Goal: Task Accomplishment & Management: Manage account settings

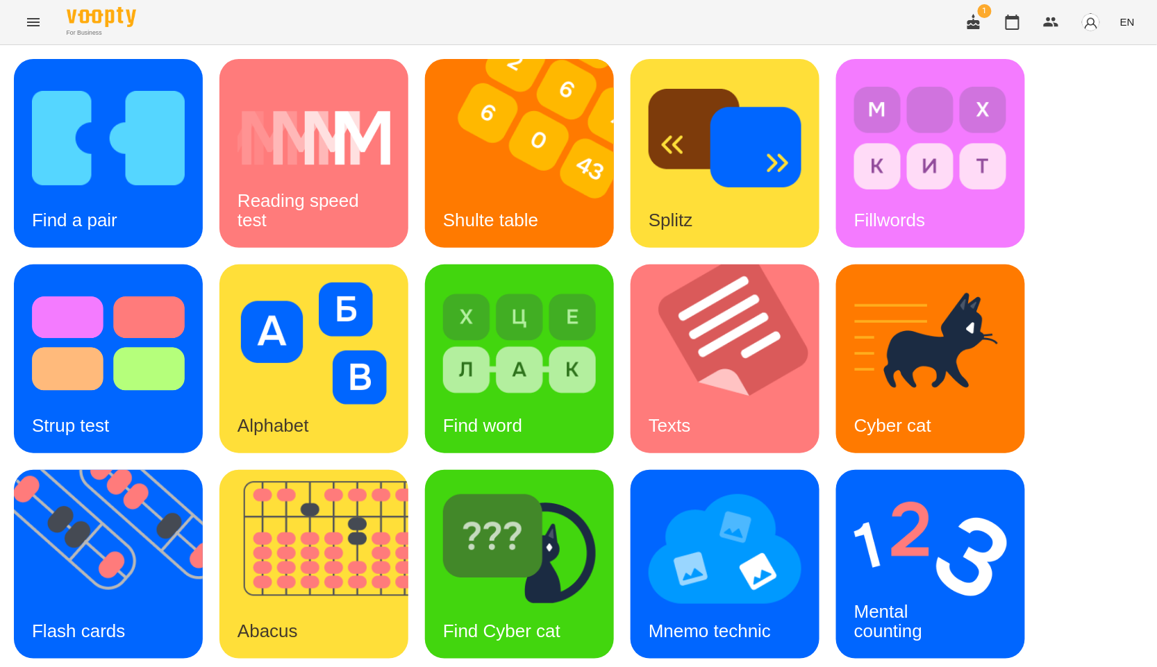
scroll to position [210, 0]
click at [61, 470] on img at bounding box center [117, 564] width 206 height 189
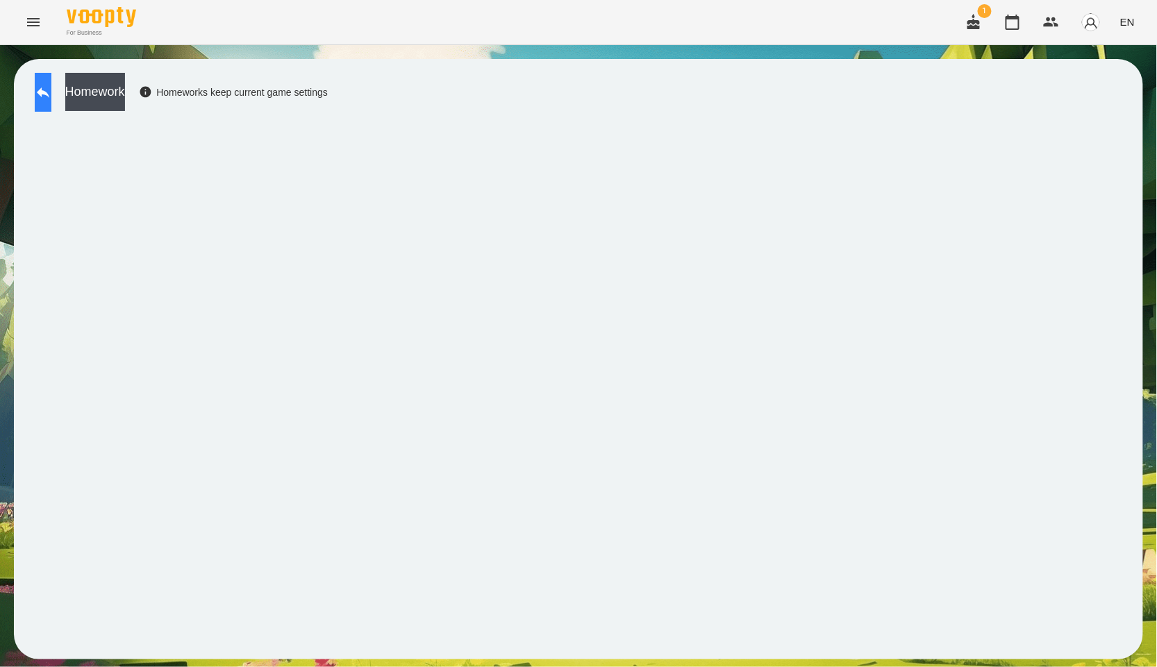
click at [45, 95] on button at bounding box center [43, 92] width 17 height 39
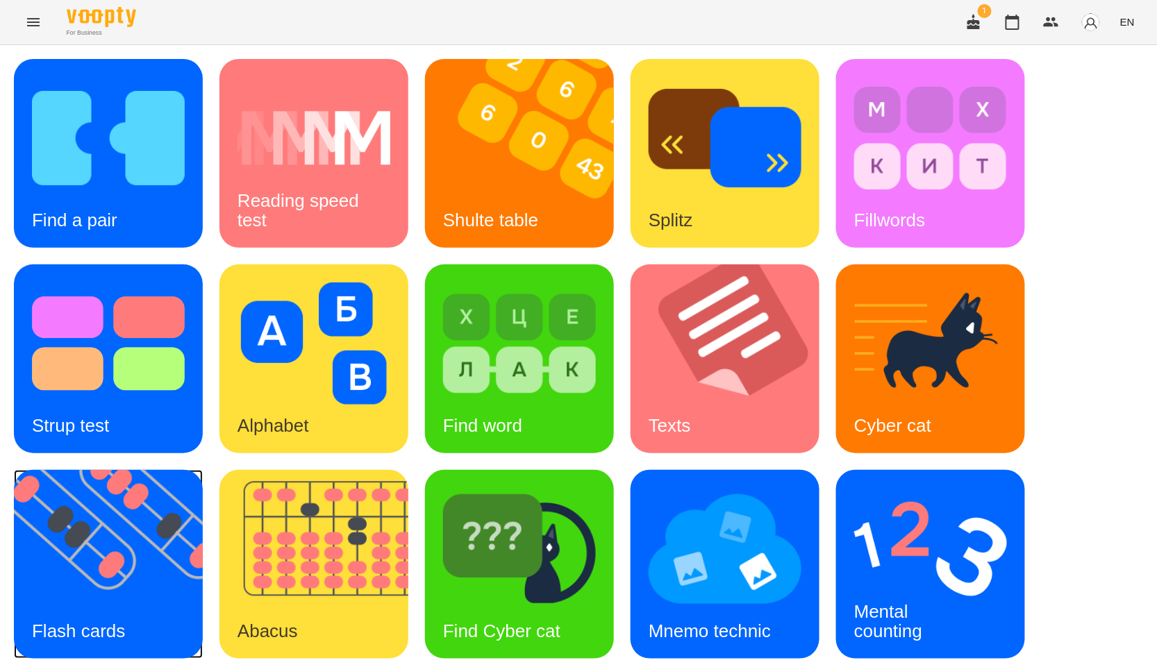
click at [116, 555] on img at bounding box center [117, 564] width 206 height 189
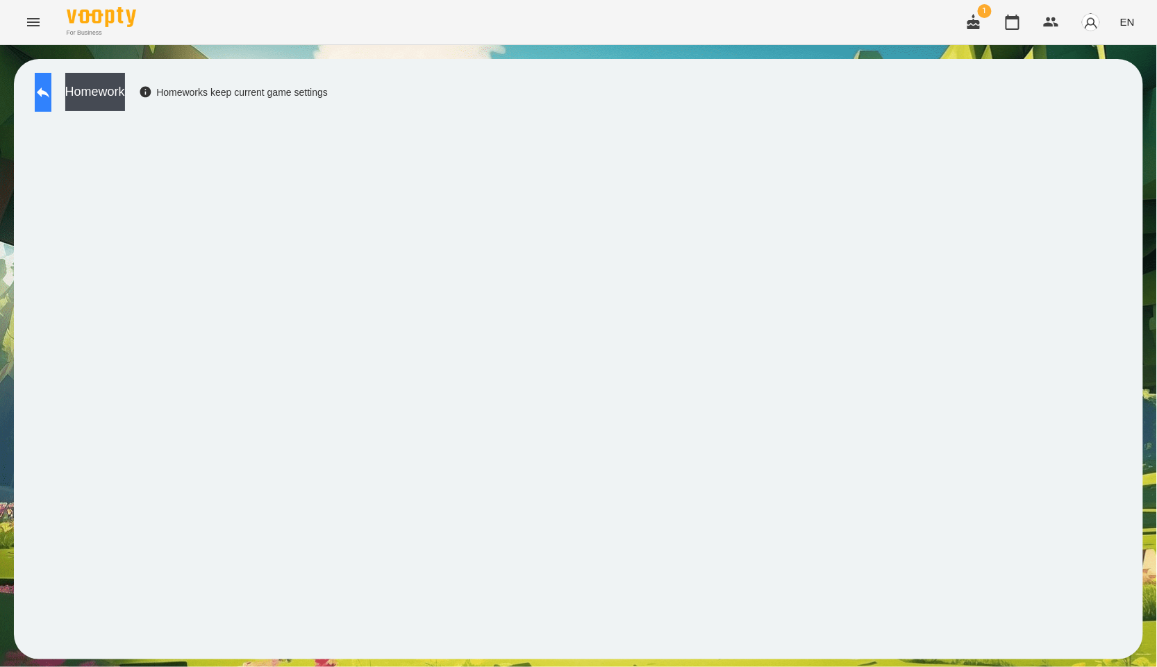
click at [51, 99] on button at bounding box center [43, 92] width 17 height 39
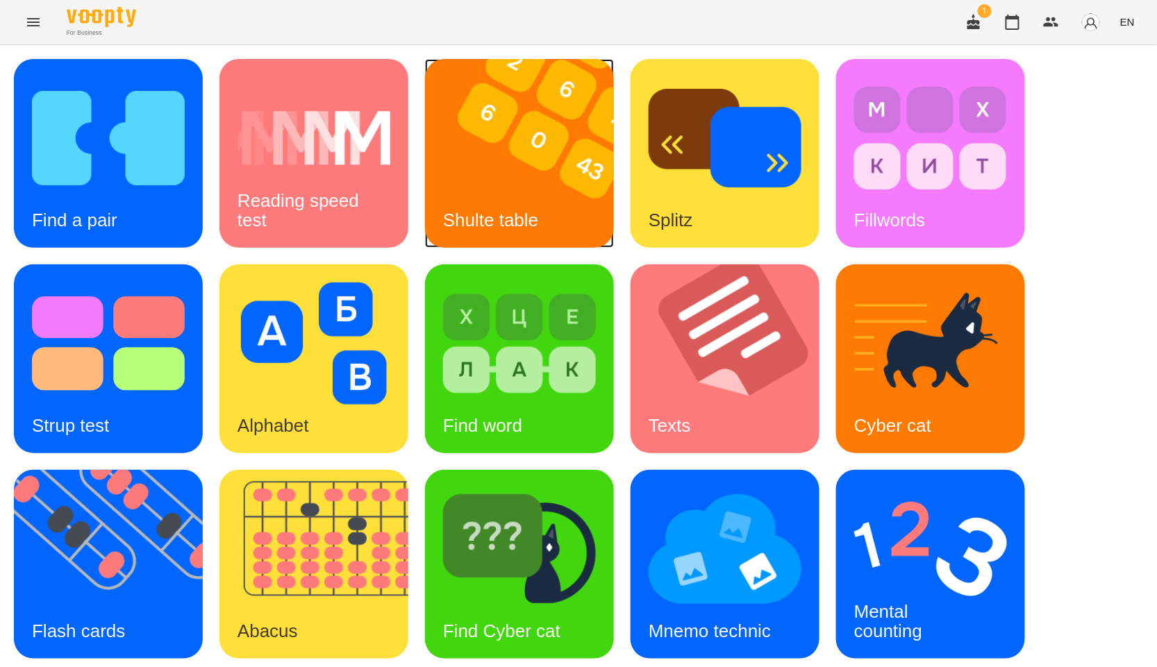
click at [568, 179] on img at bounding box center [528, 153] width 206 height 189
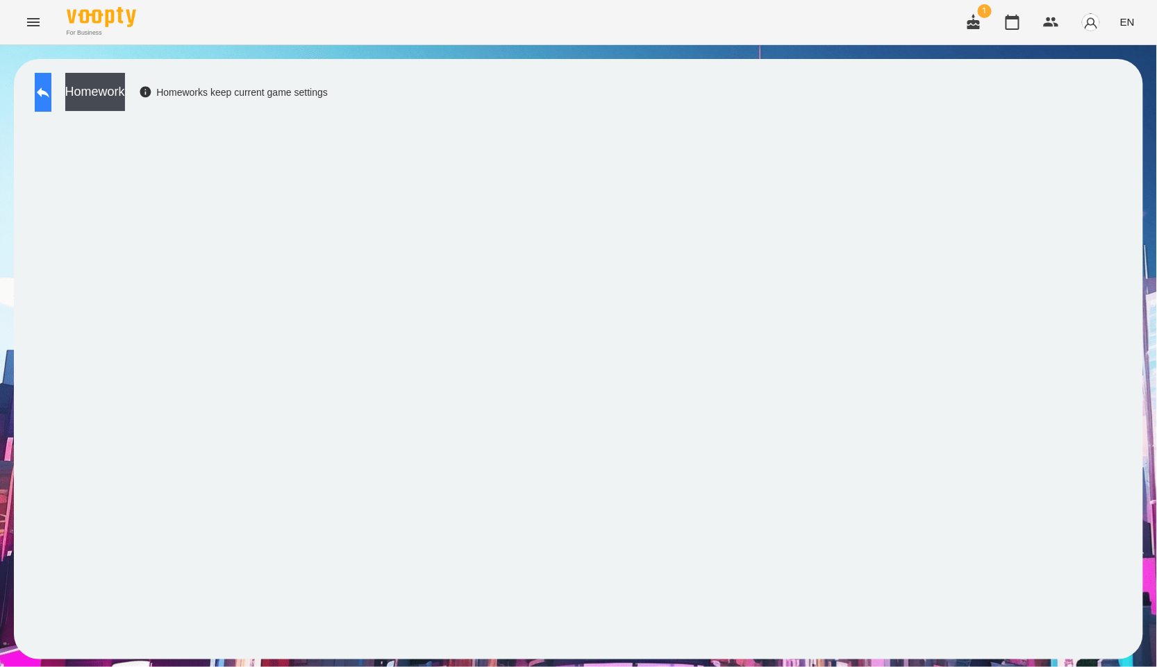
click at [49, 92] on icon at bounding box center [43, 93] width 13 height 10
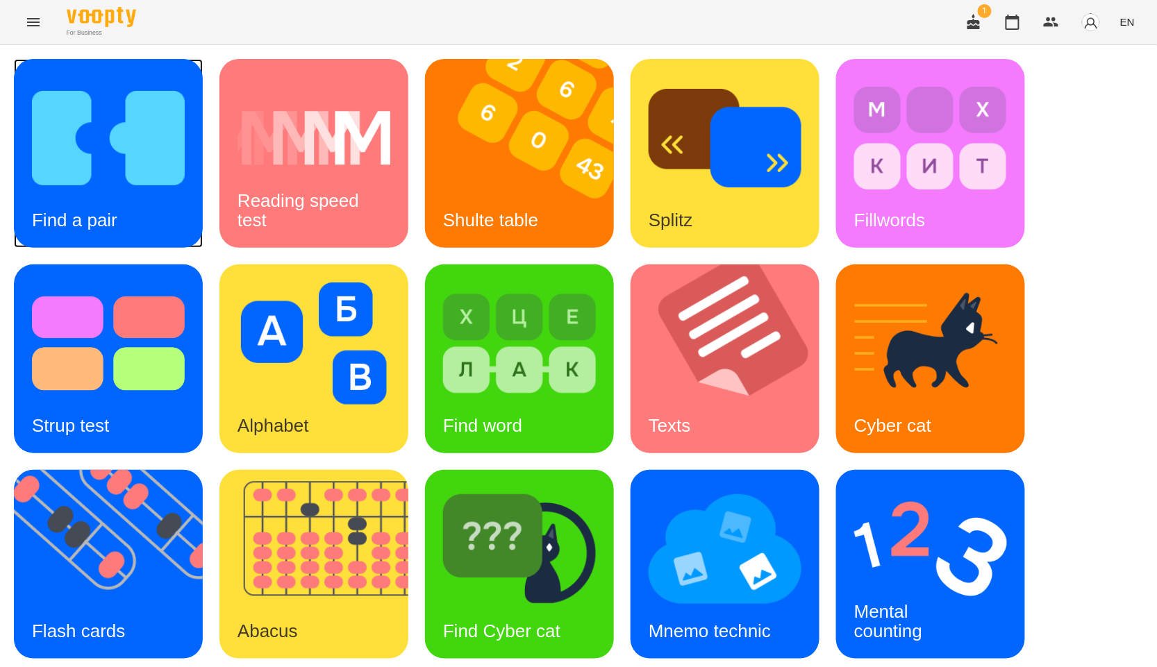
click at [158, 154] on img at bounding box center [108, 138] width 153 height 122
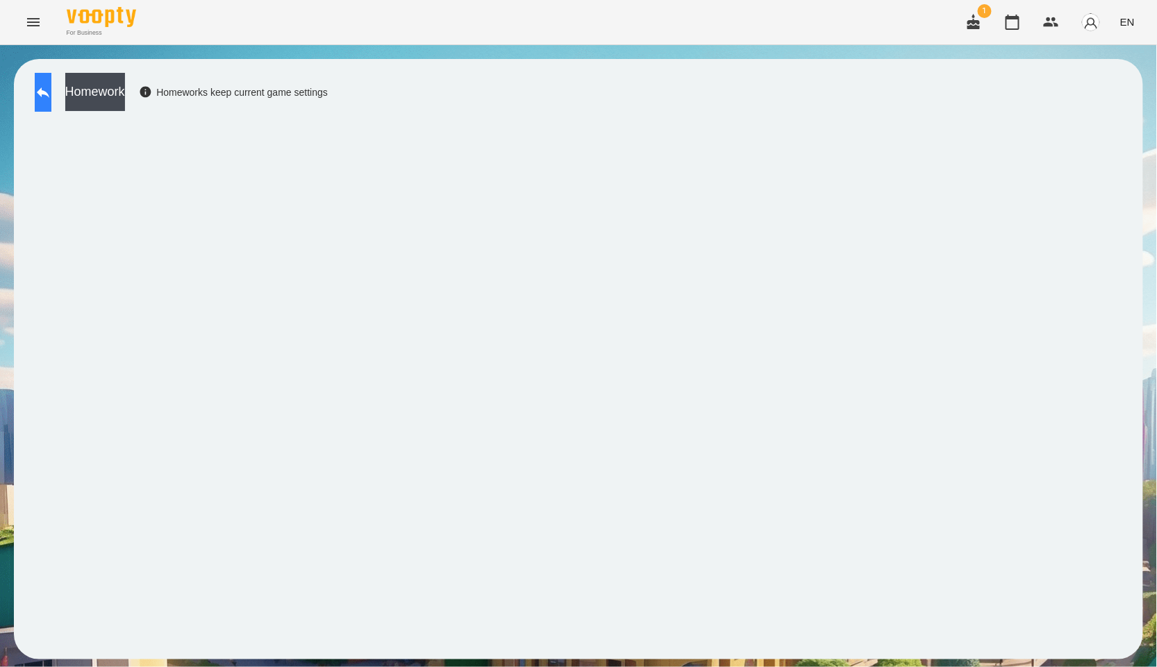
click at [51, 89] on button at bounding box center [43, 92] width 17 height 39
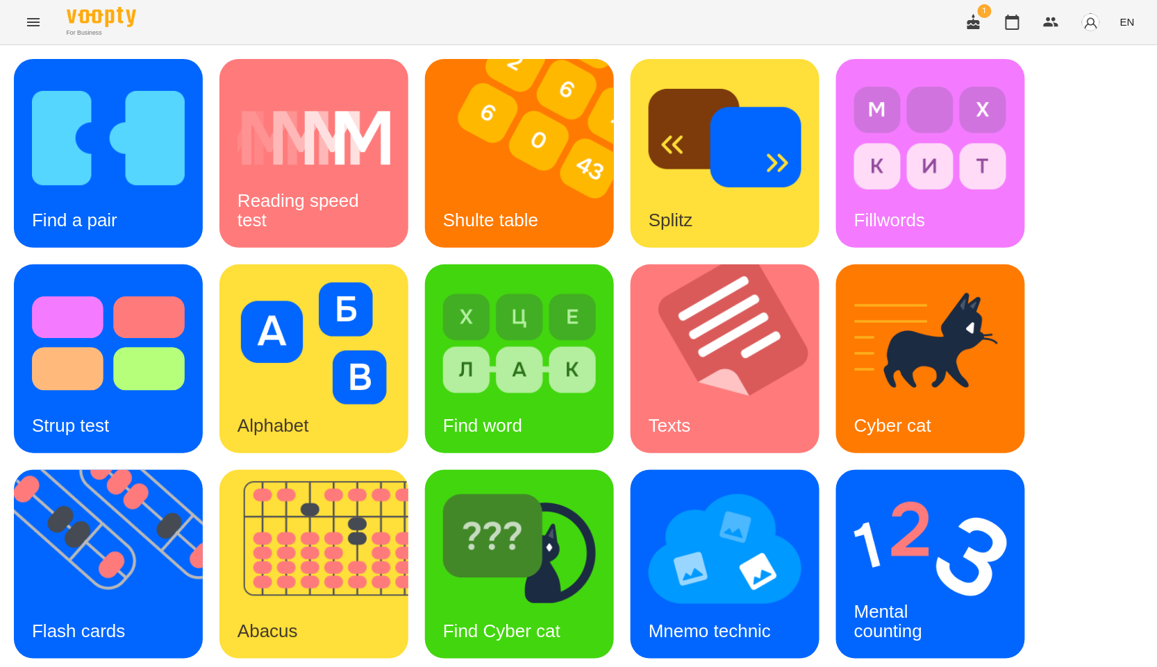
scroll to position [210, 0]
click at [89, 470] on img at bounding box center [117, 564] width 206 height 189
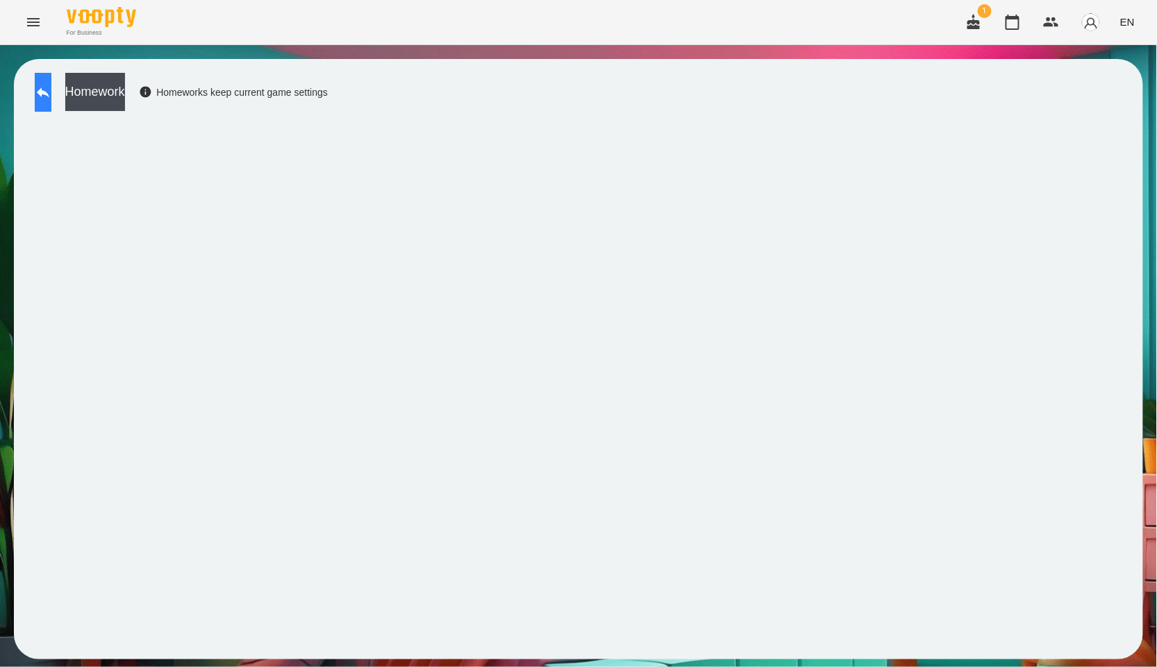
click at [51, 99] on icon at bounding box center [43, 92] width 17 height 17
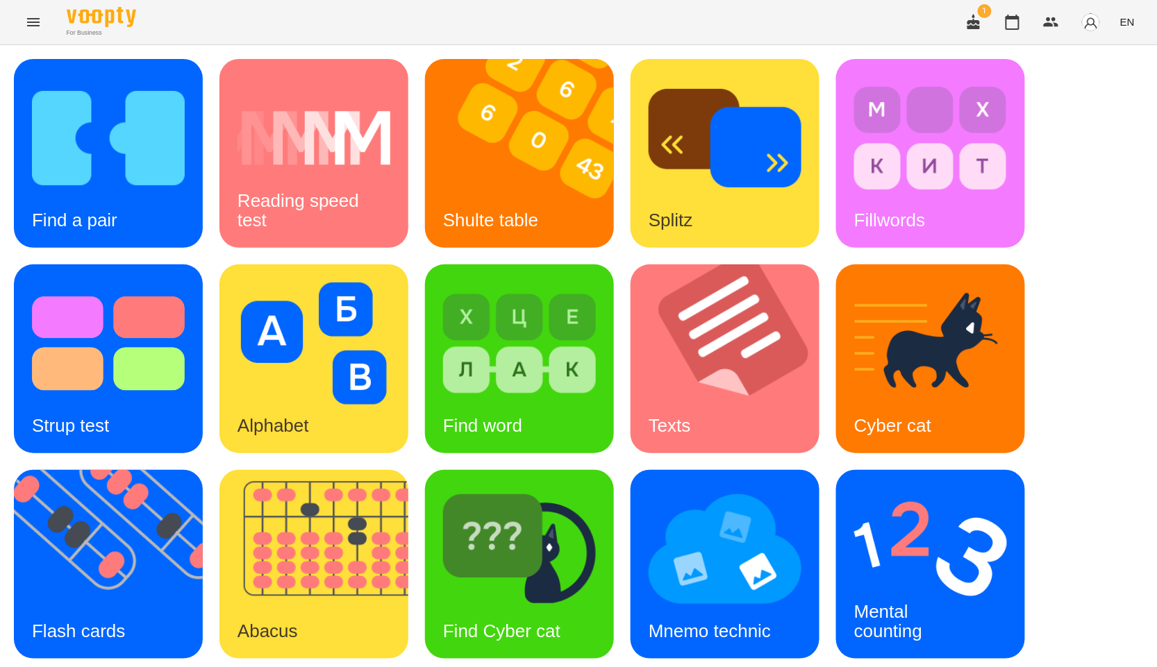
scroll to position [210, 0]
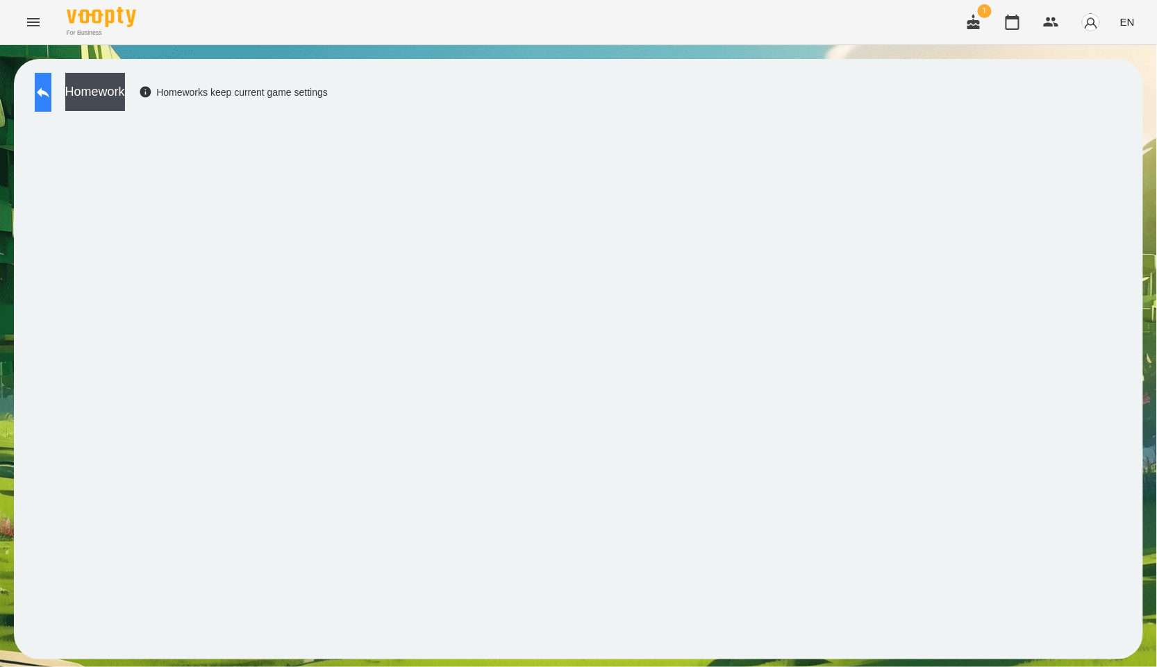
click at [51, 98] on icon at bounding box center [43, 92] width 17 height 17
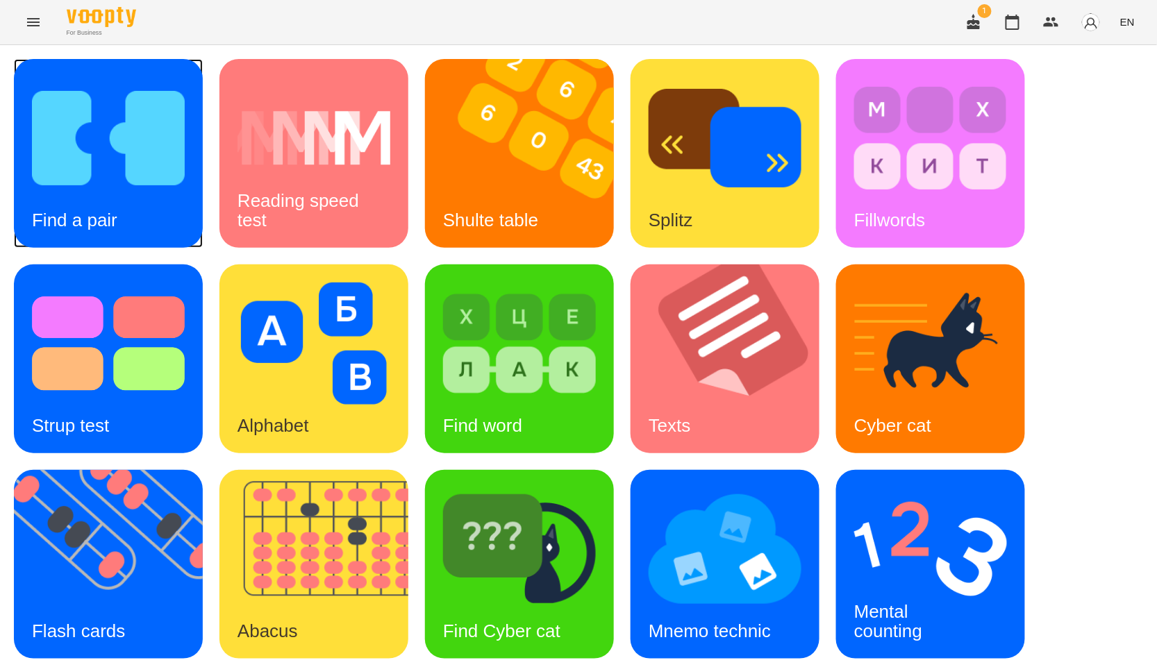
click at [67, 144] on img at bounding box center [108, 138] width 153 height 122
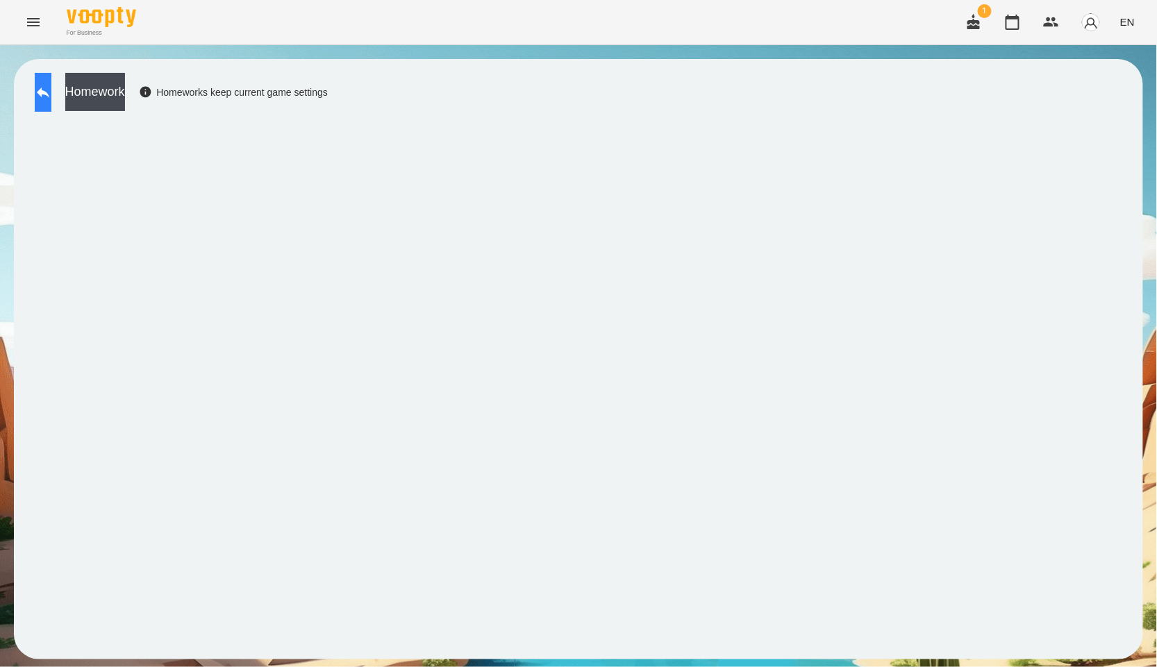
click at [44, 81] on button at bounding box center [43, 92] width 17 height 39
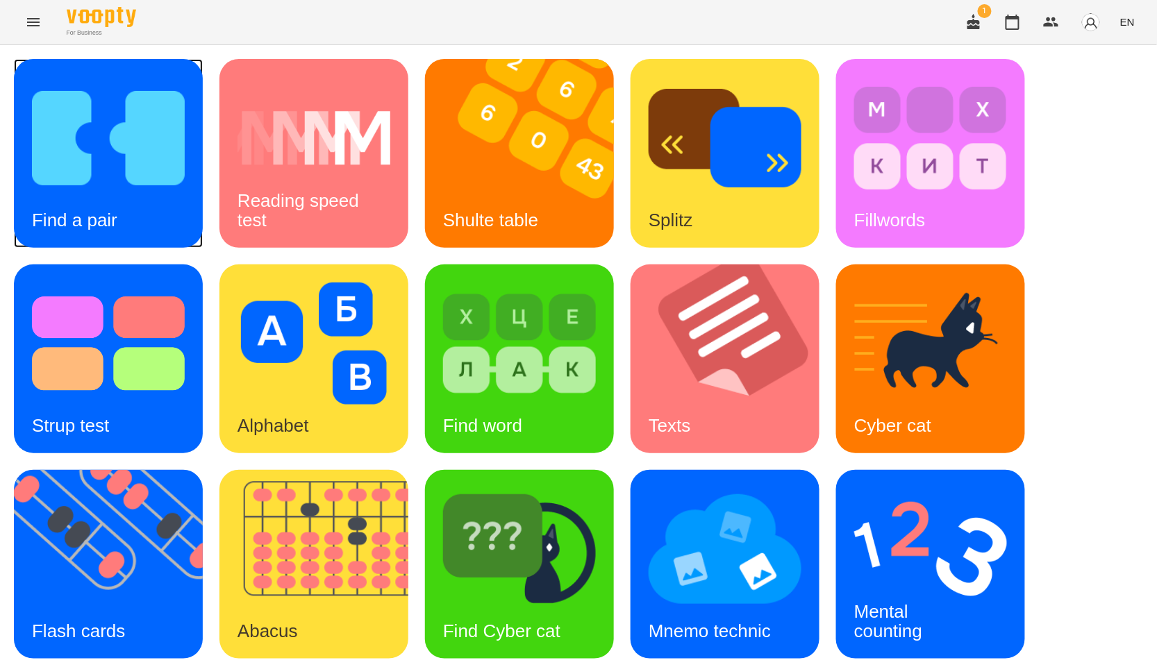
click at [110, 167] on img at bounding box center [108, 138] width 153 height 122
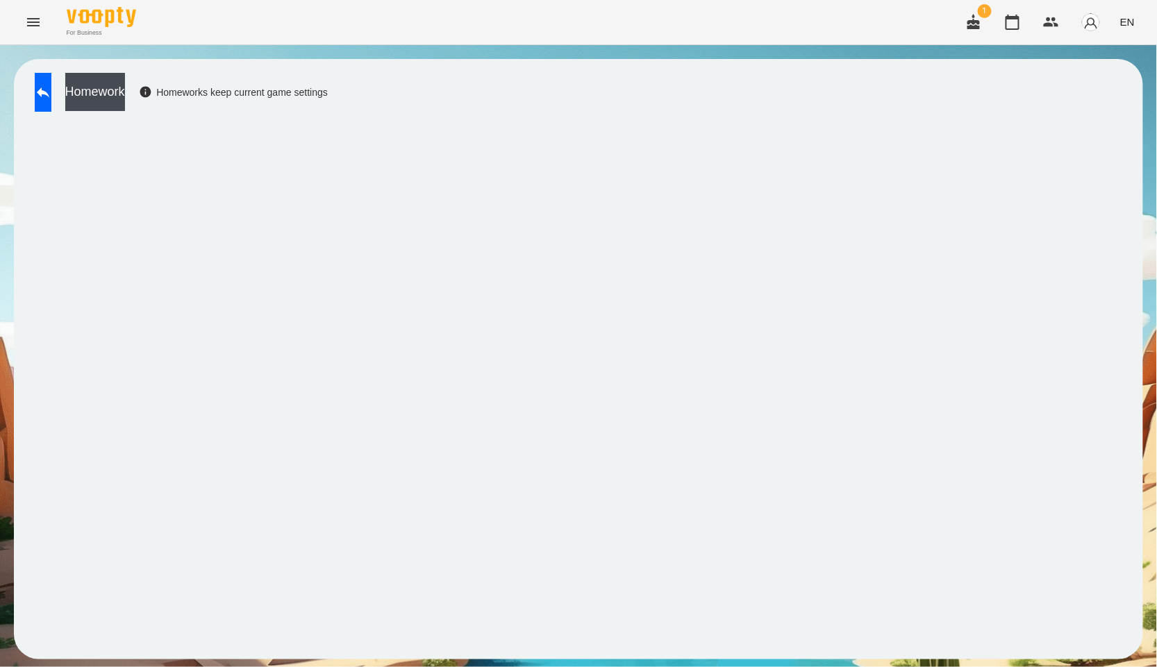
click at [1142, 247] on div "Homework Homeworks keep current game settings" at bounding box center [578, 359] width 1129 height 601
click at [38, 94] on button at bounding box center [43, 92] width 17 height 39
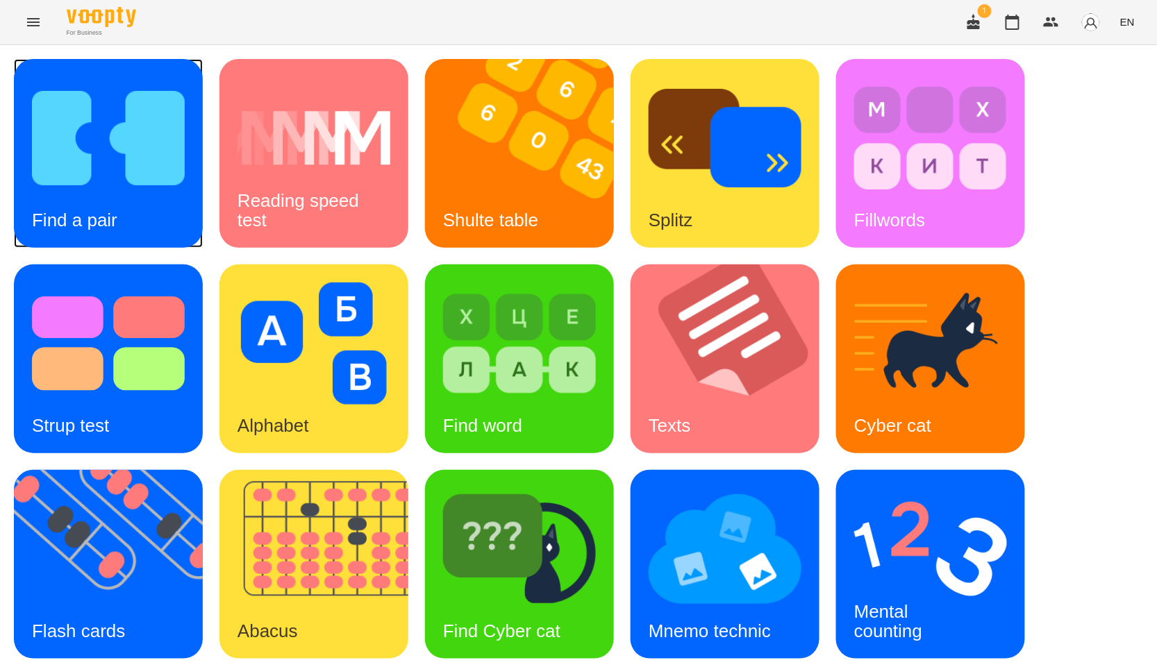
click at [130, 150] on img at bounding box center [108, 138] width 153 height 122
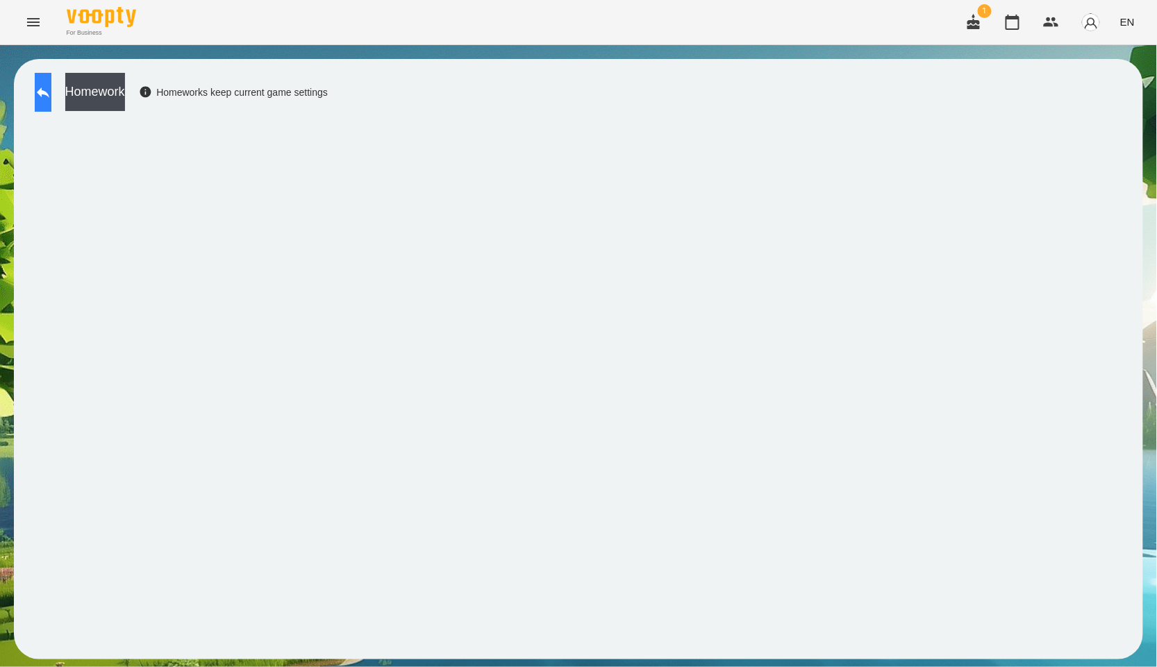
click at [51, 98] on button at bounding box center [43, 92] width 17 height 39
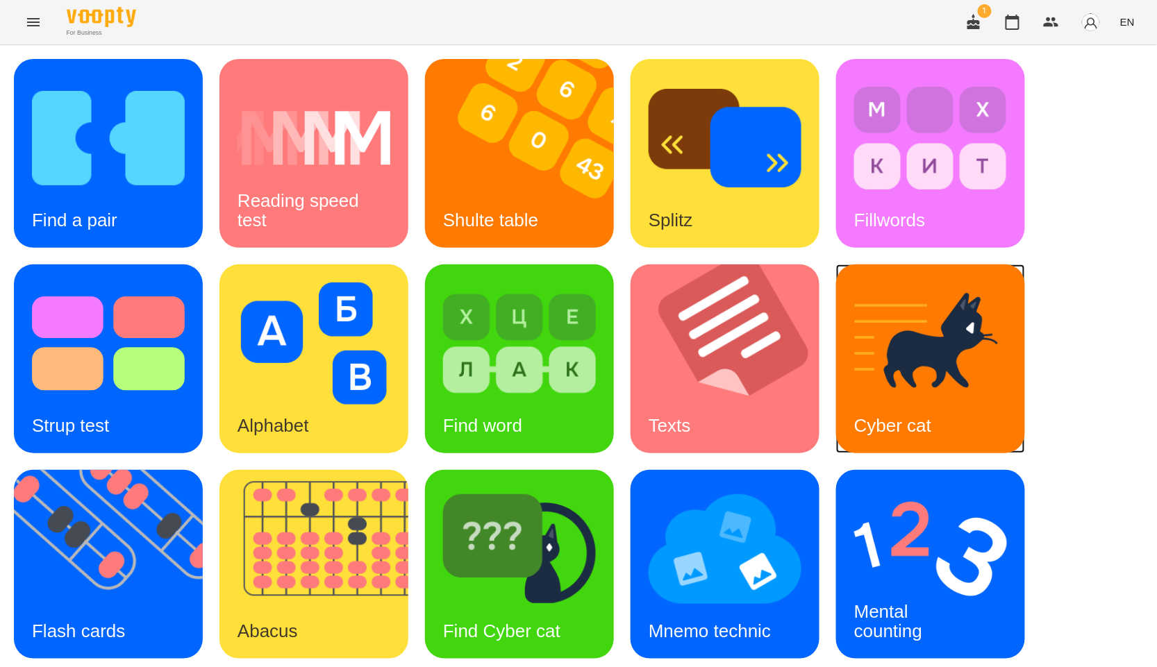
click at [926, 363] on img at bounding box center [930, 344] width 153 height 122
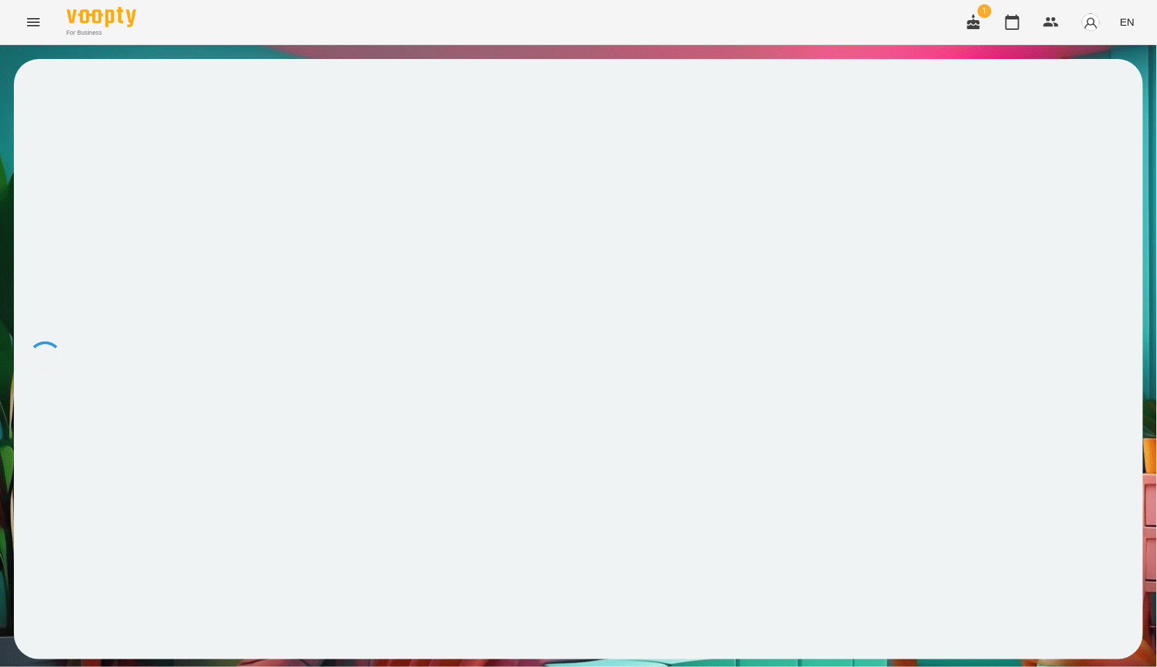
click at [926, 363] on div at bounding box center [578, 359] width 1129 height 601
click at [40, 98] on button at bounding box center [43, 92] width 17 height 39
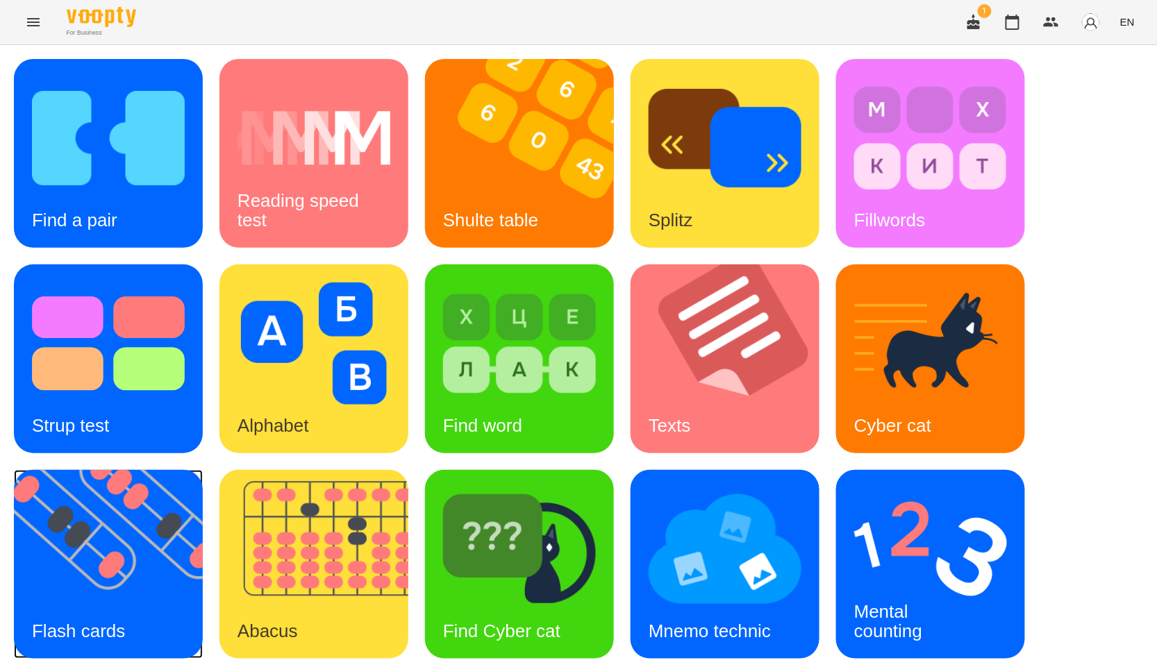
click at [183, 532] on img at bounding box center [117, 564] width 206 height 189
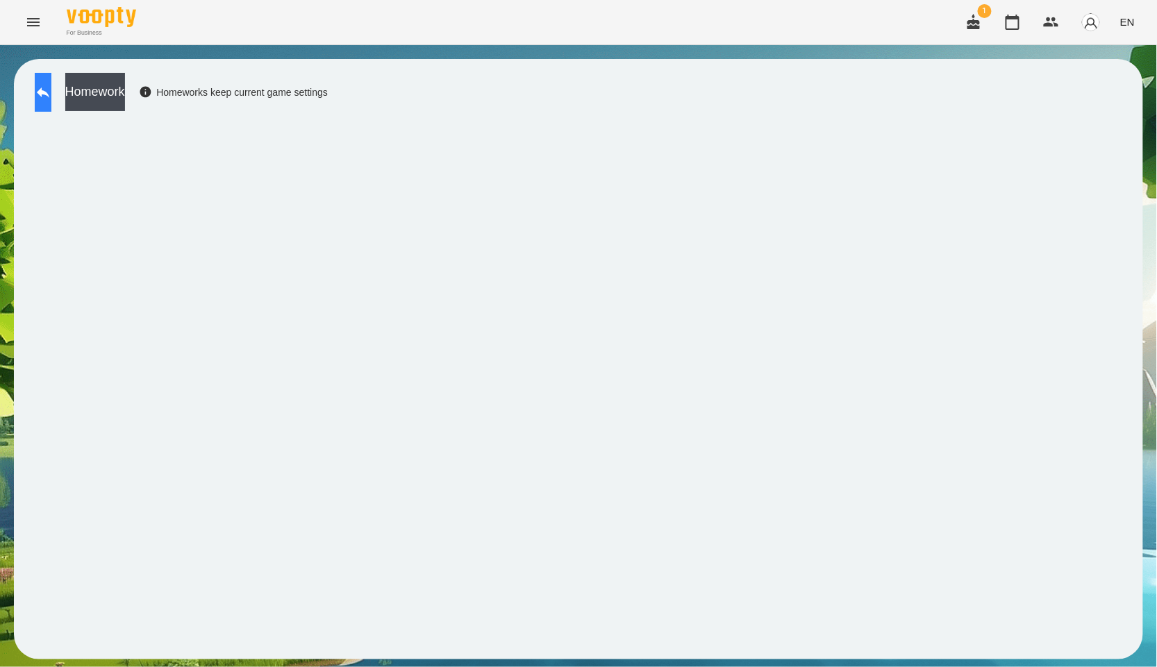
click at [37, 86] on button at bounding box center [43, 92] width 17 height 39
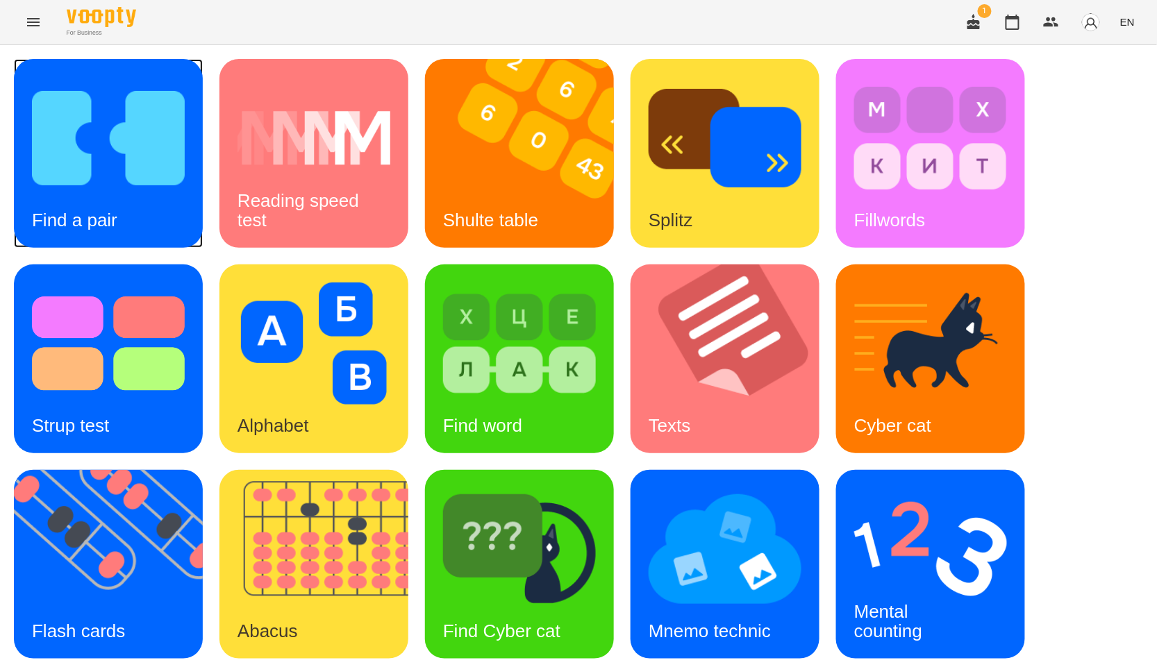
click at [153, 194] on img at bounding box center [108, 138] width 153 height 122
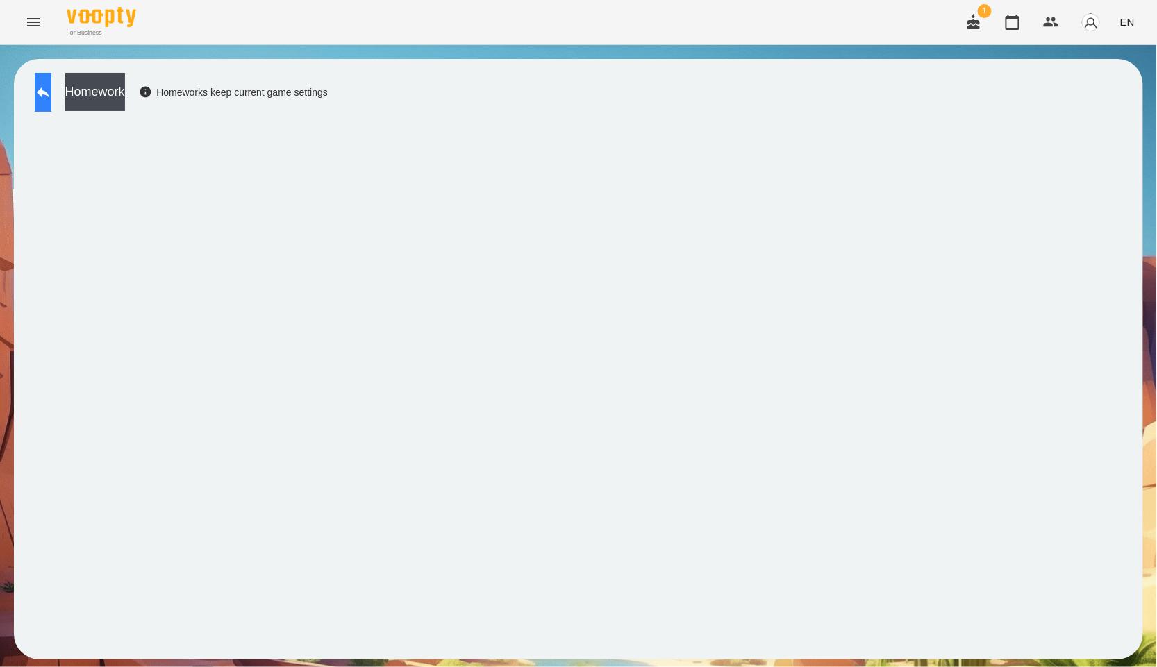
click at [51, 85] on icon at bounding box center [43, 92] width 17 height 17
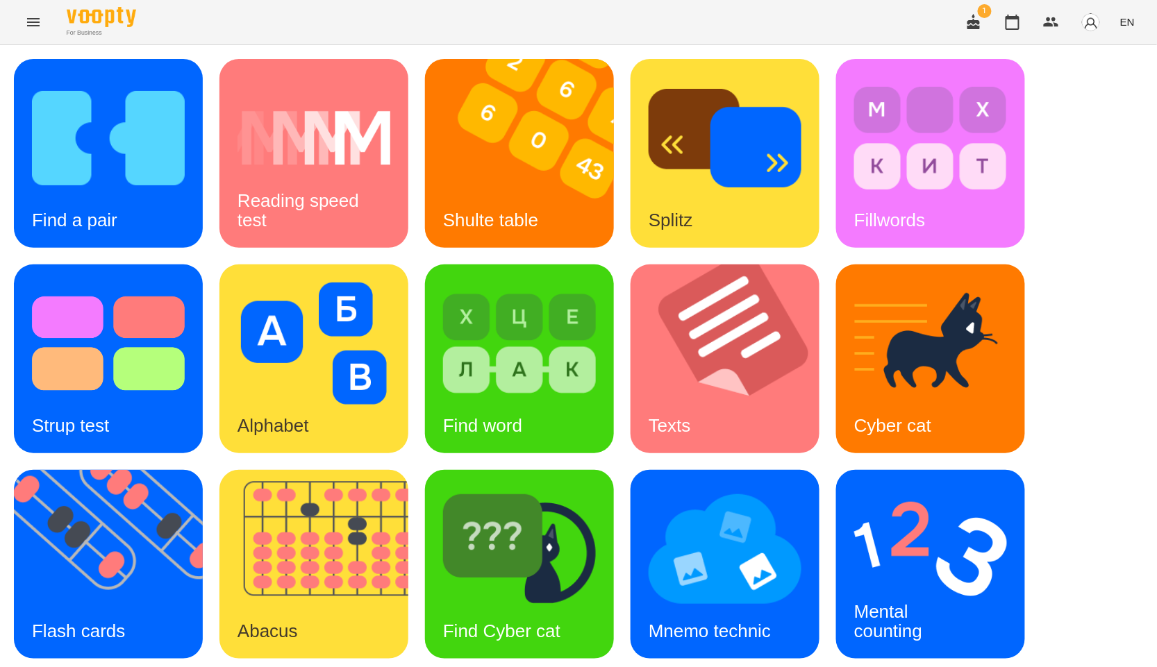
scroll to position [210, 0]
click at [142, 470] on img at bounding box center [117, 564] width 206 height 189
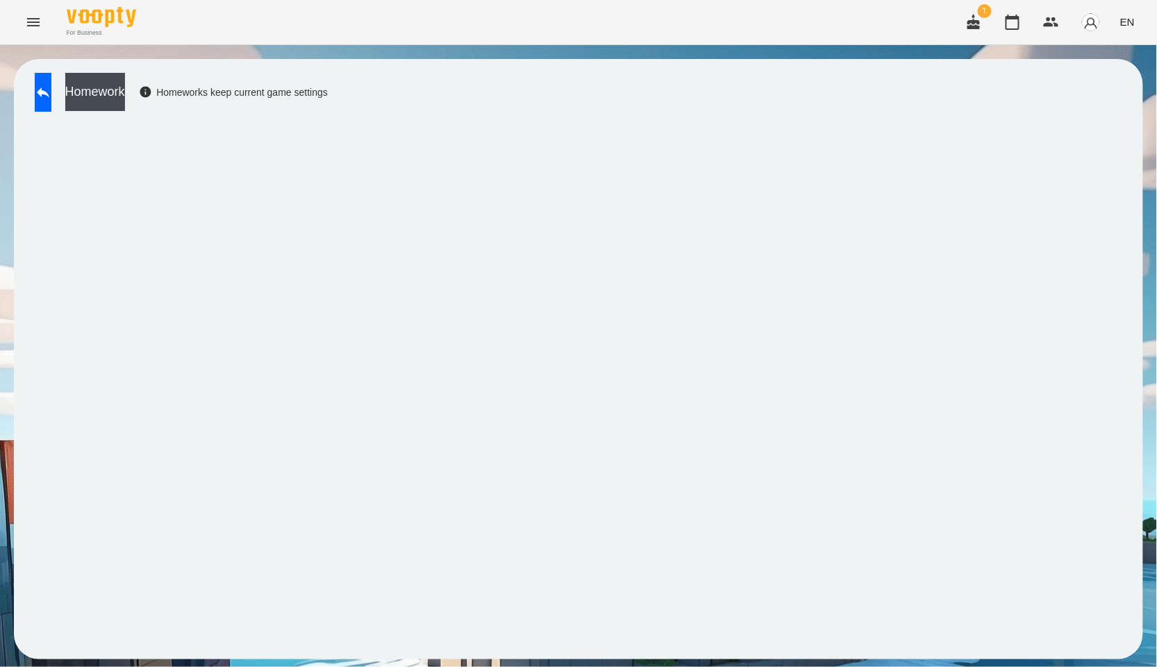
click at [31, 97] on div "Homework Homeworks keep current game settings" at bounding box center [178, 96] width 300 height 46
click at [40, 98] on button at bounding box center [43, 92] width 17 height 39
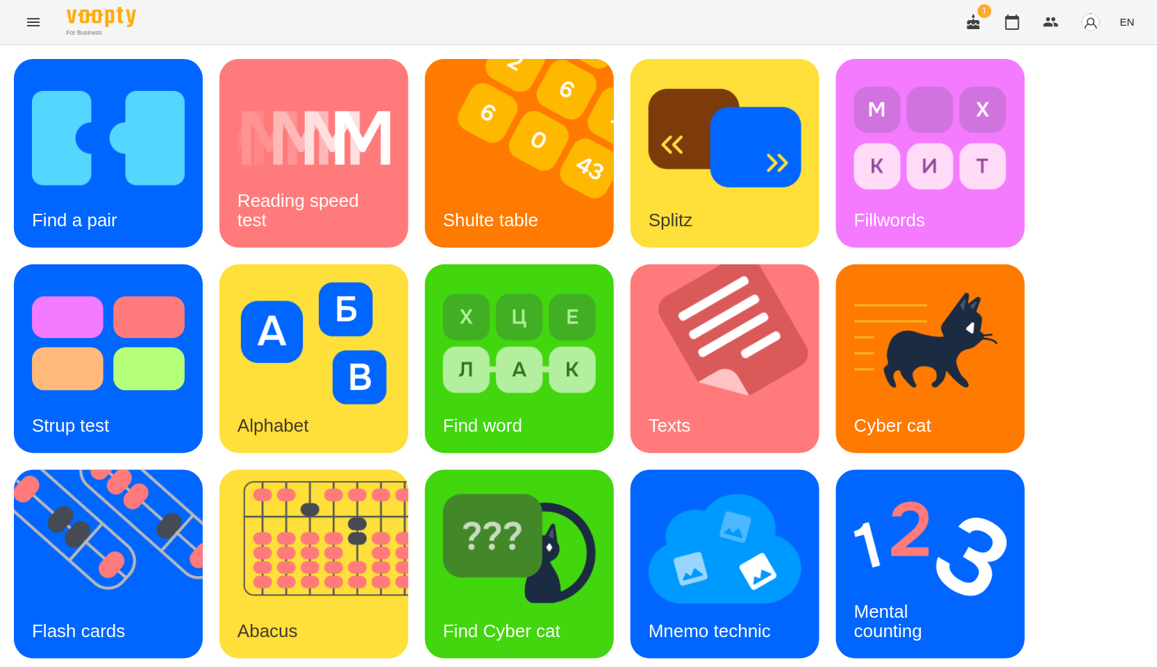
scroll to position [210, 0]
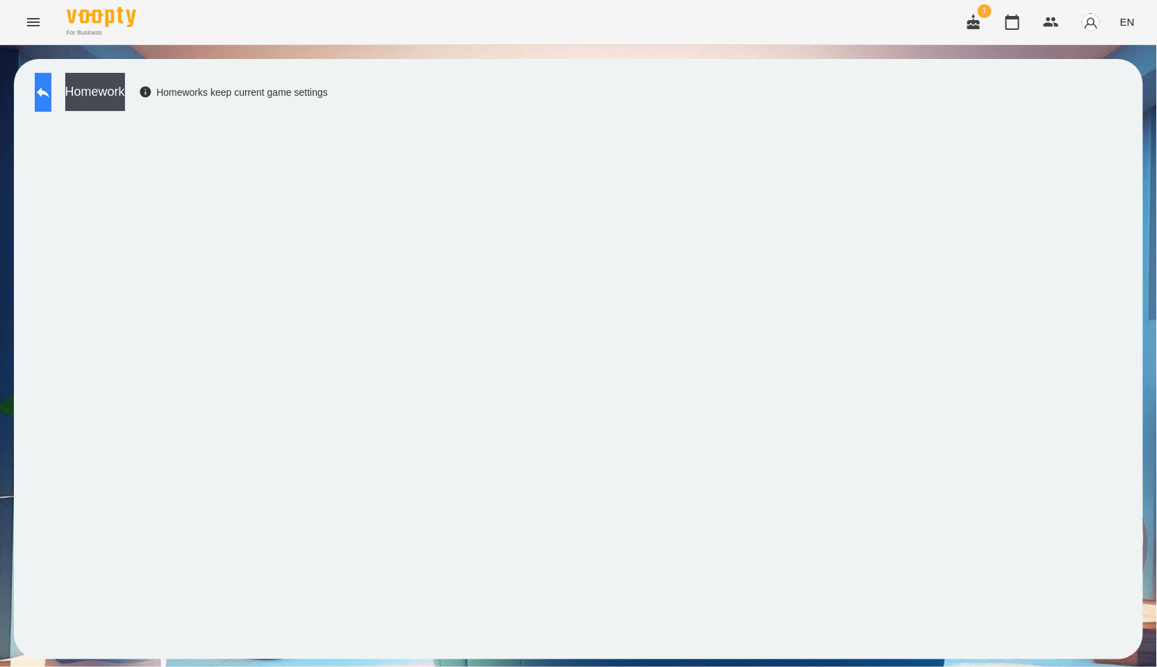
click at [43, 92] on button at bounding box center [43, 92] width 17 height 39
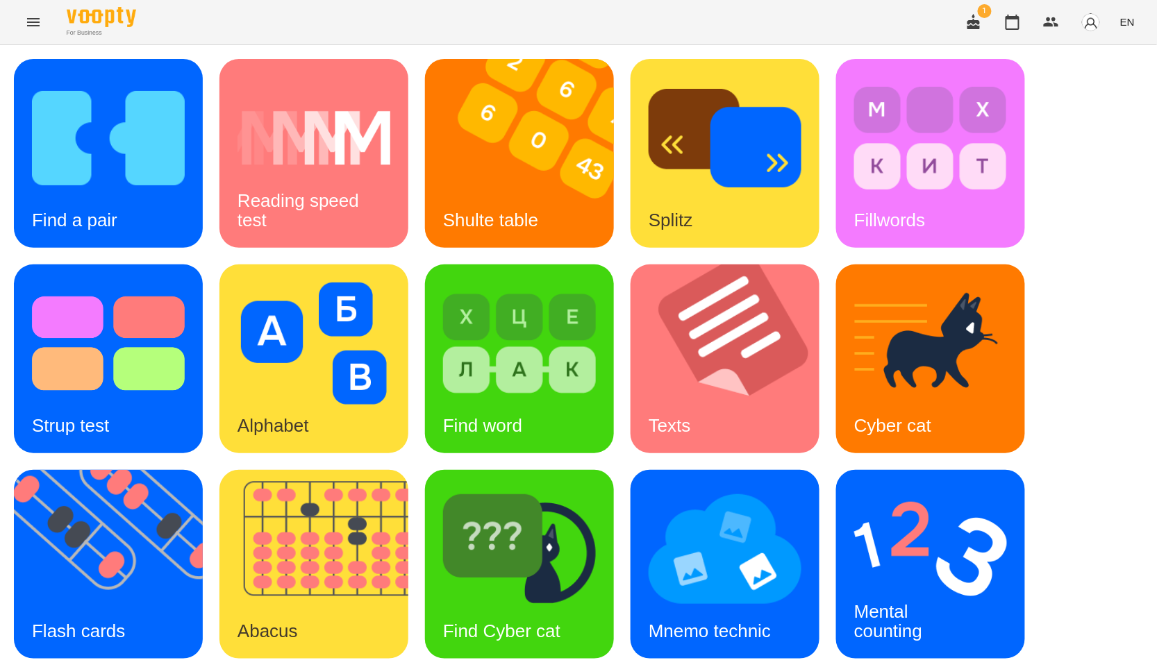
scroll to position [210, 0]
click at [935, 488] on img at bounding box center [930, 549] width 153 height 122
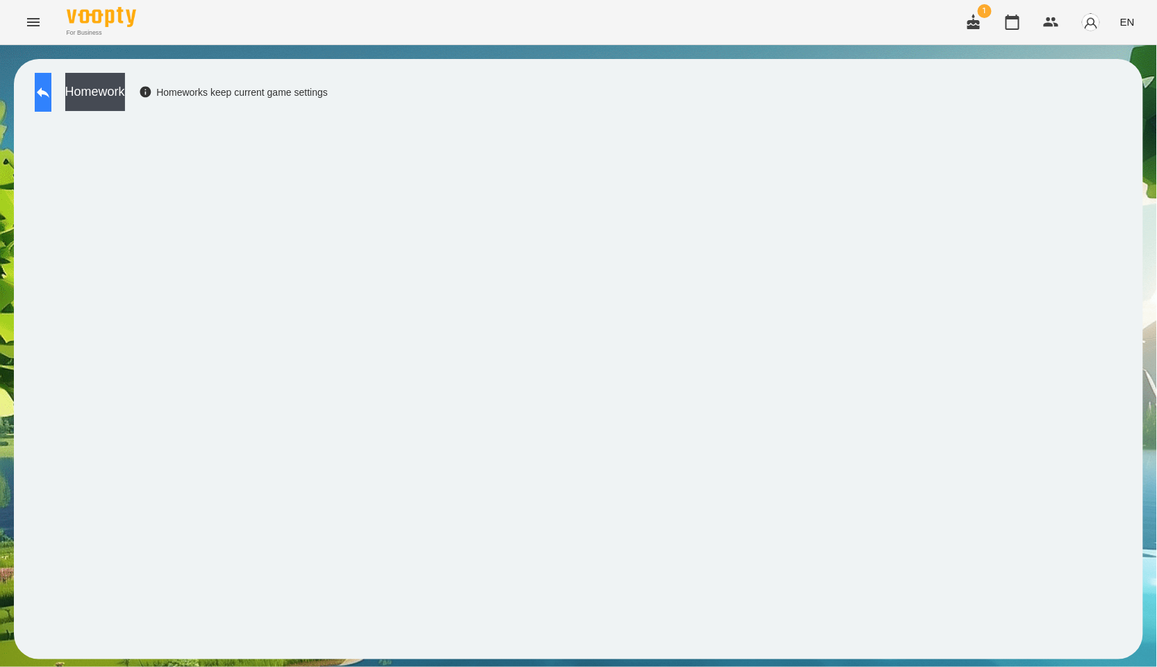
click at [51, 111] on button at bounding box center [43, 92] width 17 height 39
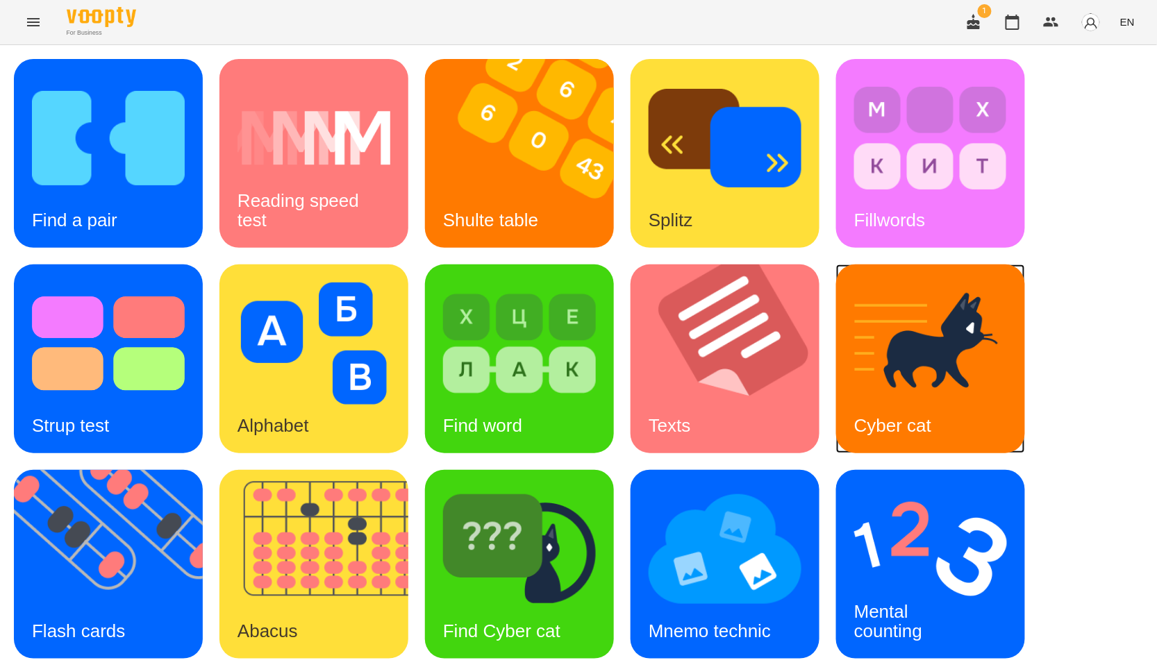
click at [951, 348] on img at bounding box center [930, 344] width 153 height 122
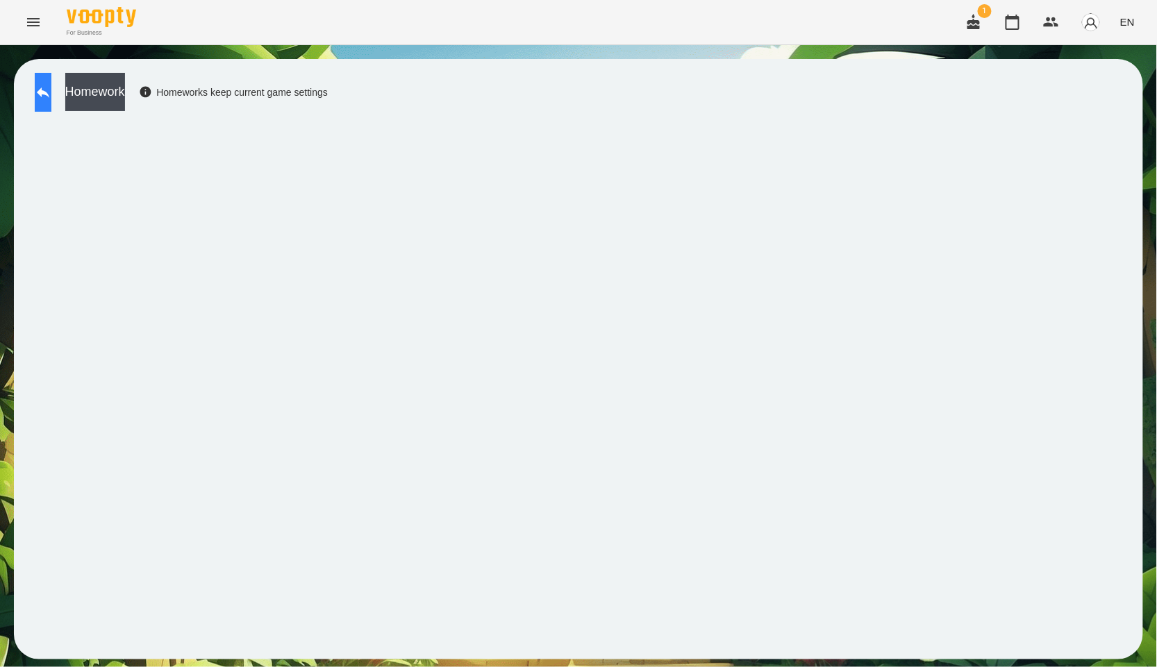
click at [51, 105] on button at bounding box center [43, 92] width 17 height 39
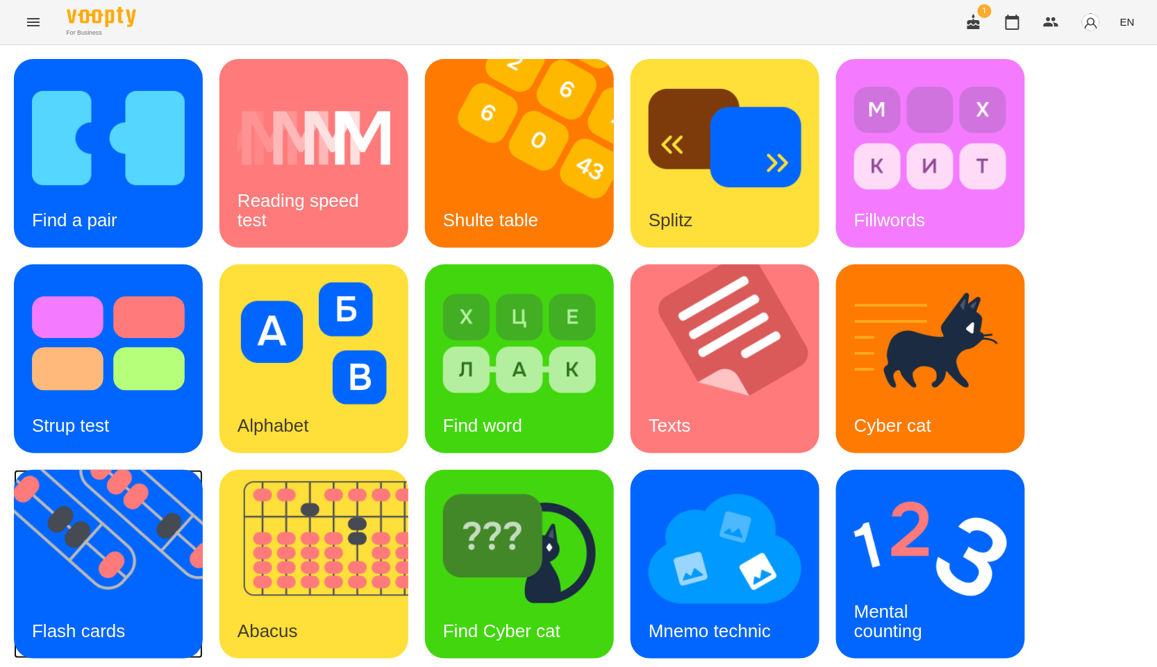
click at [181, 556] on img at bounding box center [117, 564] width 206 height 189
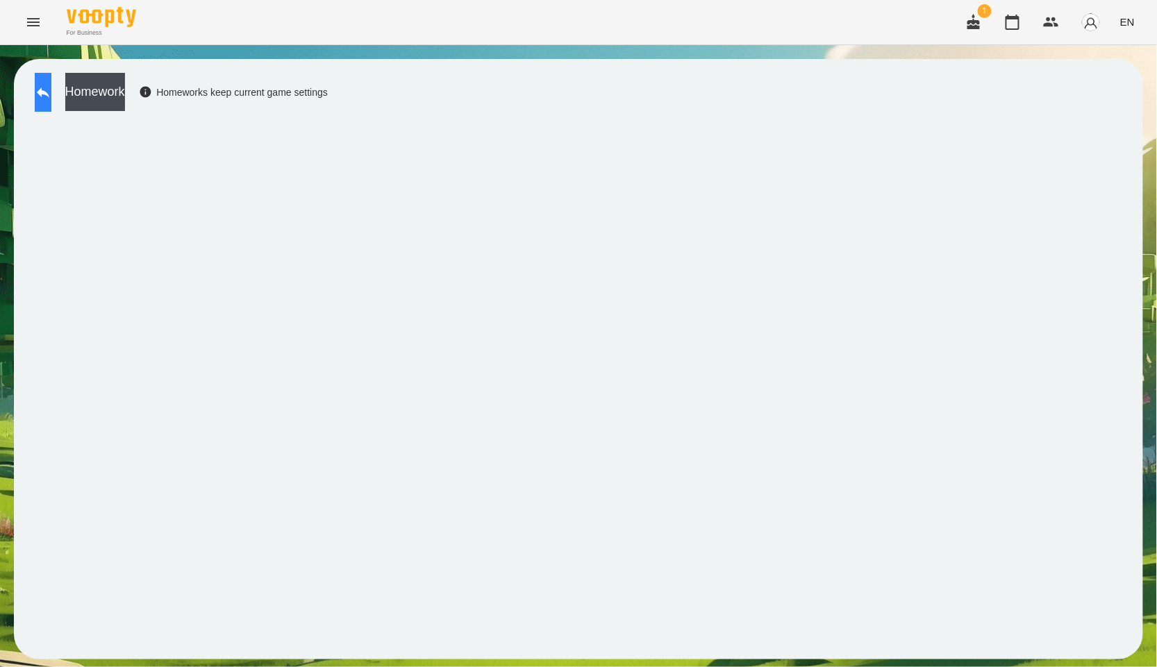
click at [47, 100] on button at bounding box center [43, 92] width 17 height 39
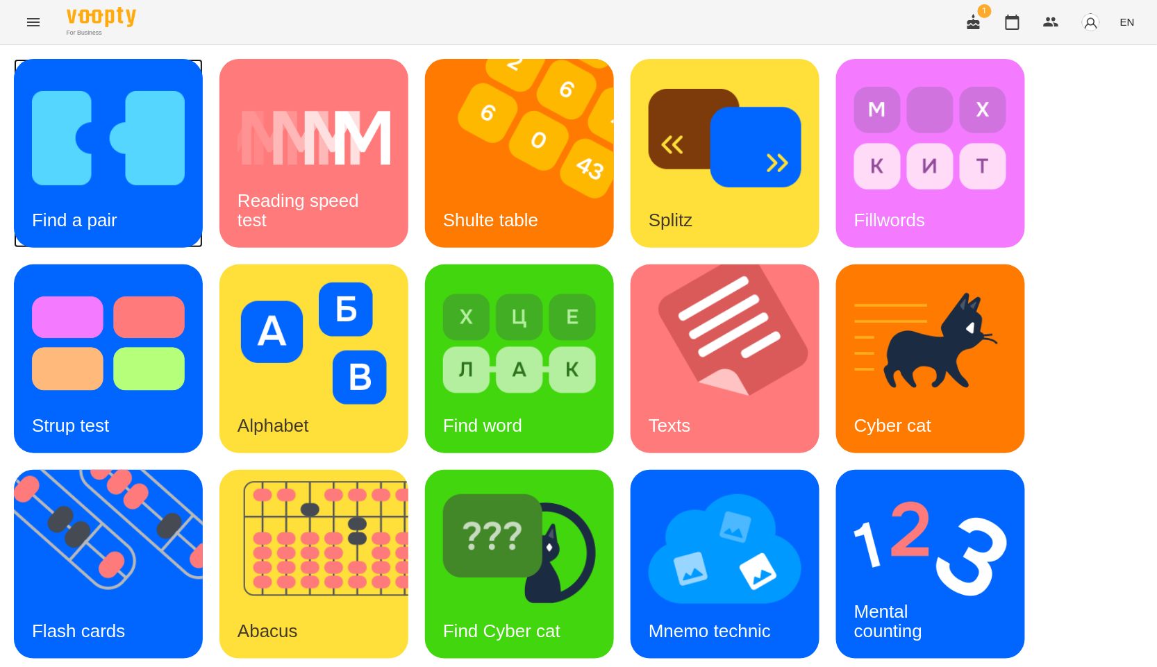
click at [141, 137] on img at bounding box center [108, 138] width 153 height 122
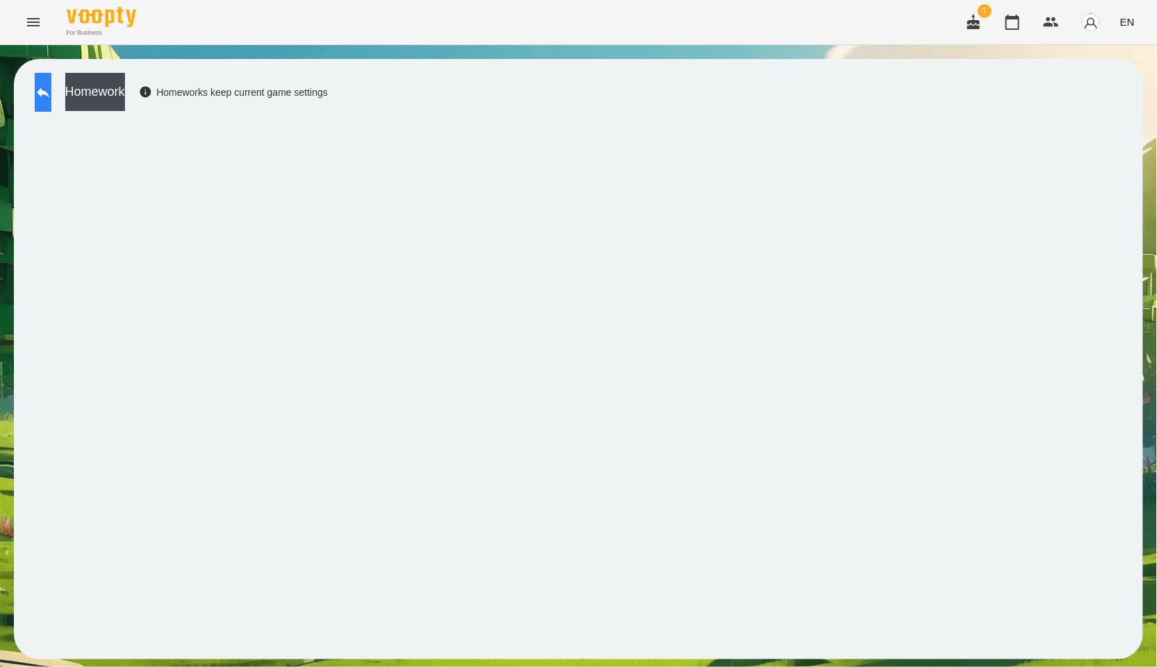
click at [51, 94] on button at bounding box center [43, 92] width 17 height 39
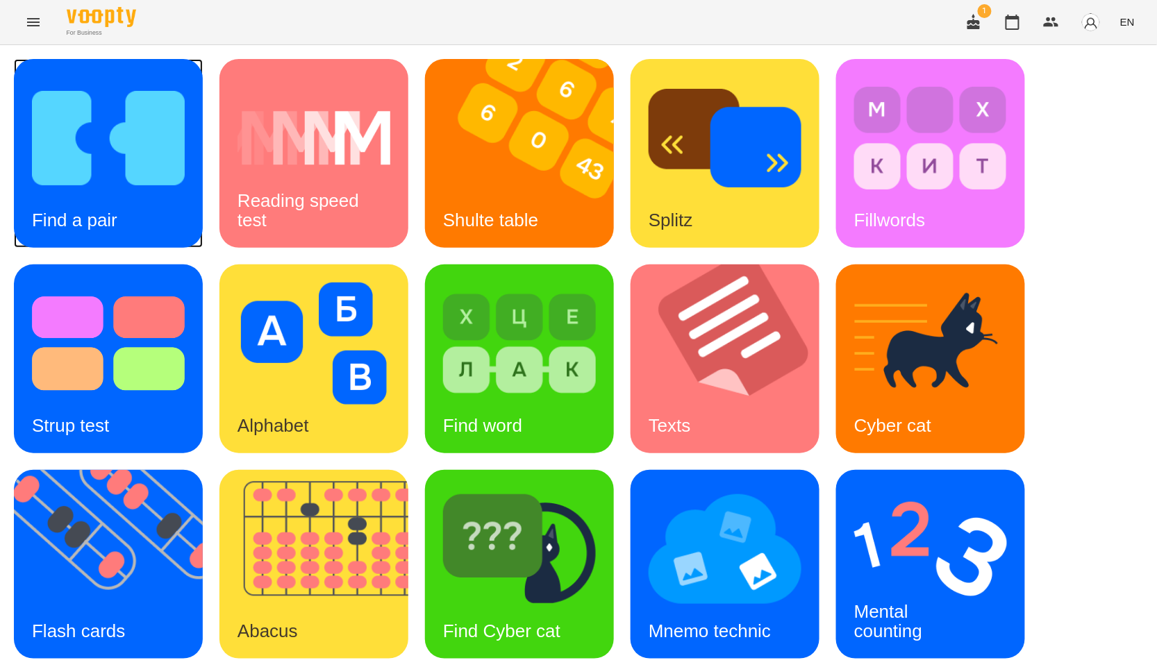
click at [172, 181] on img at bounding box center [108, 138] width 153 height 122
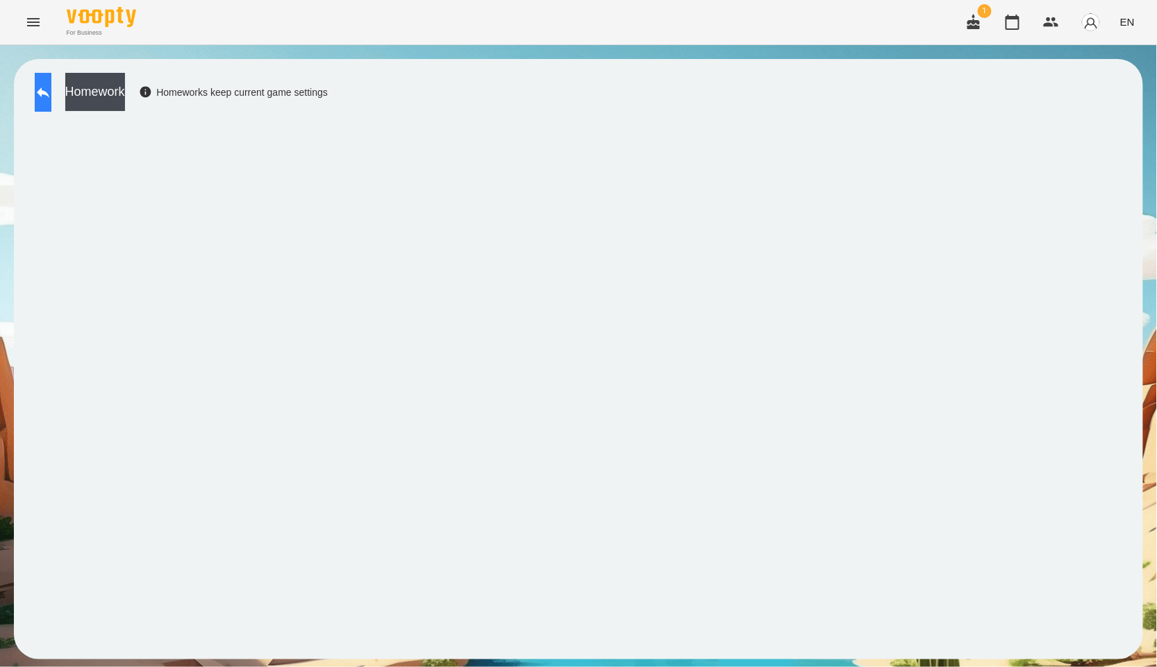
click at [51, 102] on button at bounding box center [43, 92] width 17 height 39
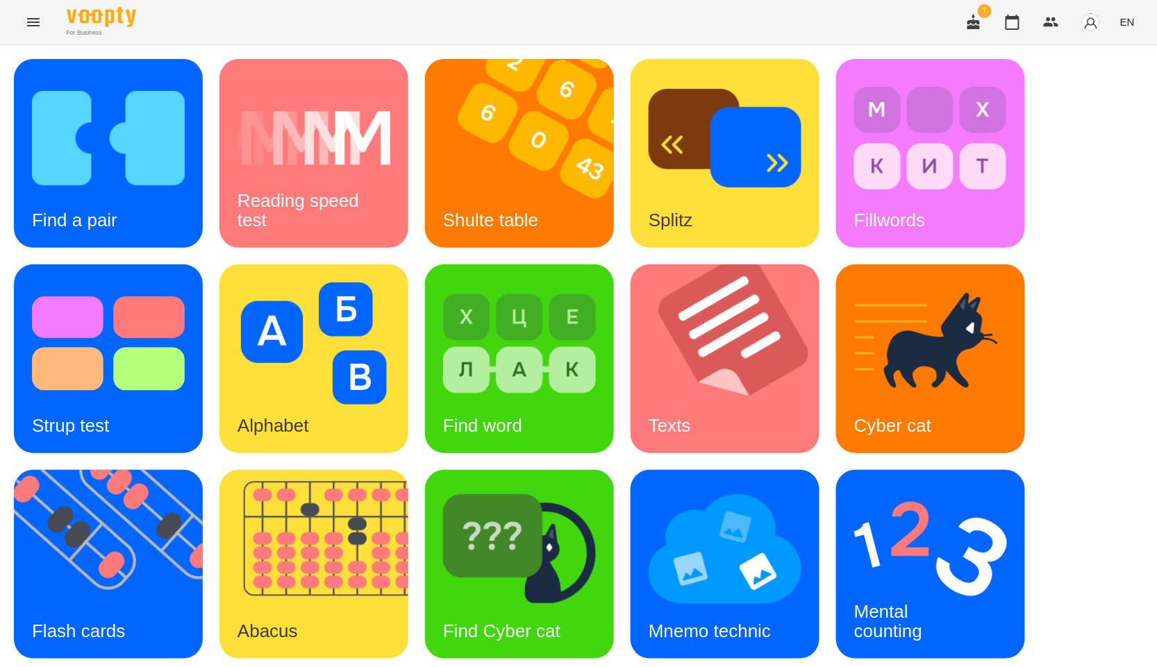
scroll to position [210, 0]
click at [19, 470] on img at bounding box center [117, 564] width 206 height 189
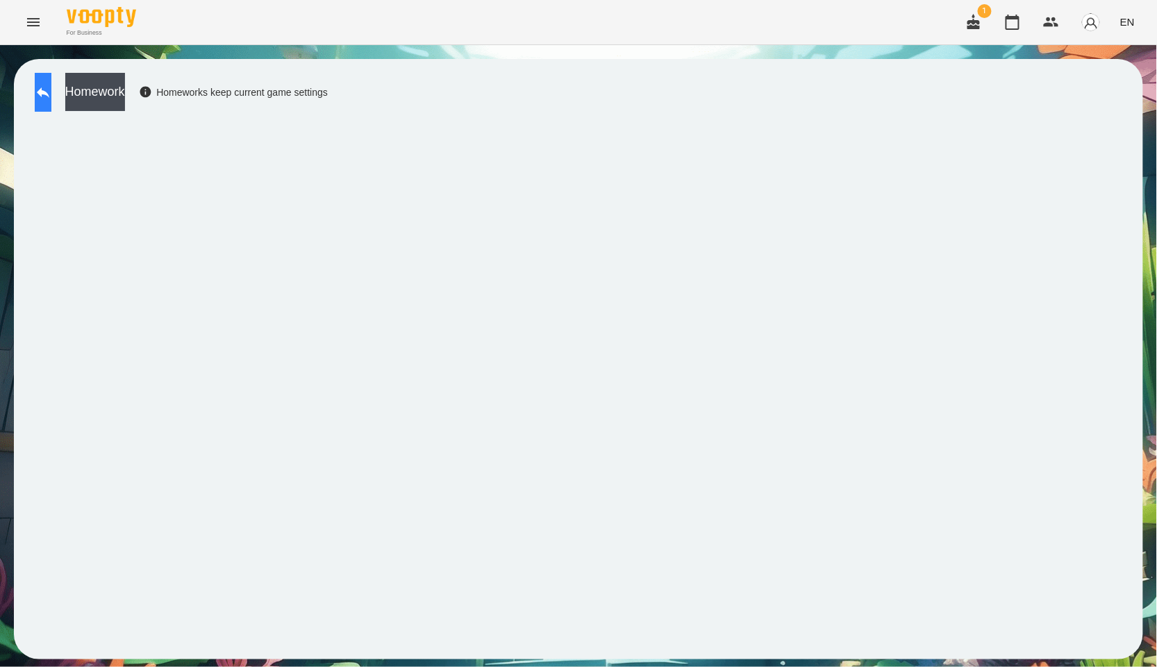
click at [44, 99] on button at bounding box center [43, 92] width 17 height 39
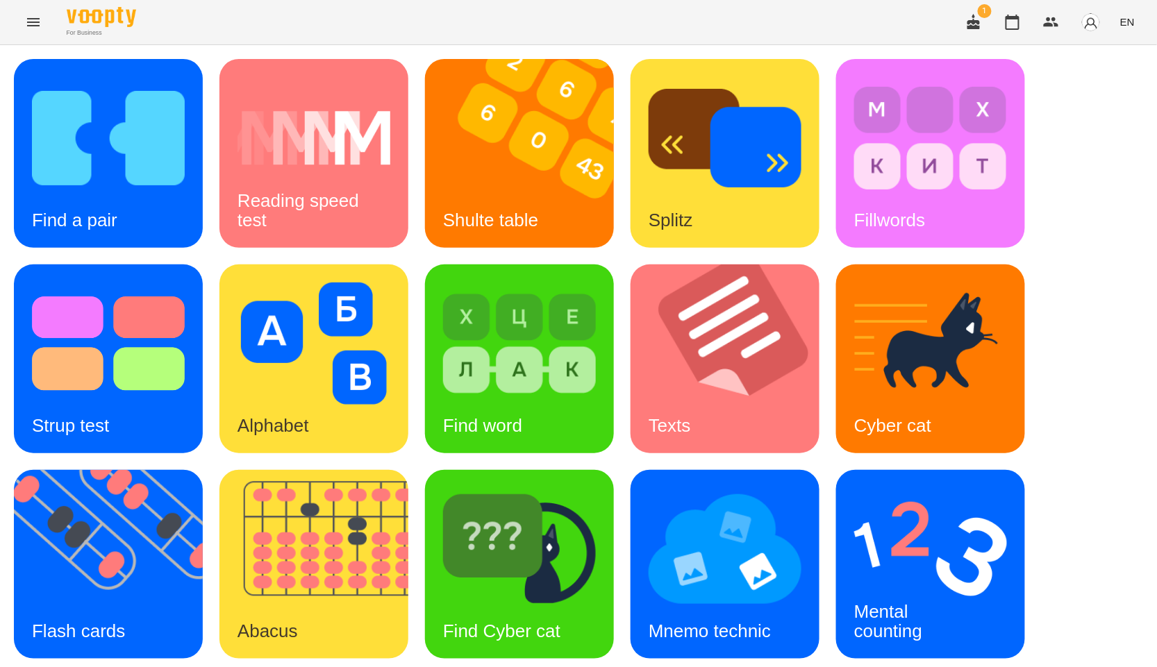
scroll to position [210, 0]
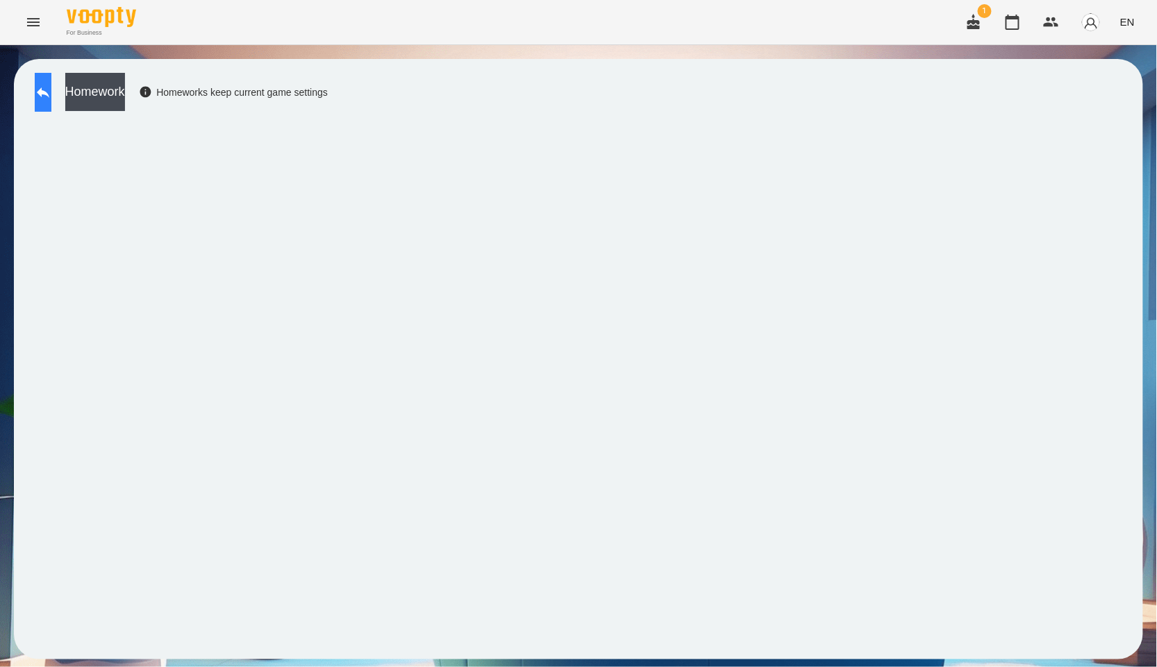
click at [47, 94] on button at bounding box center [43, 92] width 17 height 39
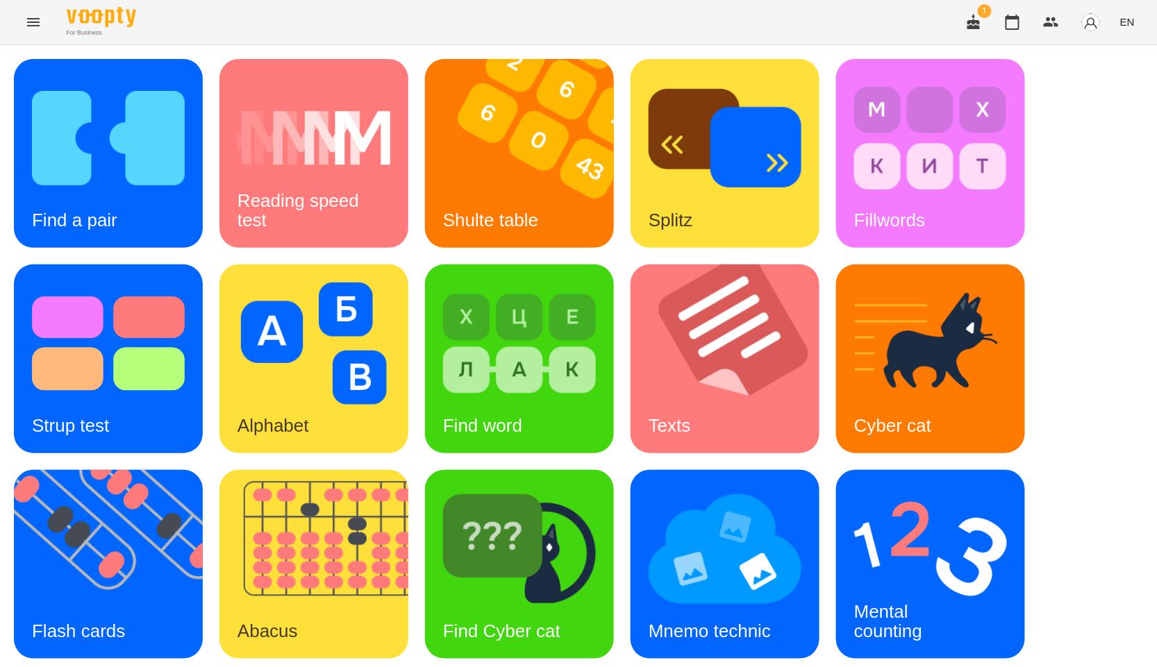
scroll to position [210, 0]
click at [896, 488] on img at bounding box center [930, 549] width 153 height 122
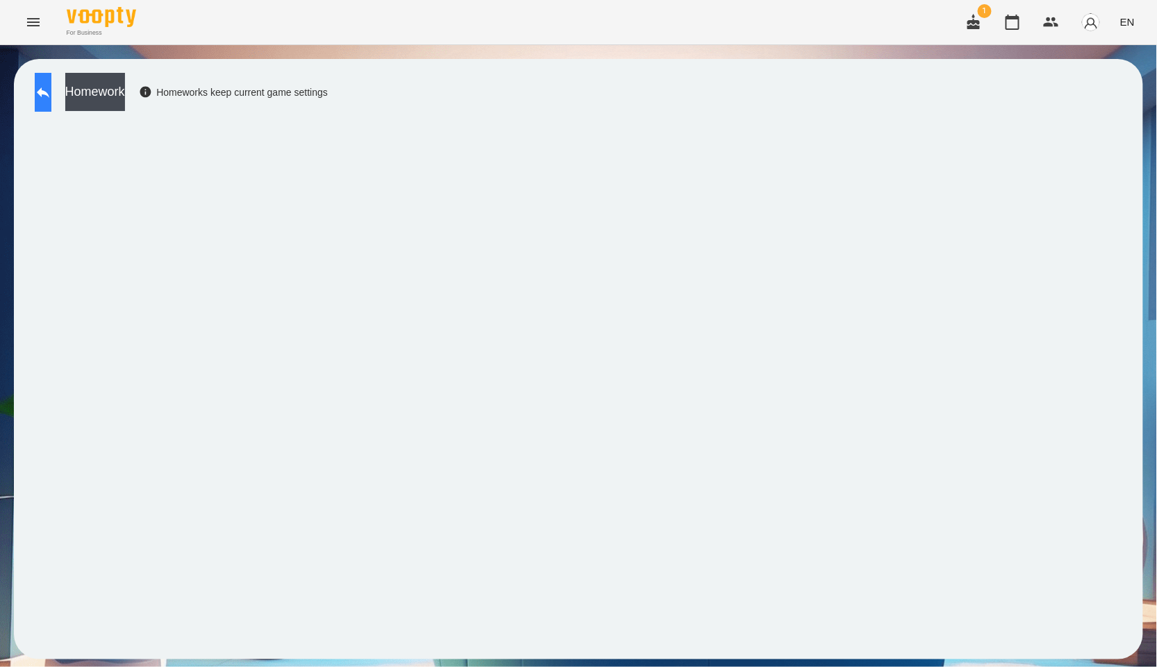
click at [47, 88] on button at bounding box center [43, 92] width 17 height 39
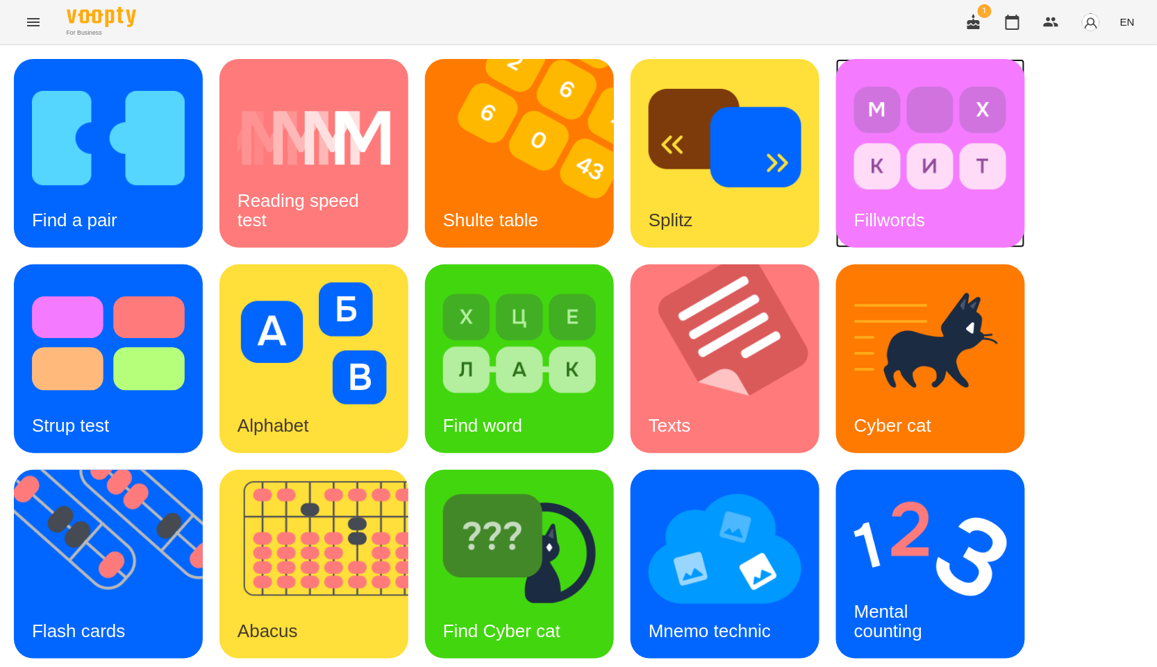
click at [966, 189] on img at bounding box center [930, 138] width 153 height 122
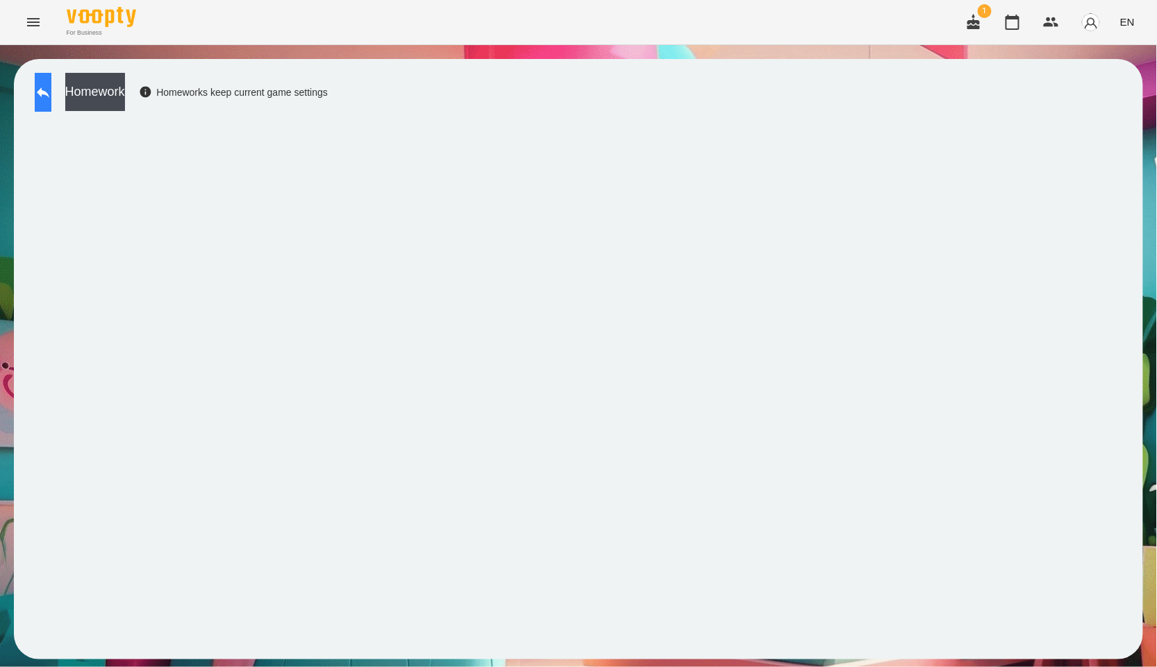
click at [51, 92] on icon at bounding box center [43, 92] width 17 height 17
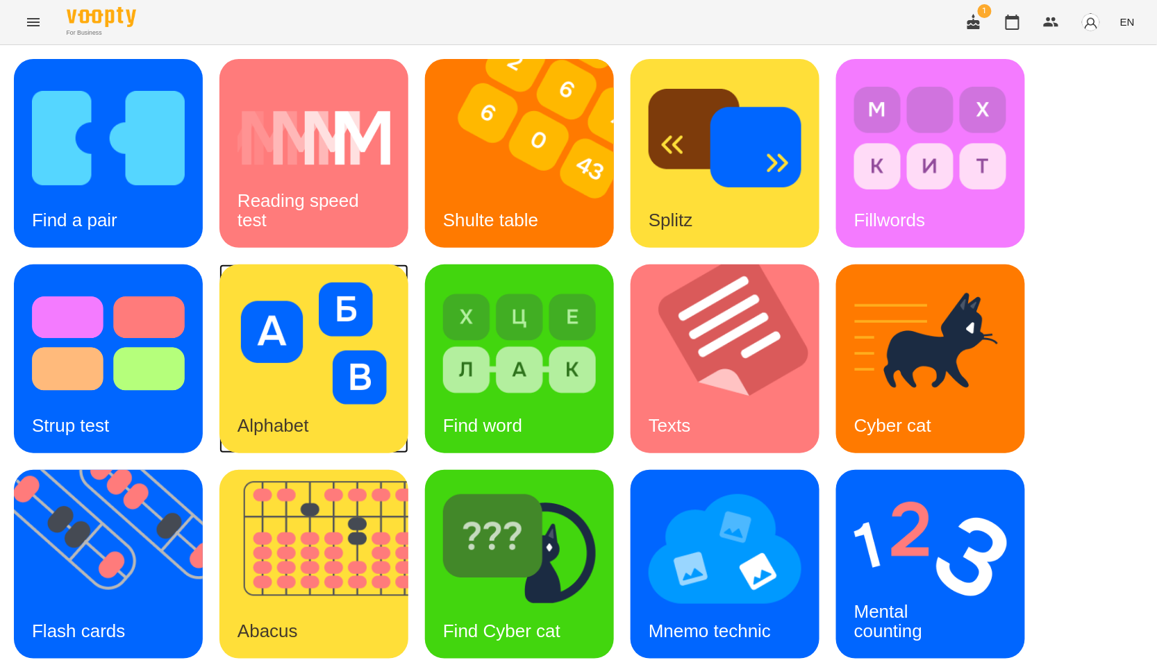
drag, startPoint x: 429, startPoint y: 453, endPoint x: 369, endPoint y: 397, distance: 82.0
click at [369, 397] on img at bounding box center [314, 344] width 153 height 122
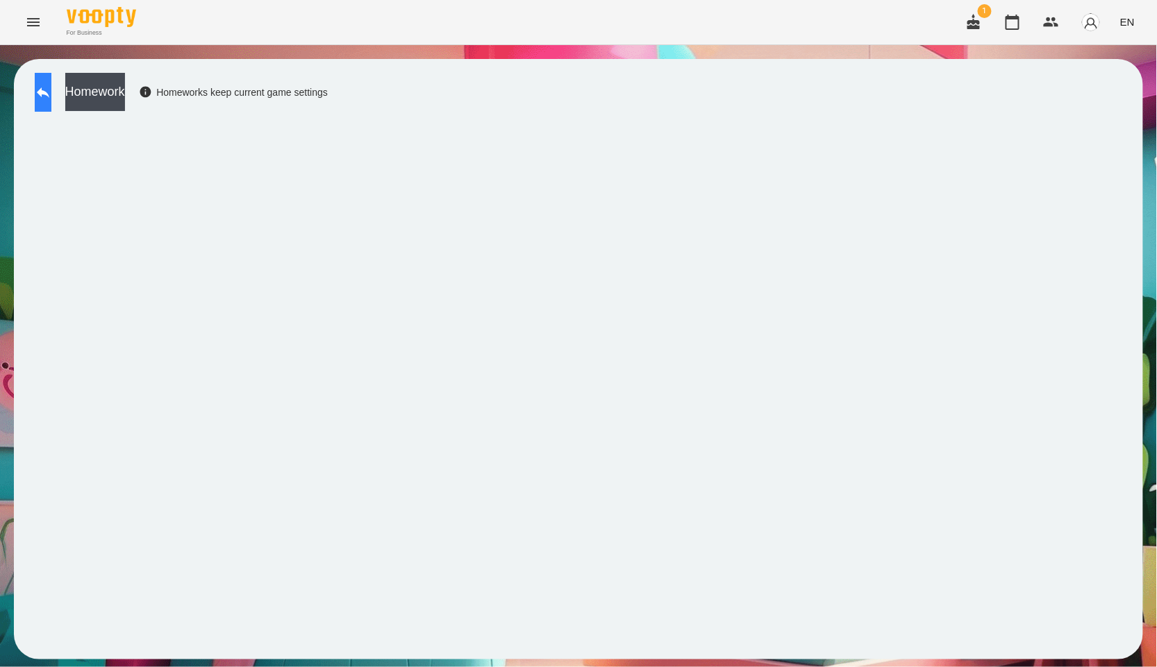
click at [51, 91] on button at bounding box center [43, 92] width 17 height 39
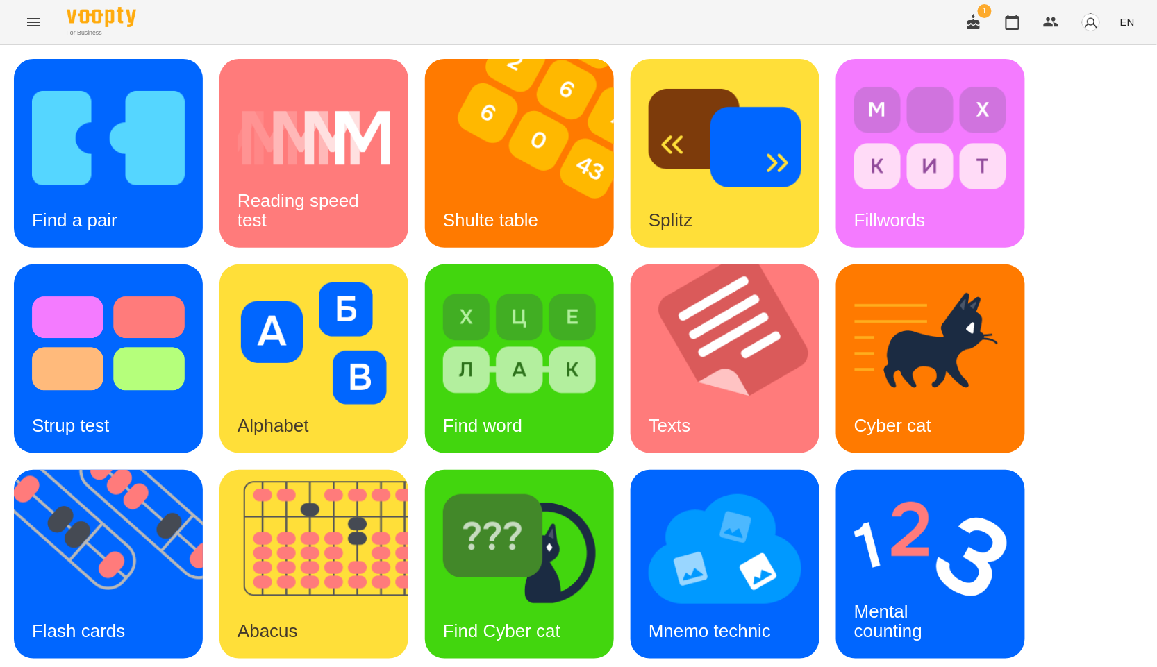
scroll to position [154, 0]
click at [101, 470] on img at bounding box center [117, 564] width 206 height 189
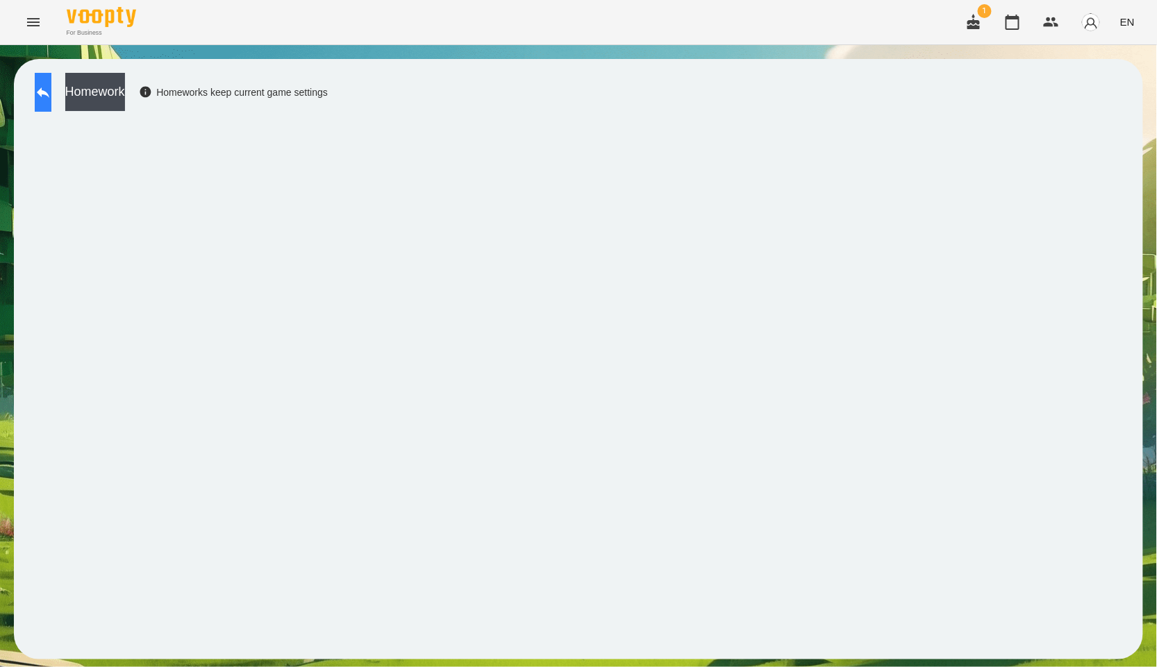
click at [51, 102] on button at bounding box center [43, 92] width 17 height 39
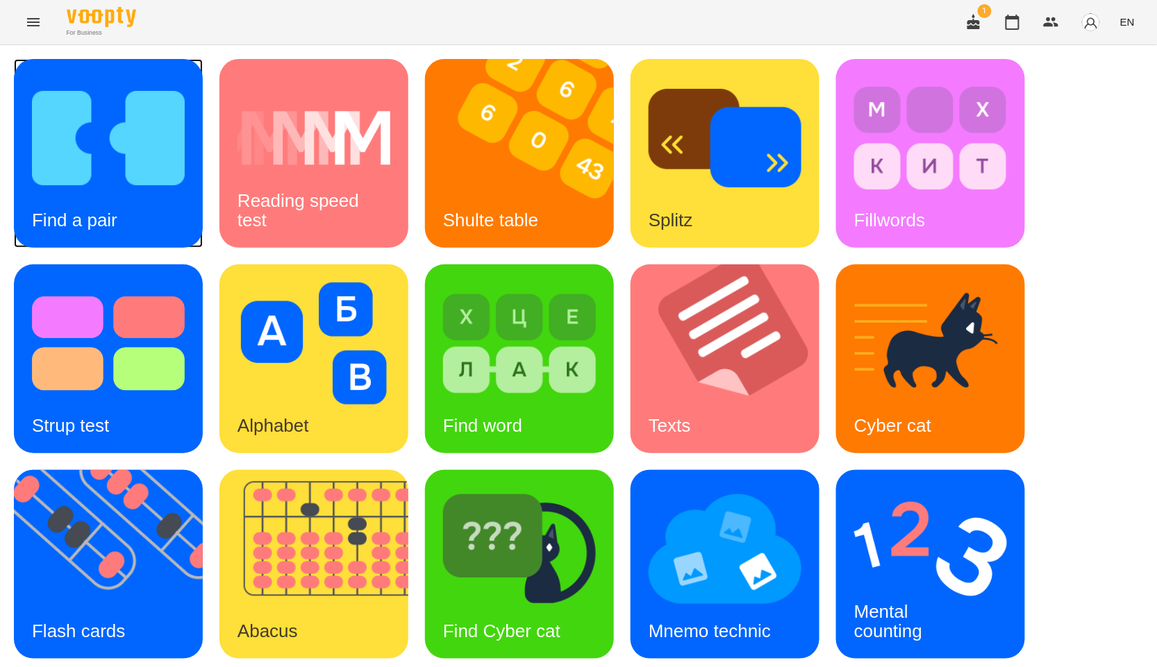
click at [28, 213] on div "Find a pair" at bounding box center [75, 220] width 122 height 55
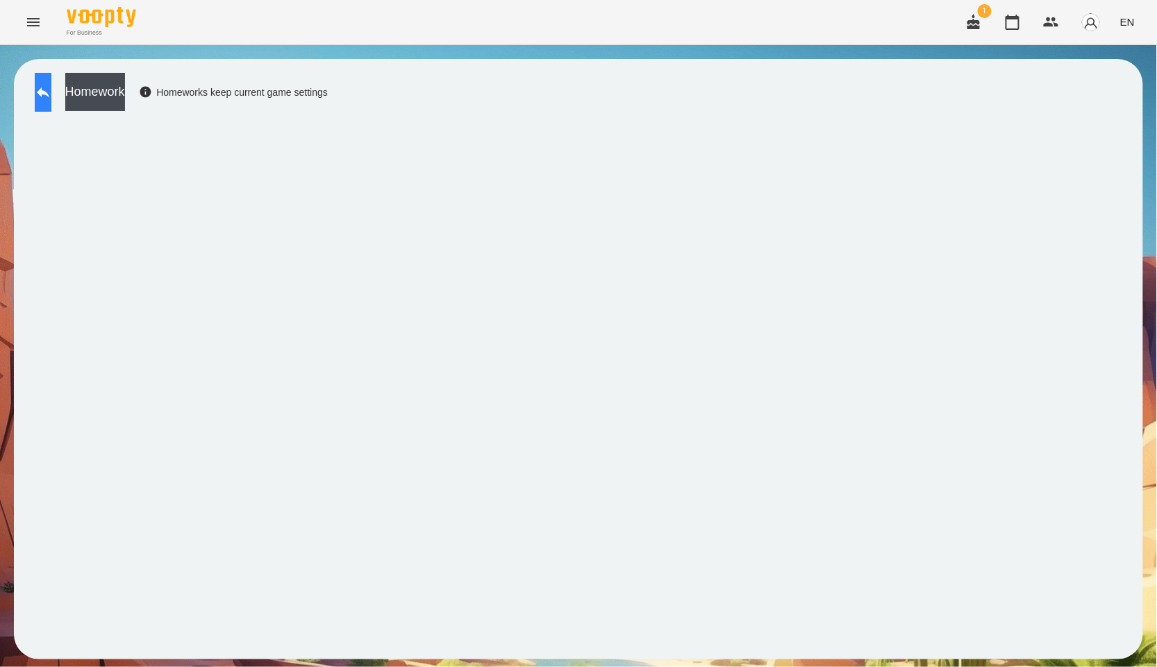
click at [49, 94] on icon at bounding box center [43, 92] width 17 height 17
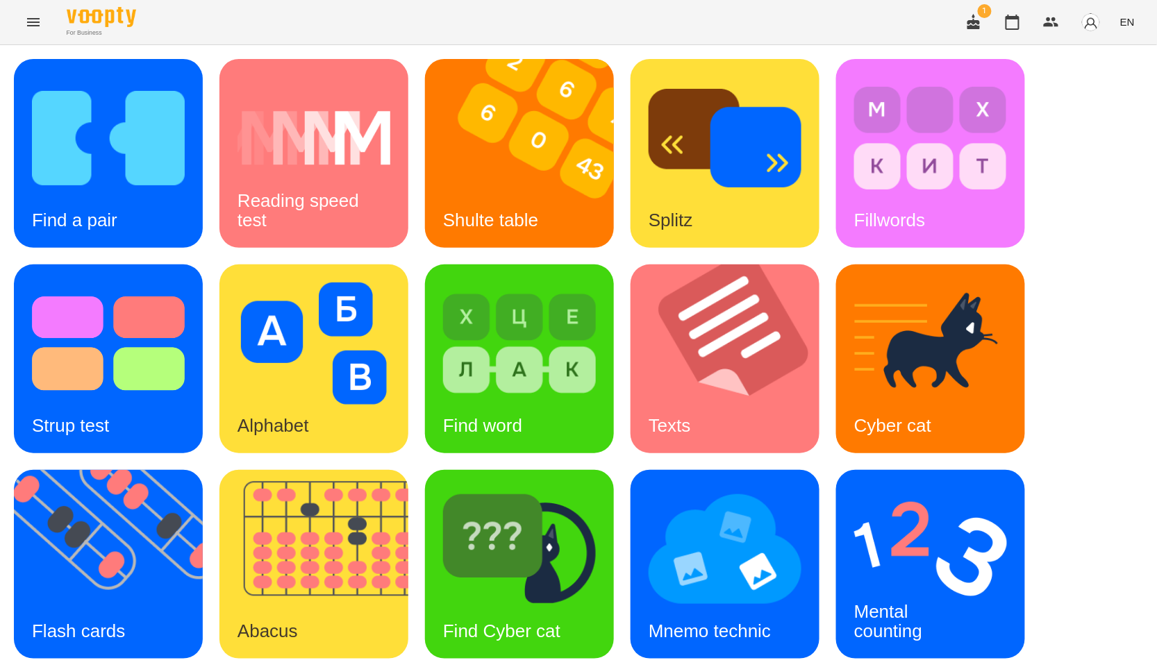
scroll to position [210, 0]
click at [99, 470] on img at bounding box center [117, 564] width 206 height 189
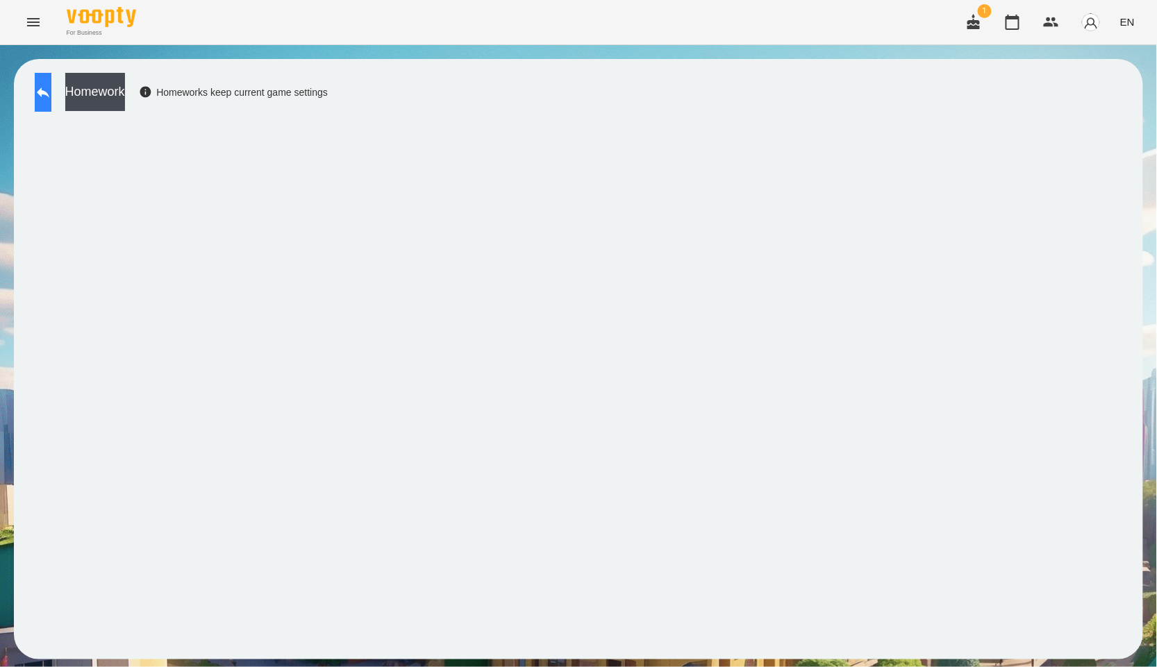
click at [49, 92] on icon at bounding box center [43, 93] width 13 height 10
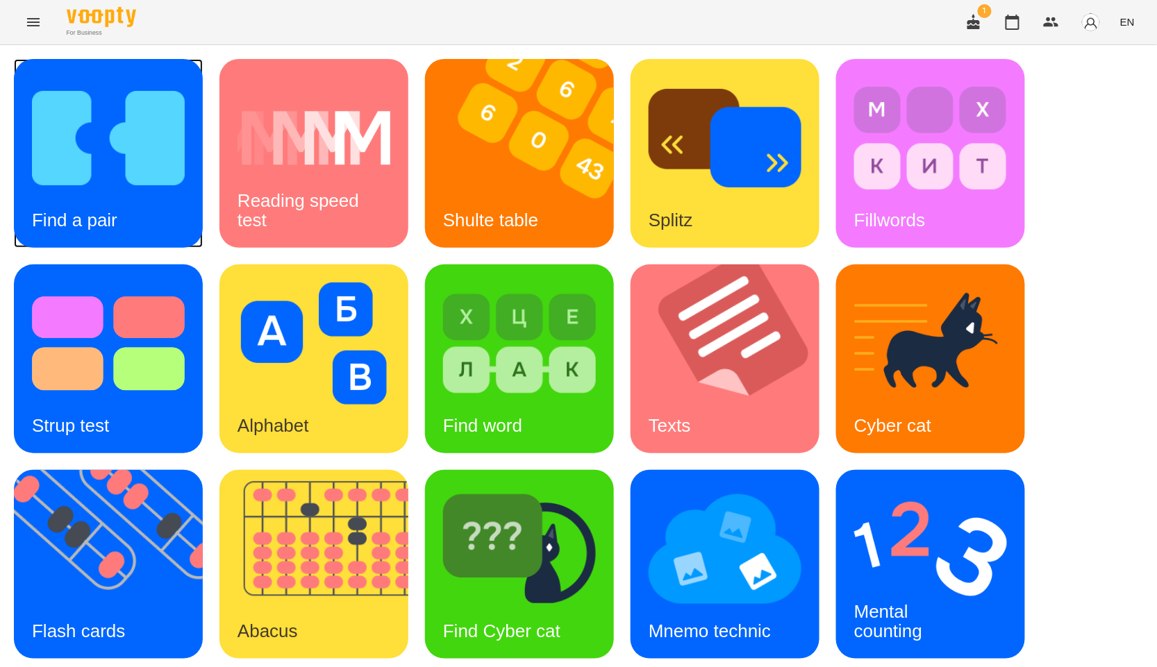
click at [153, 184] on img at bounding box center [108, 138] width 153 height 122
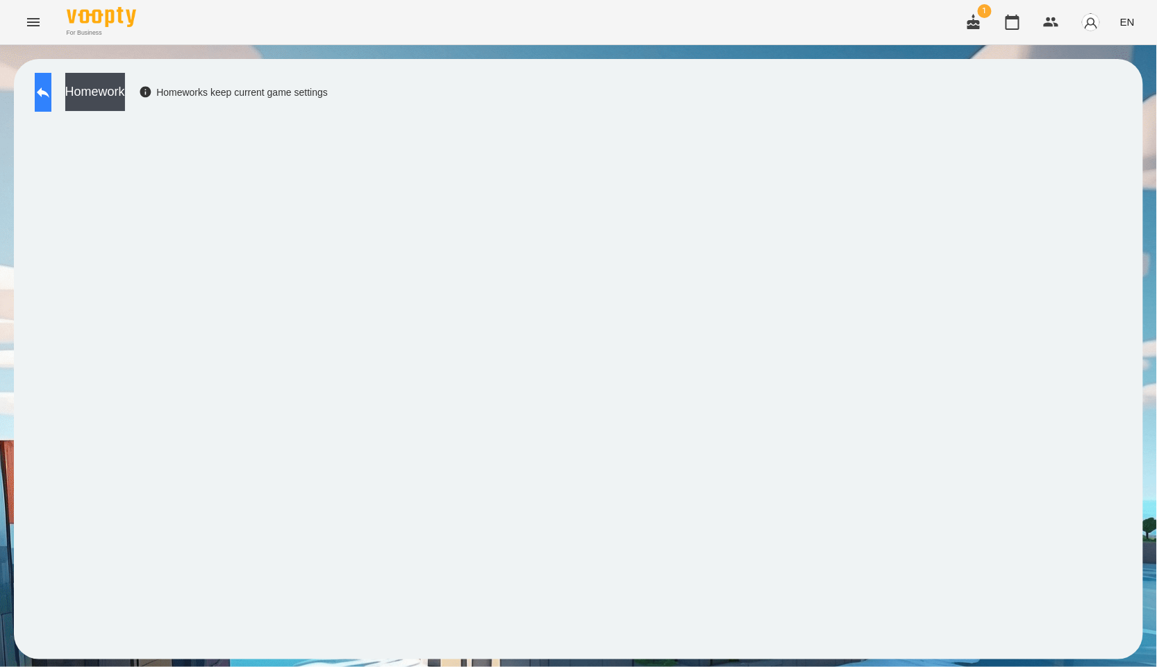
click at [51, 87] on icon at bounding box center [43, 92] width 17 height 17
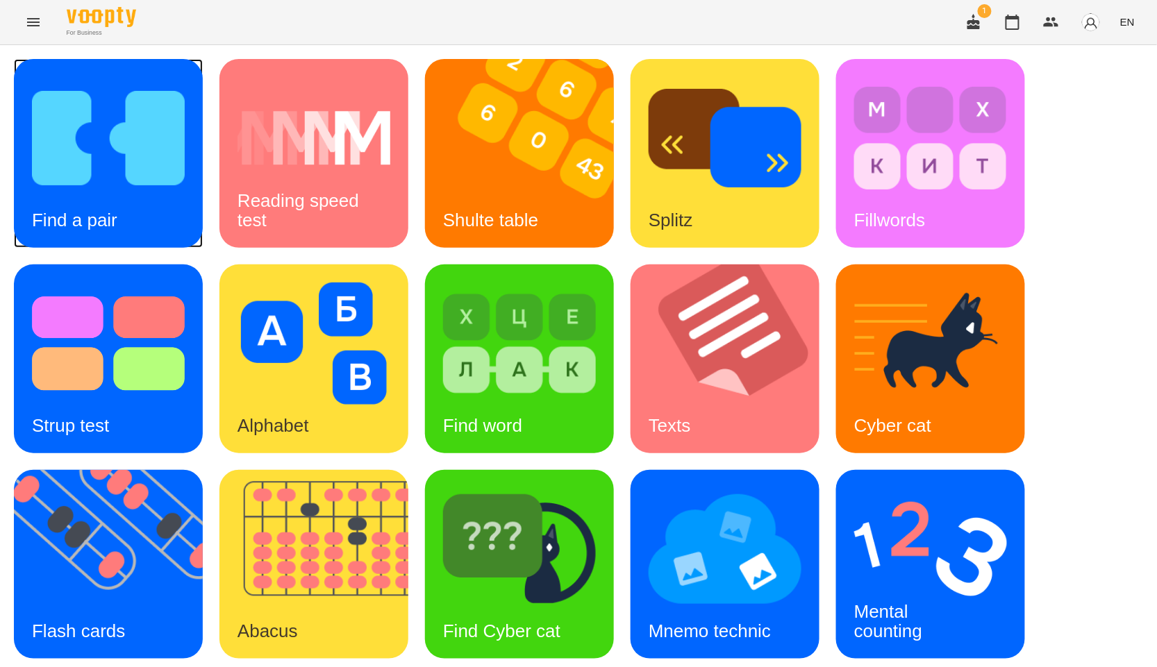
click at [91, 157] on img at bounding box center [108, 138] width 153 height 122
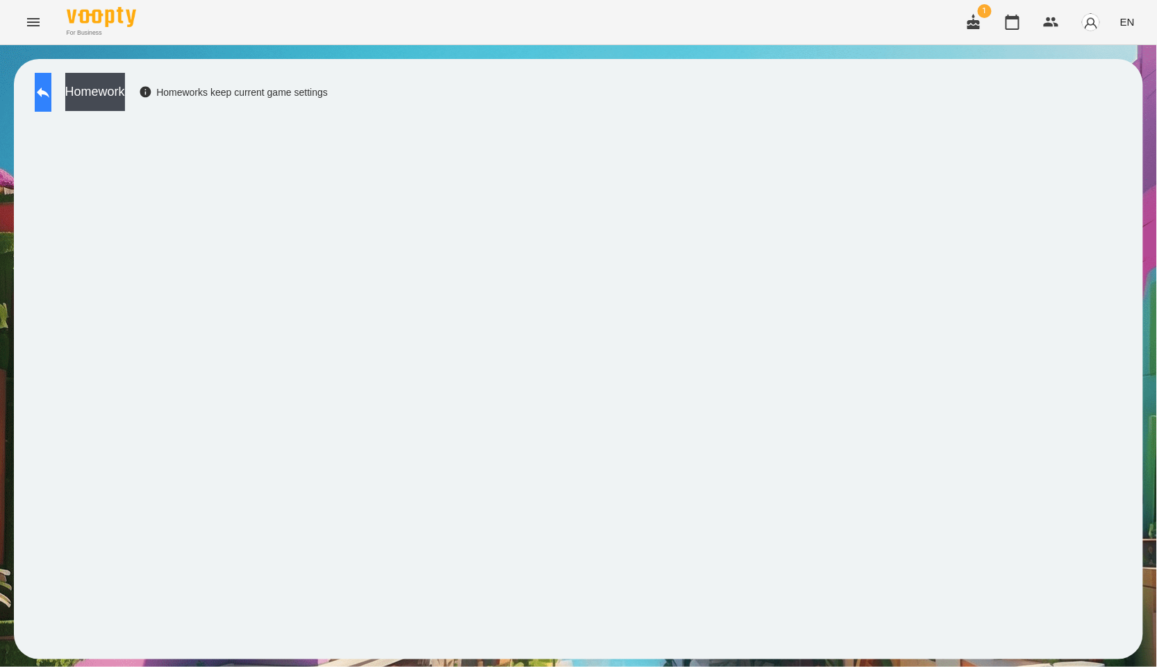
click at [43, 99] on button at bounding box center [43, 92] width 17 height 39
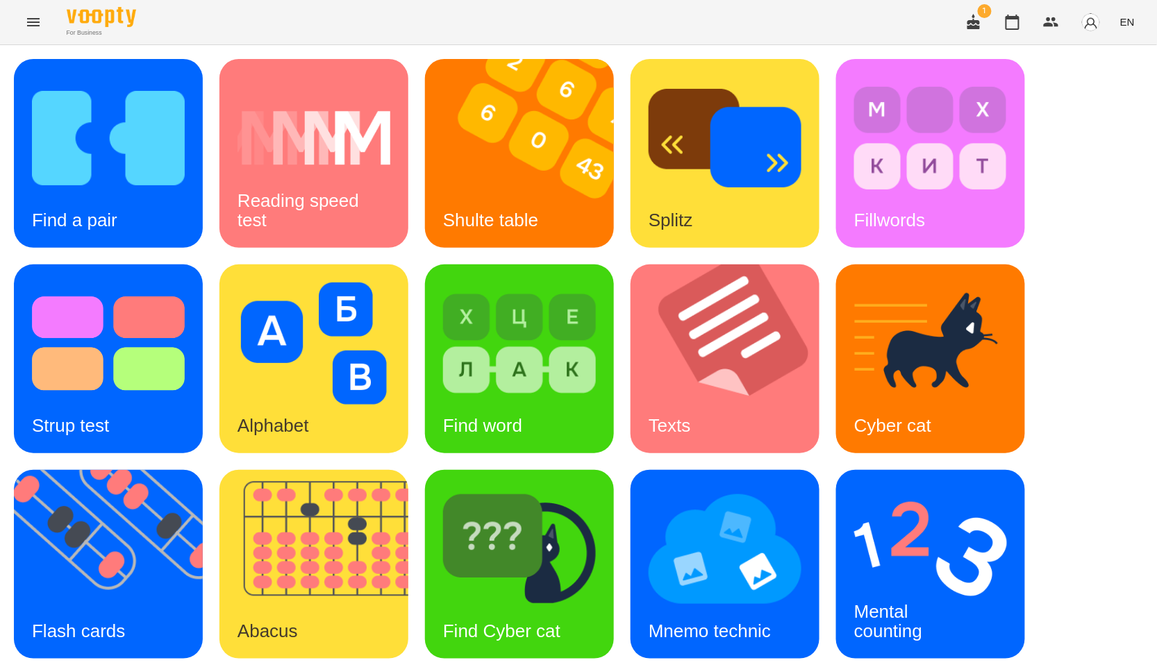
scroll to position [210, 0]
click at [129, 470] on img at bounding box center [117, 564] width 206 height 189
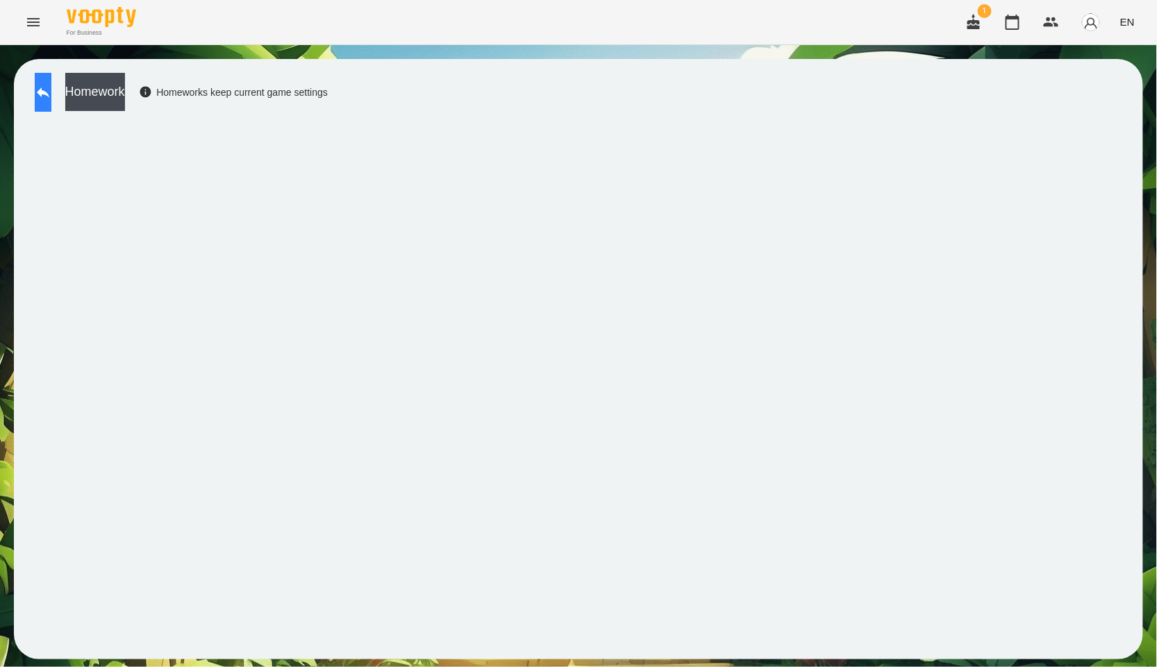
click at [51, 90] on icon at bounding box center [43, 92] width 17 height 17
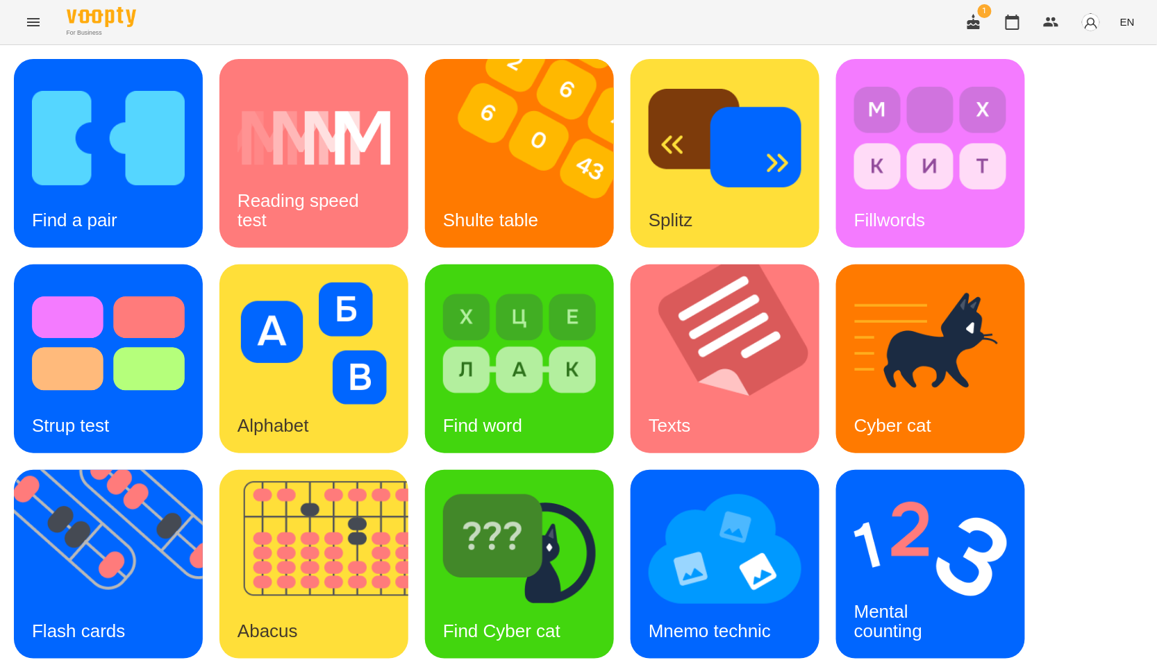
scroll to position [210, 0]
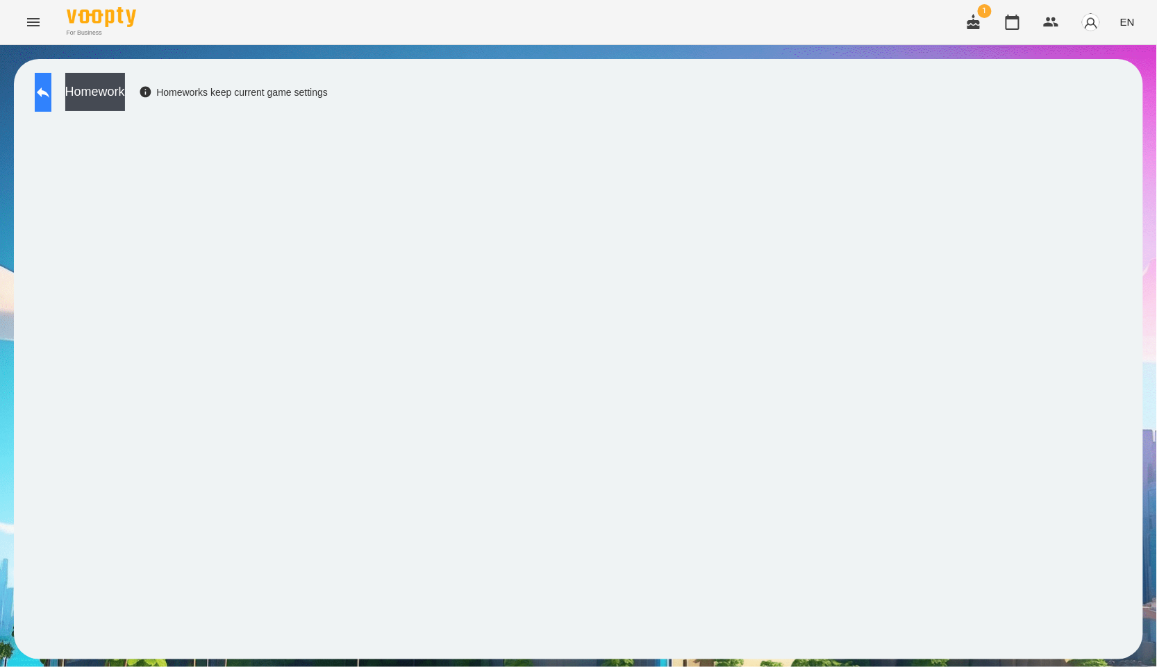
click at [48, 92] on button at bounding box center [43, 92] width 17 height 39
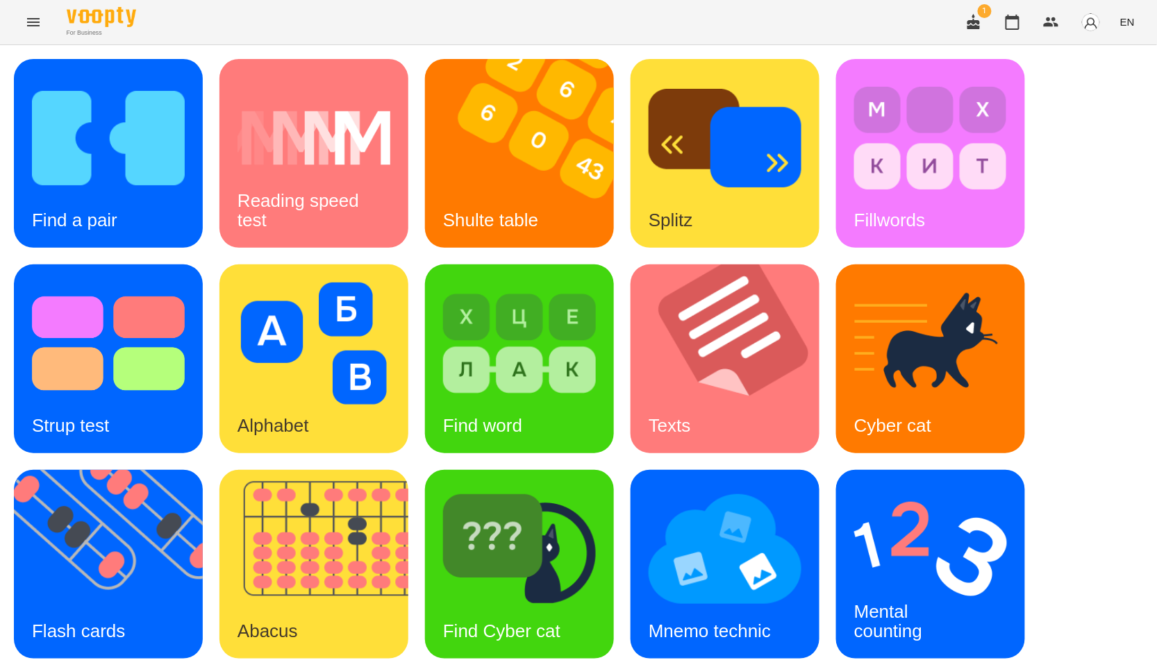
scroll to position [210, 0]
click at [927, 488] on img at bounding box center [930, 549] width 153 height 122
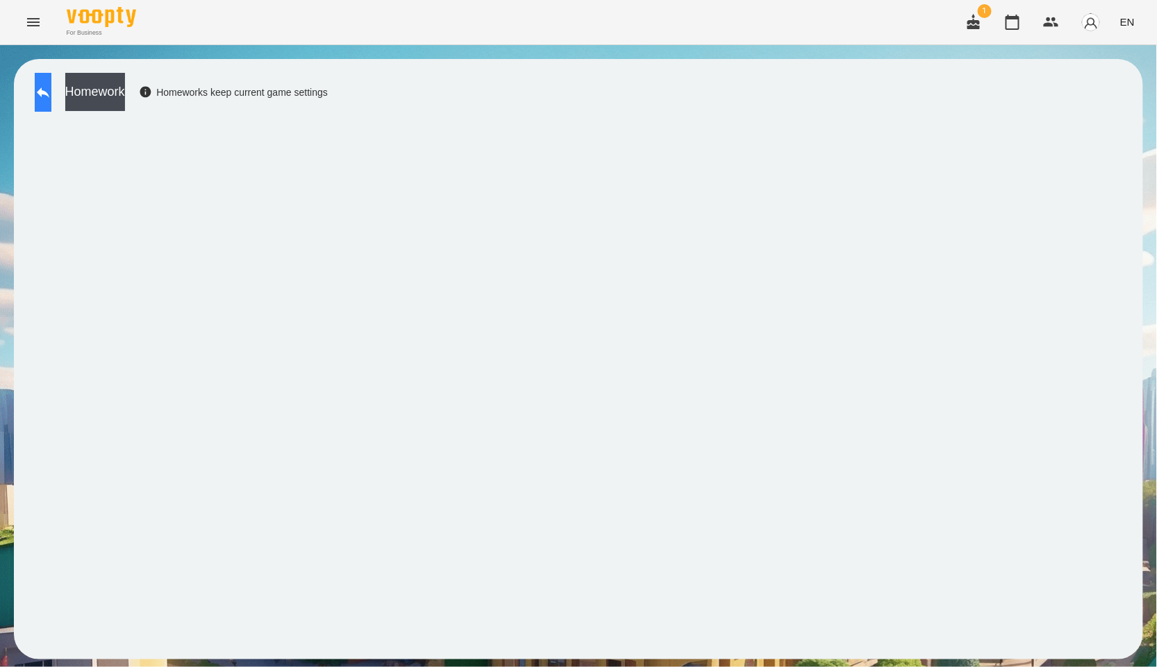
click at [51, 92] on button at bounding box center [43, 92] width 17 height 39
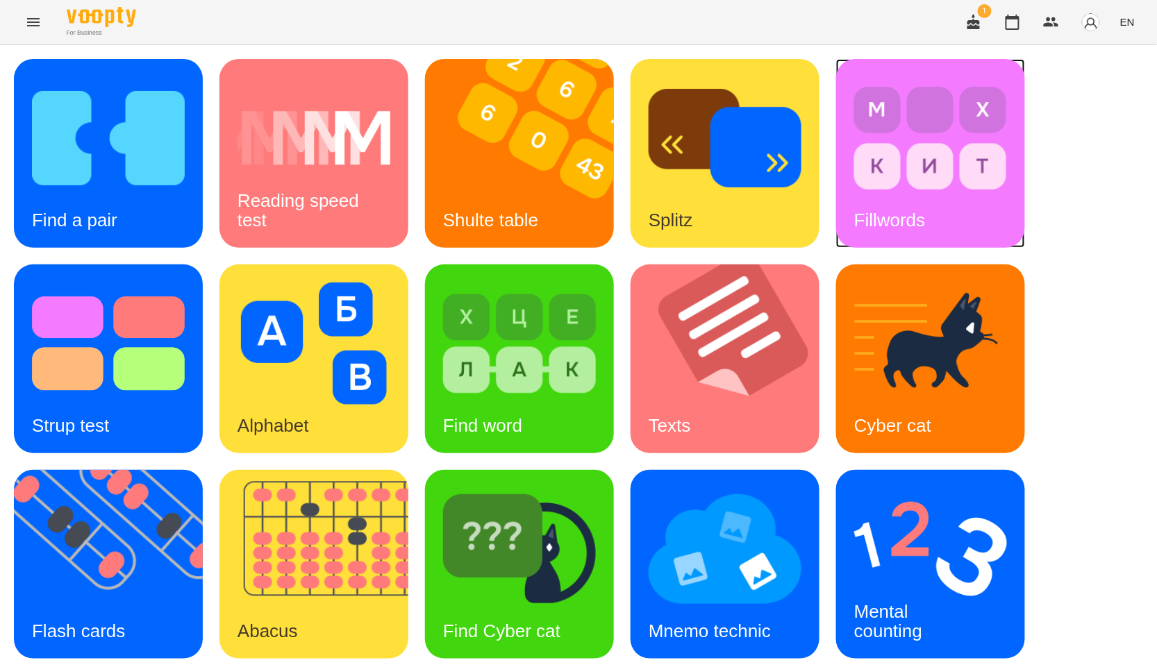
click at [983, 208] on div "Fillwords" at bounding box center [930, 153] width 189 height 189
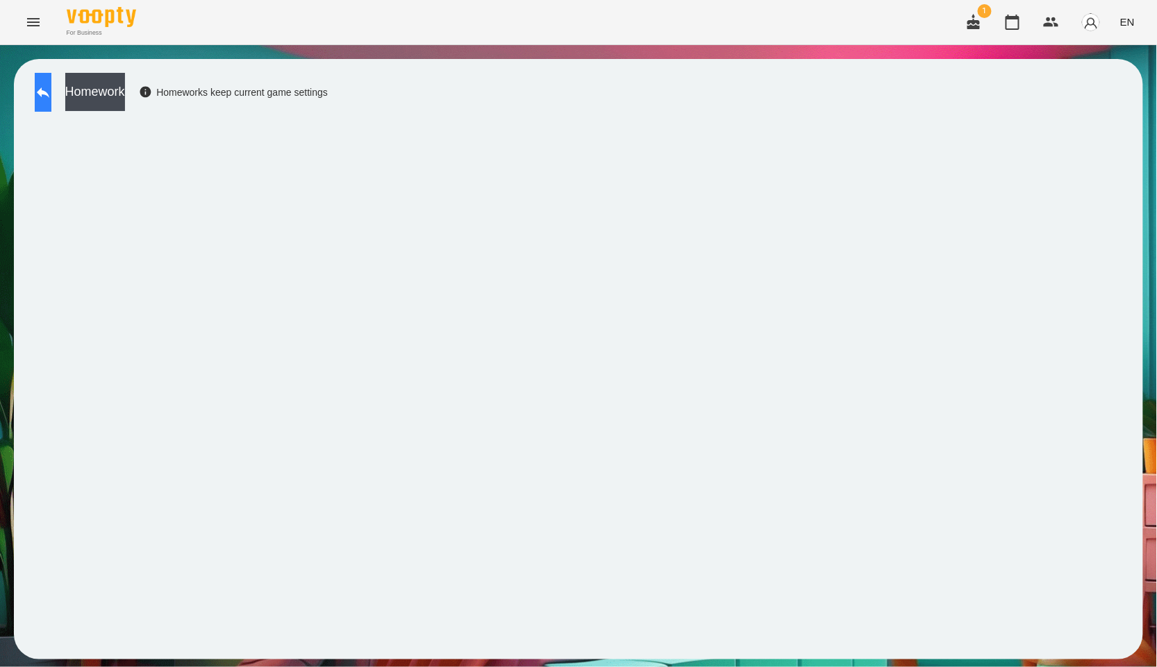
click at [51, 84] on icon at bounding box center [43, 92] width 17 height 17
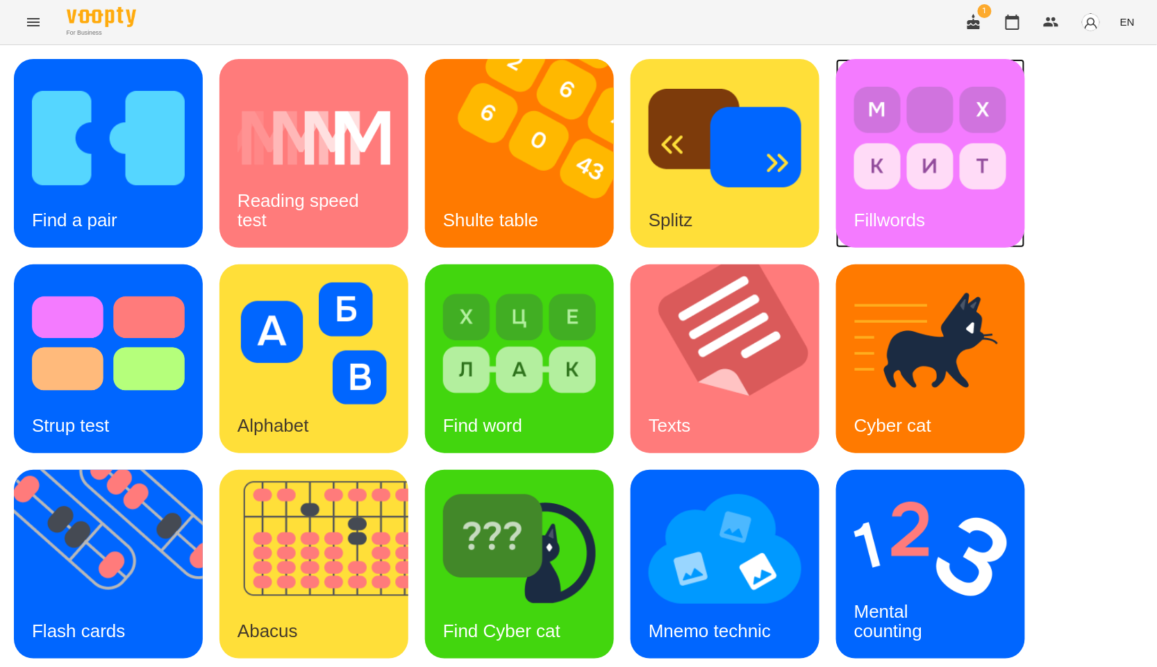
click at [946, 191] on img at bounding box center [930, 138] width 153 height 122
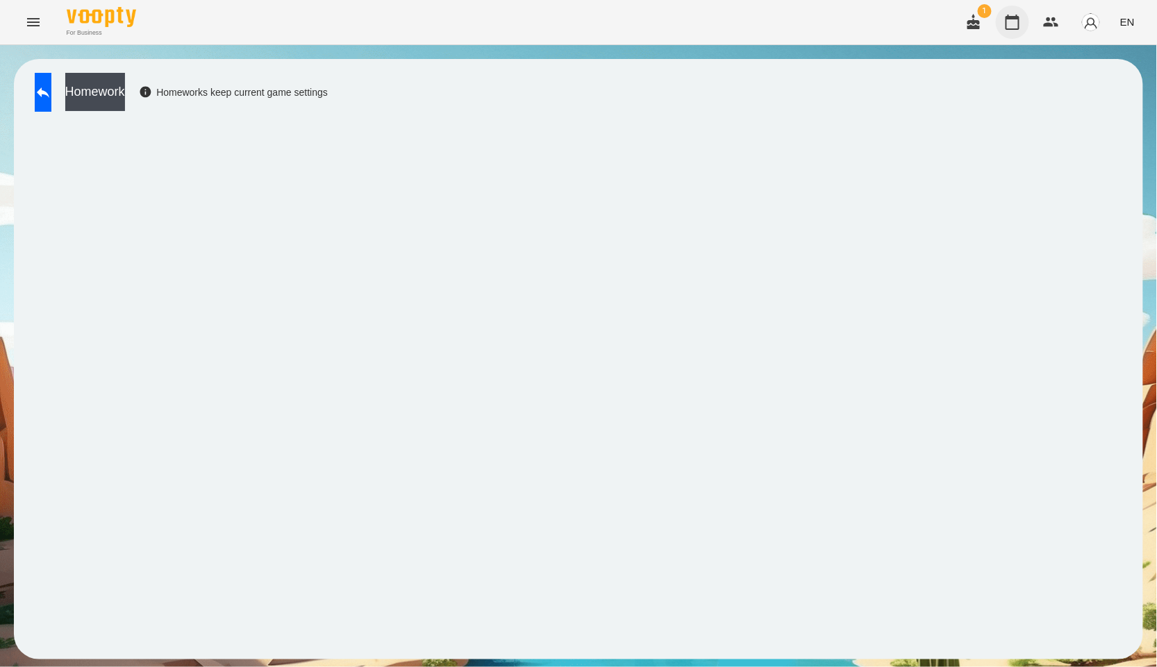
click at [1019, 24] on icon "button" at bounding box center [1013, 22] width 14 height 15
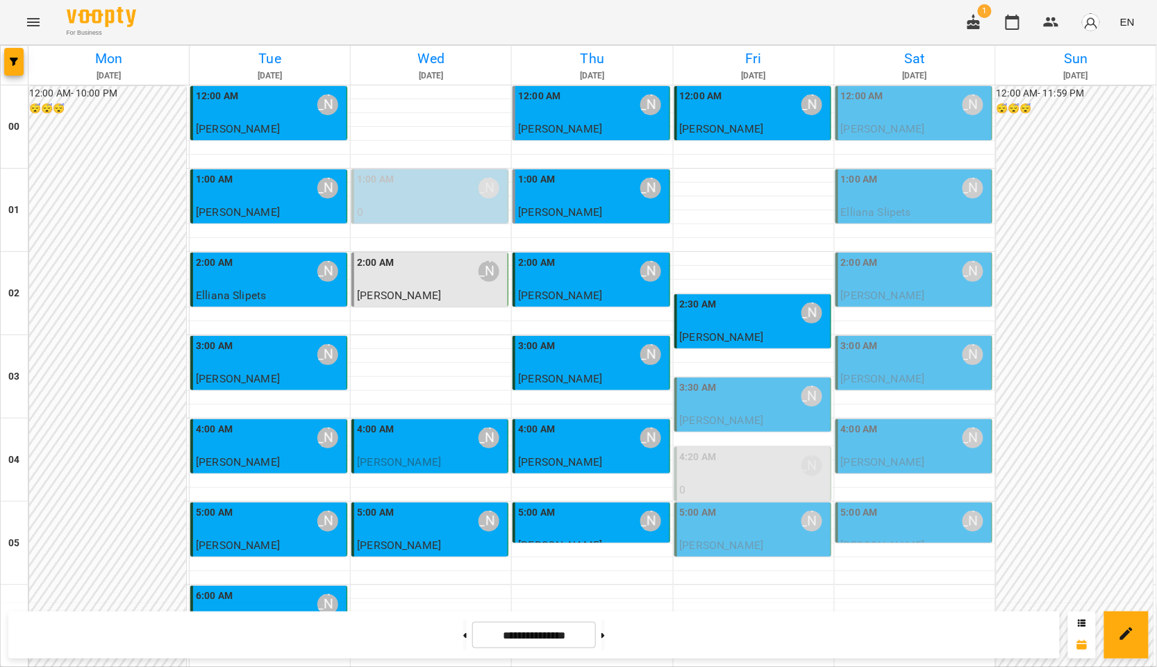
scroll to position [154, 0]
click at [883, 422] on div "4:00 AM Курбанова Софія" at bounding box center [915, 438] width 148 height 32
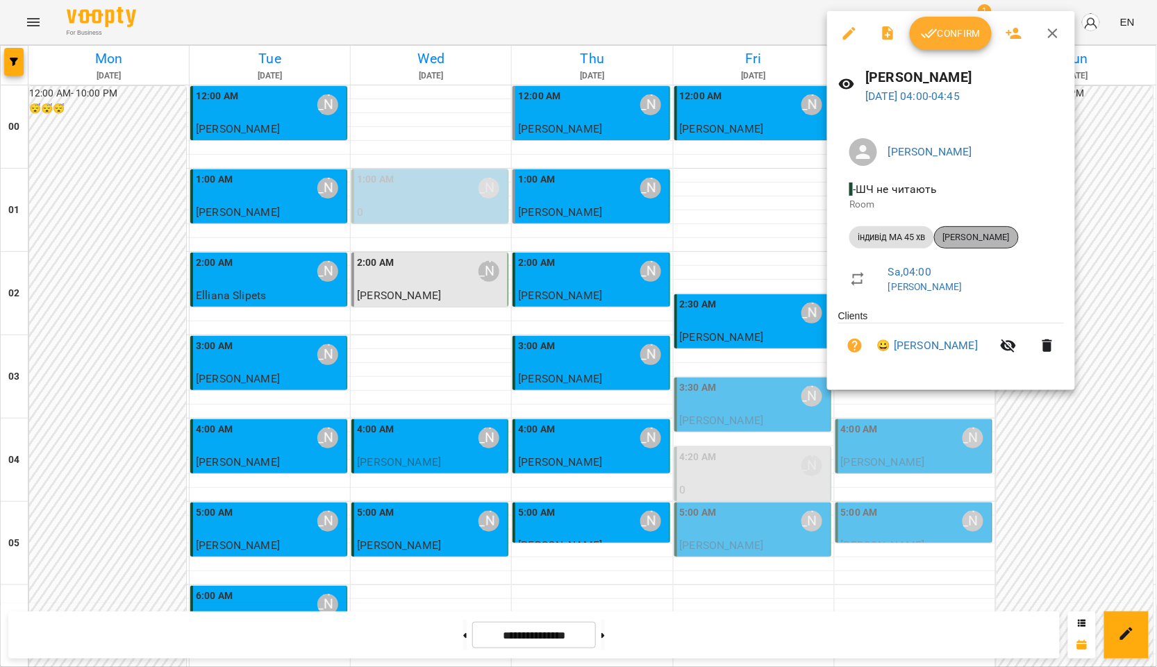
click at [983, 236] on span "Шермухамедова Софія" at bounding box center [976, 237] width 83 height 13
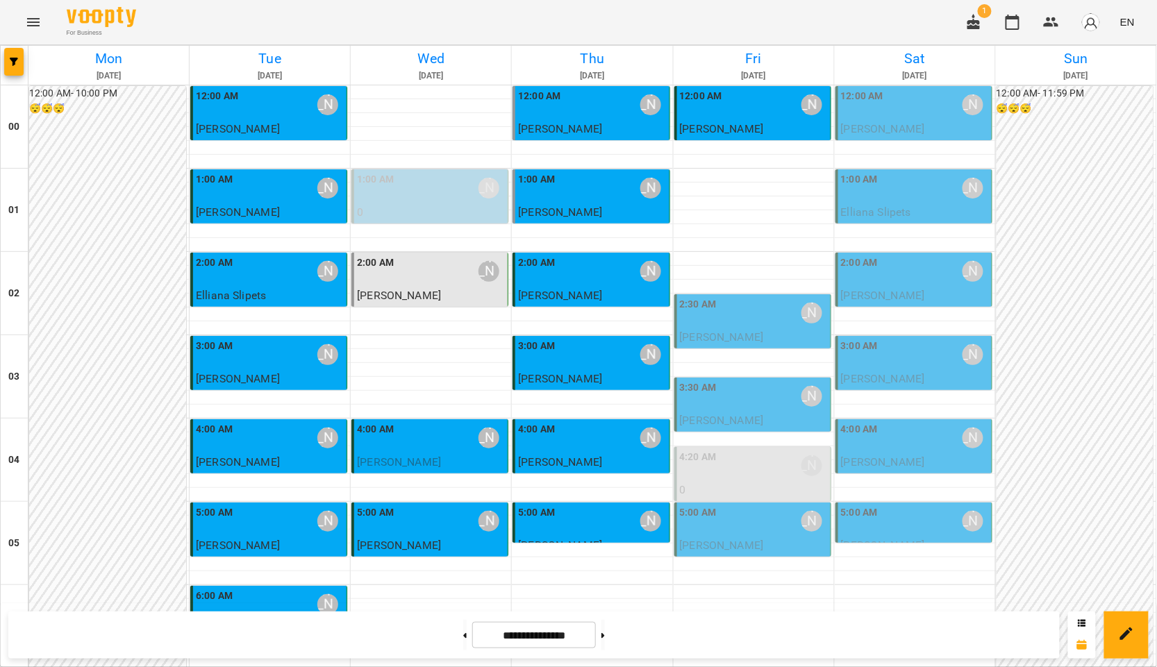
scroll to position [1171, 0]
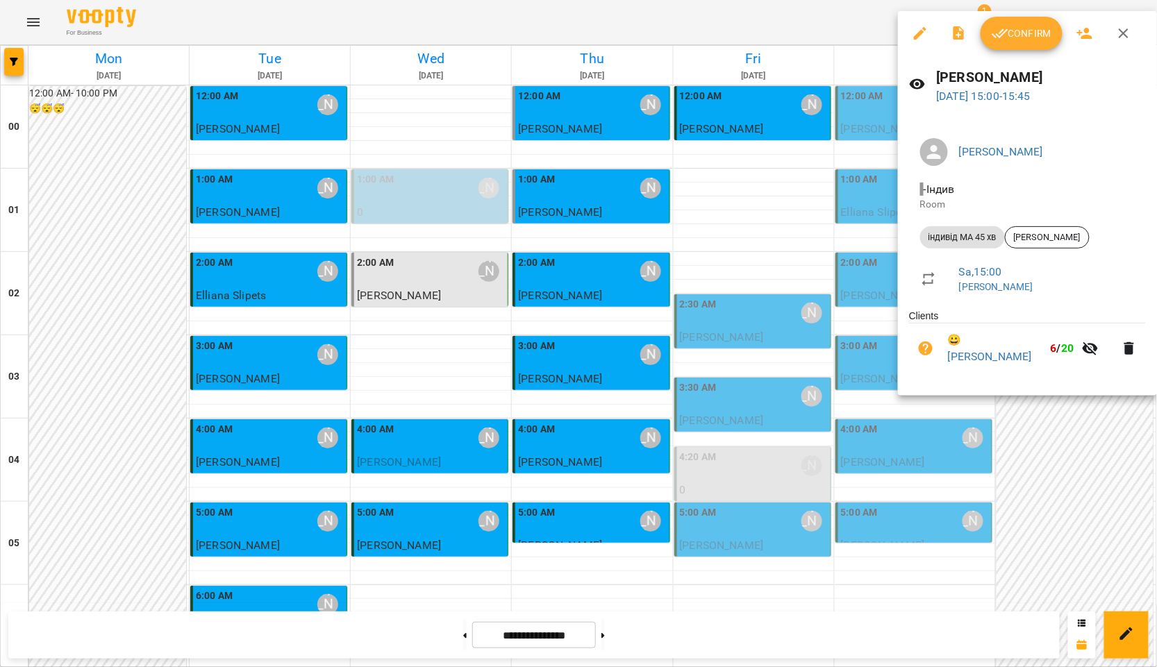
click at [639, 199] on div at bounding box center [578, 333] width 1157 height 667
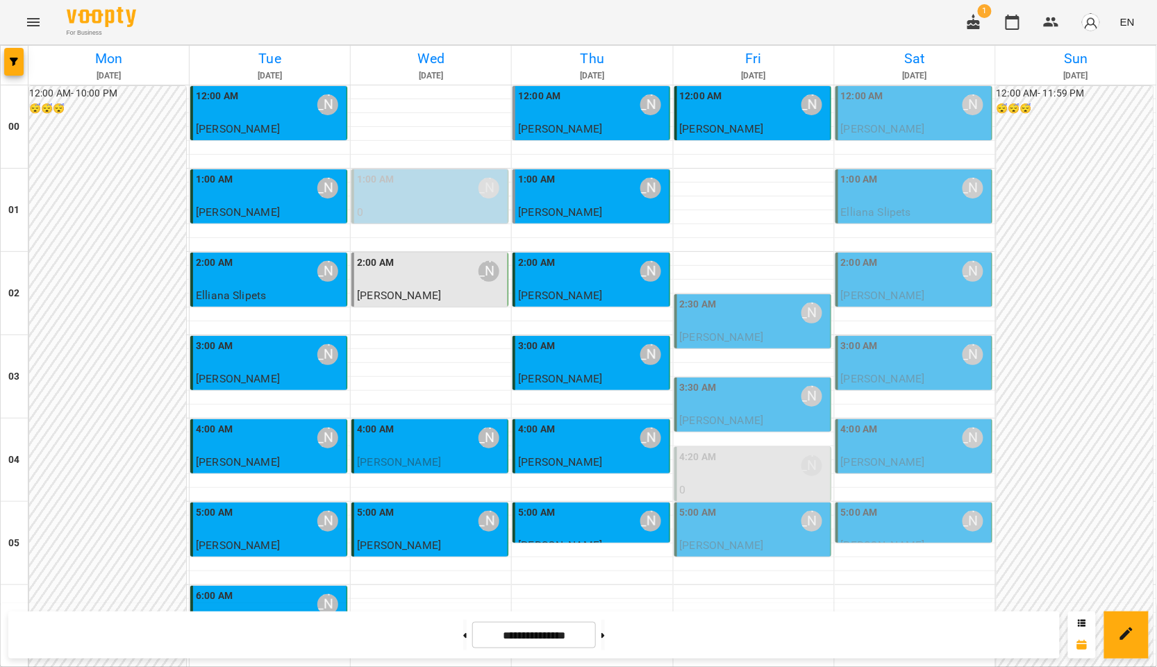
scroll to position [14, 0]
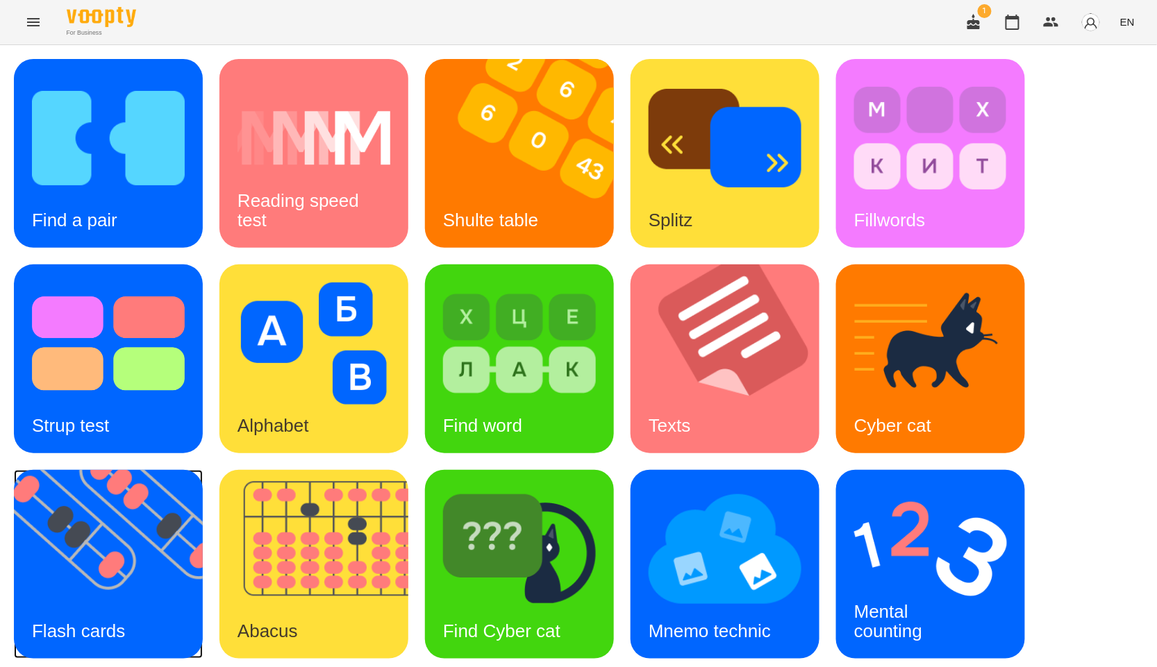
click at [74, 589] on img at bounding box center [117, 564] width 206 height 189
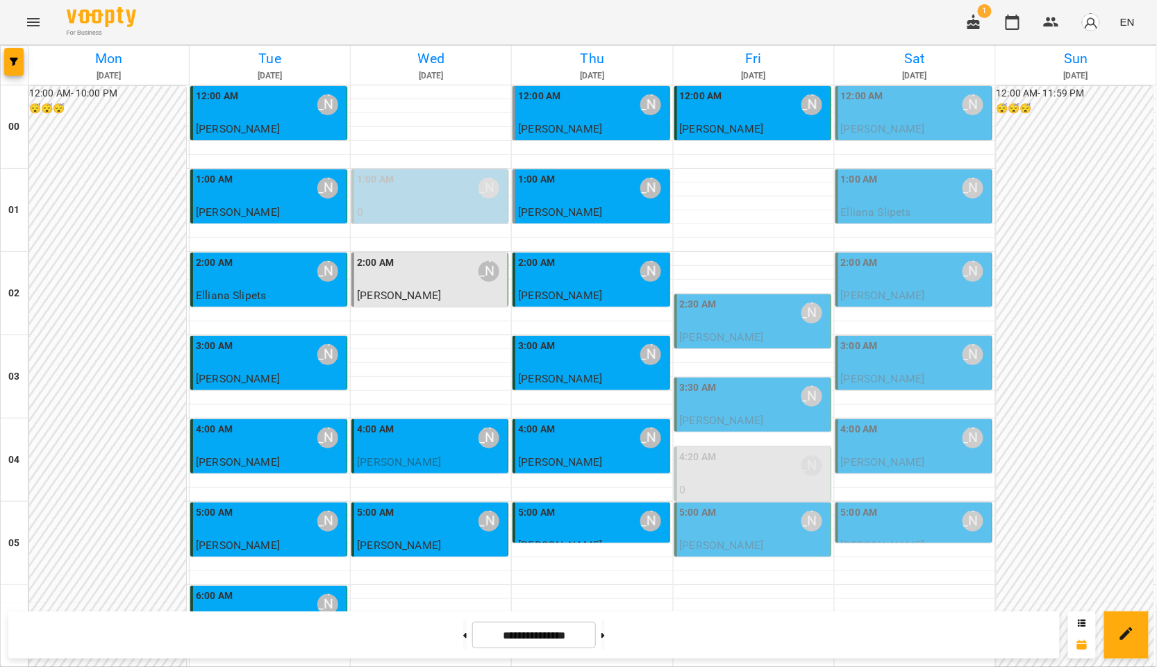
scroll to position [1094, 0]
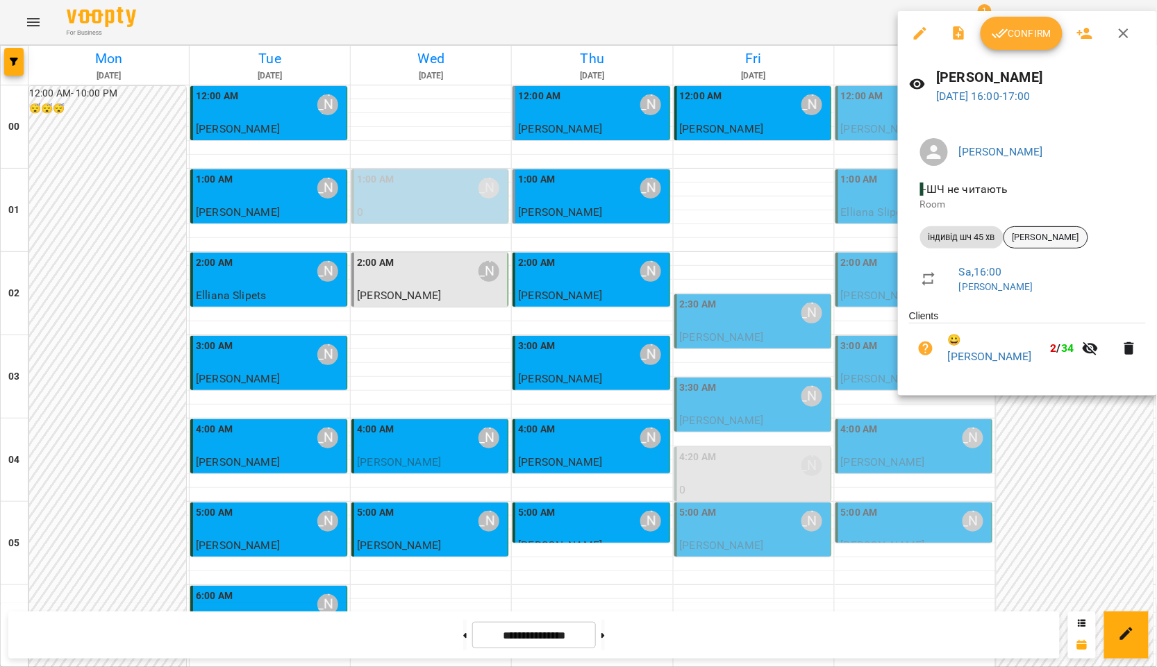
click at [1071, 240] on span "[PERSON_NAME]" at bounding box center [1045, 237] width 83 height 13
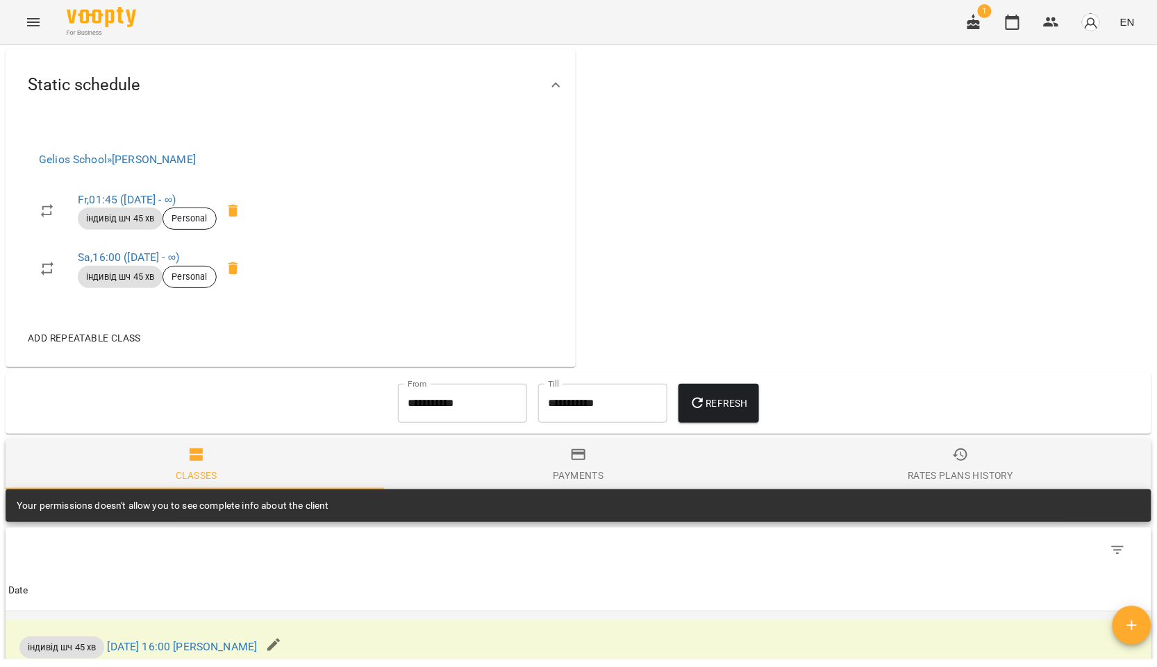
scroll to position [385, 0]
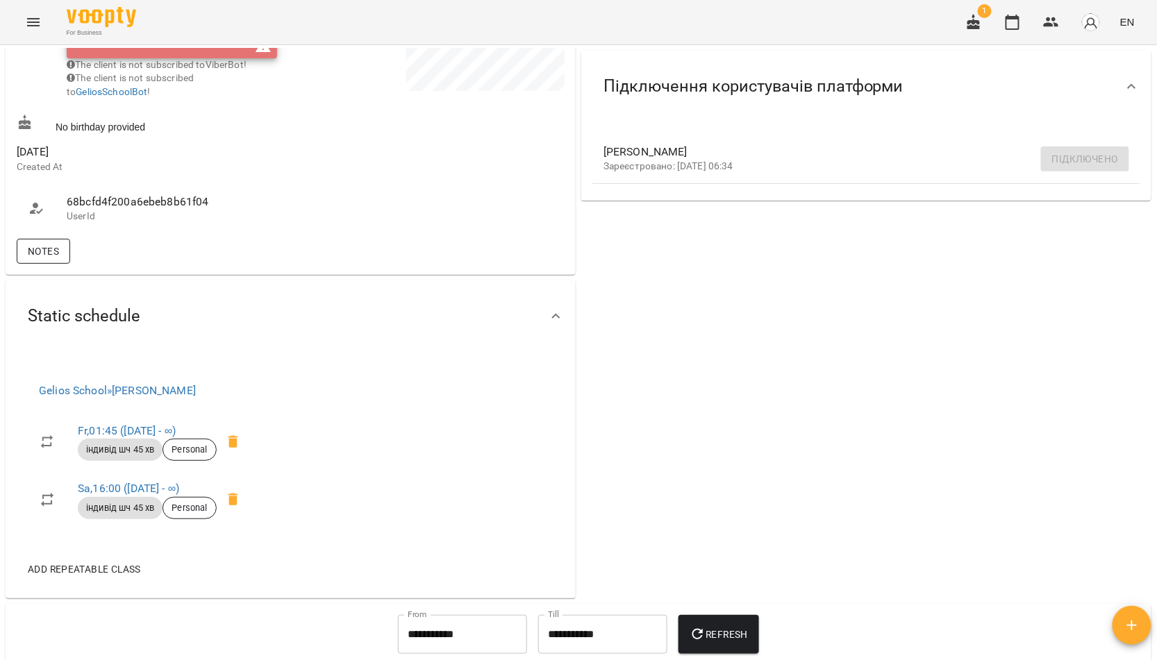
click at [47, 260] on span "Notes" at bounding box center [43, 251] width 31 height 17
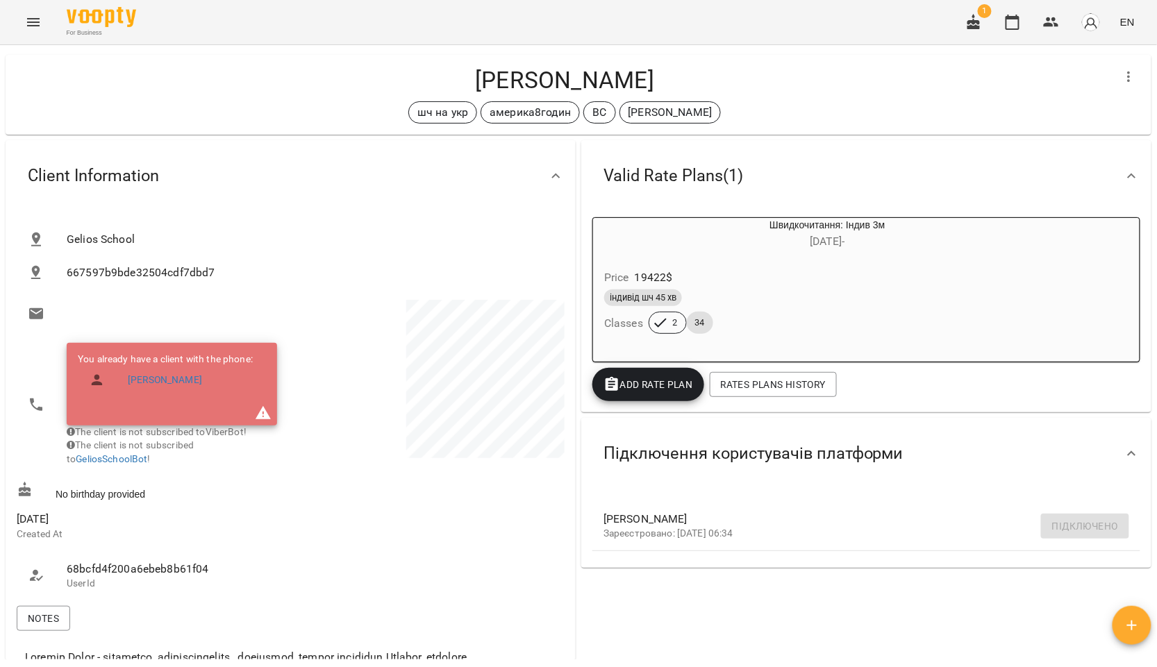
scroll to position [0, 0]
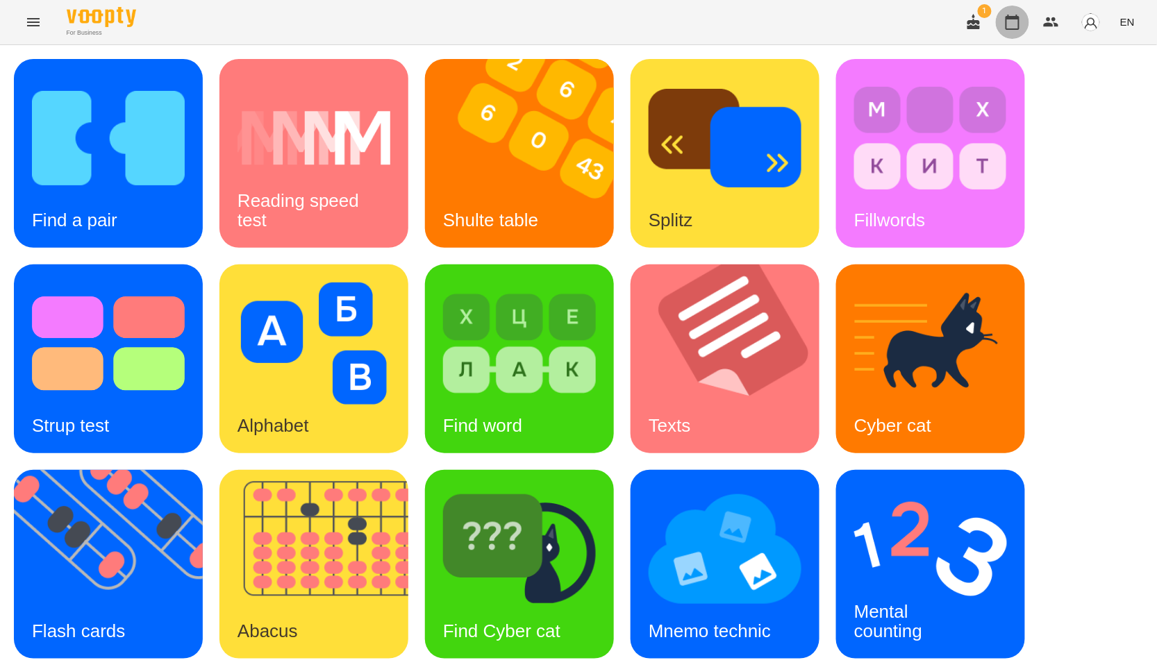
click at [1011, 15] on icon "button" at bounding box center [1012, 22] width 17 height 17
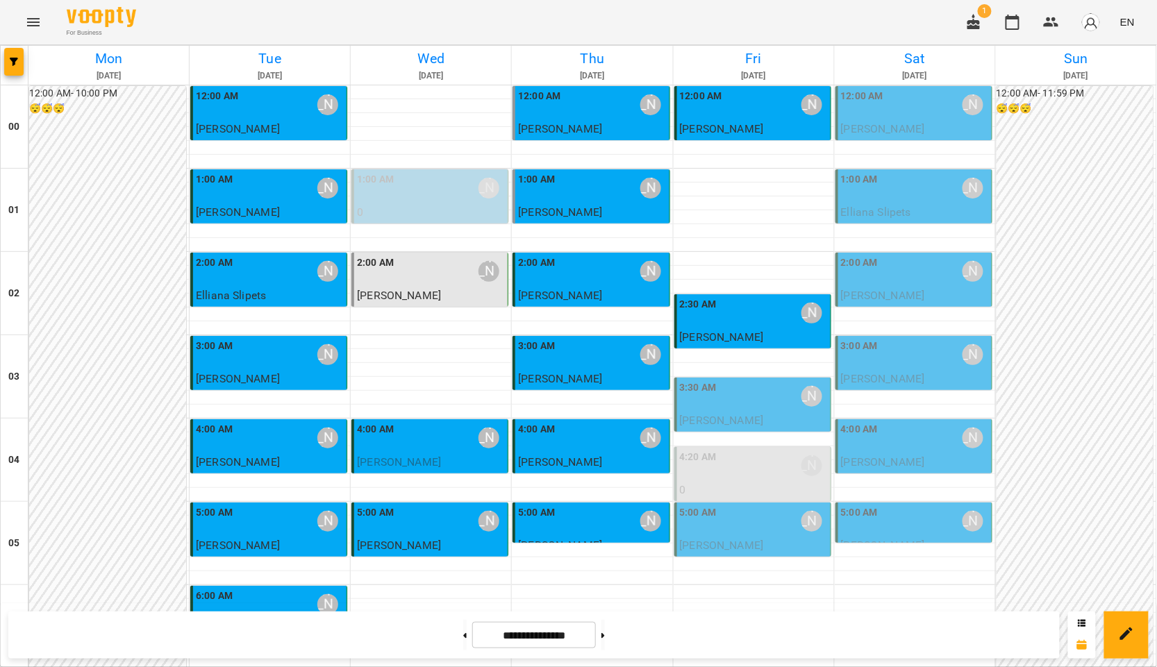
scroll to position [1157, 0]
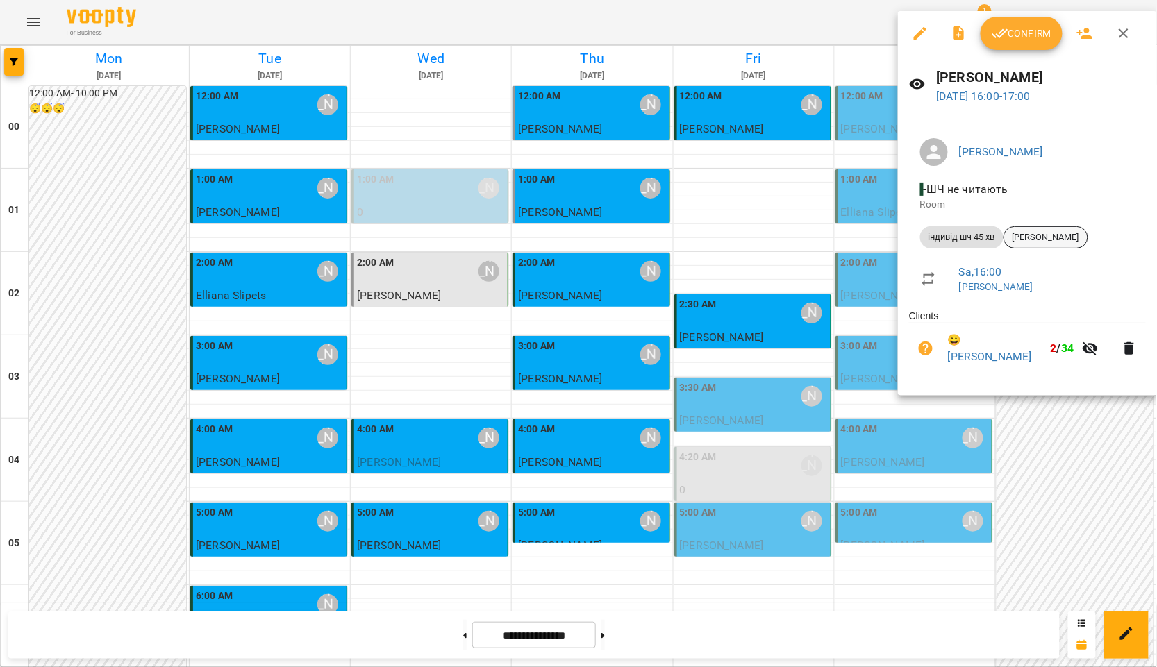
click at [1046, 244] on div "[PERSON_NAME]" at bounding box center [1045, 237] width 85 height 22
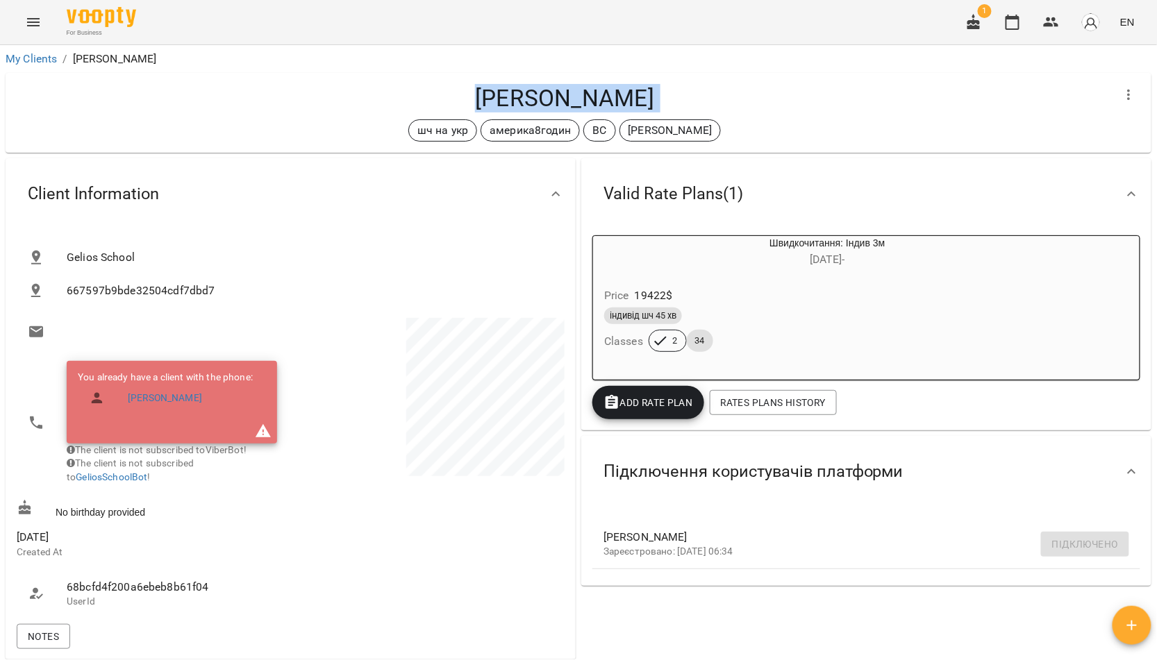
drag, startPoint x: 465, startPoint y: 95, endPoint x: 703, endPoint y: 118, distance: 239.3
click at [703, 118] on div "Arsen Brunevych шч на укр америка8годин ВС Саріджа Юля" at bounding box center [565, 113] width 1096 height 58
copy div "Arsen Brunevych шч на укр америка8годин ВС Саріджа Юля Valid Rate Plans ( 1 ) Ш…"
click at [1013, 19] on icon "button" at bounding box center [1012, 22] width 17 height 17
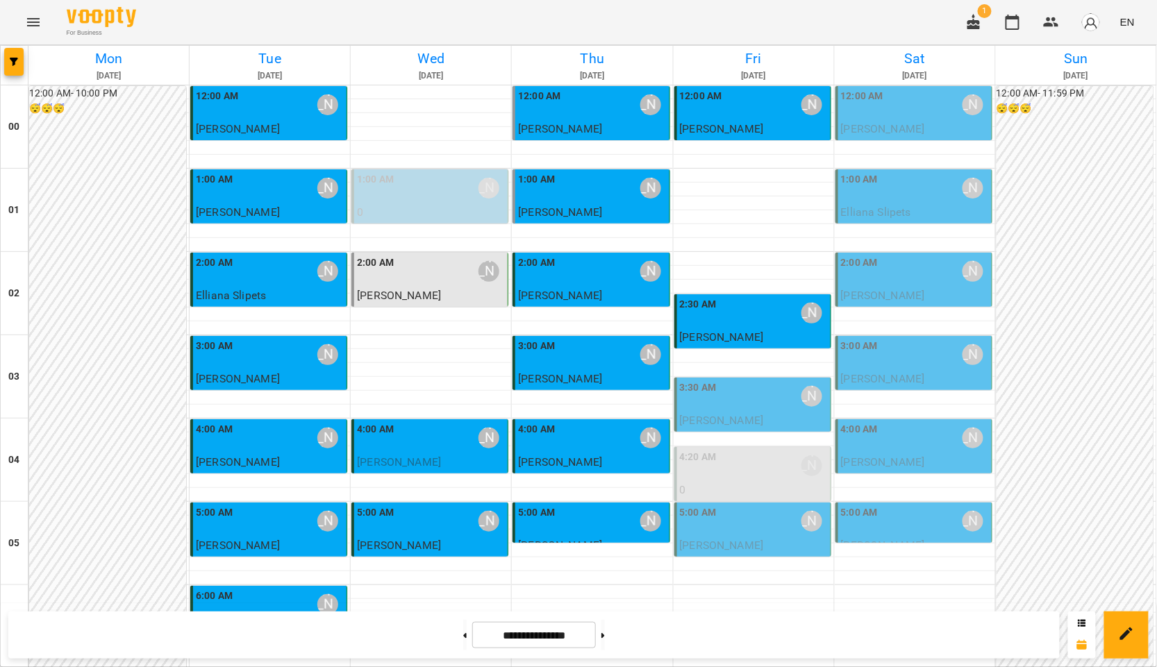
scroll to position [1480, 0]
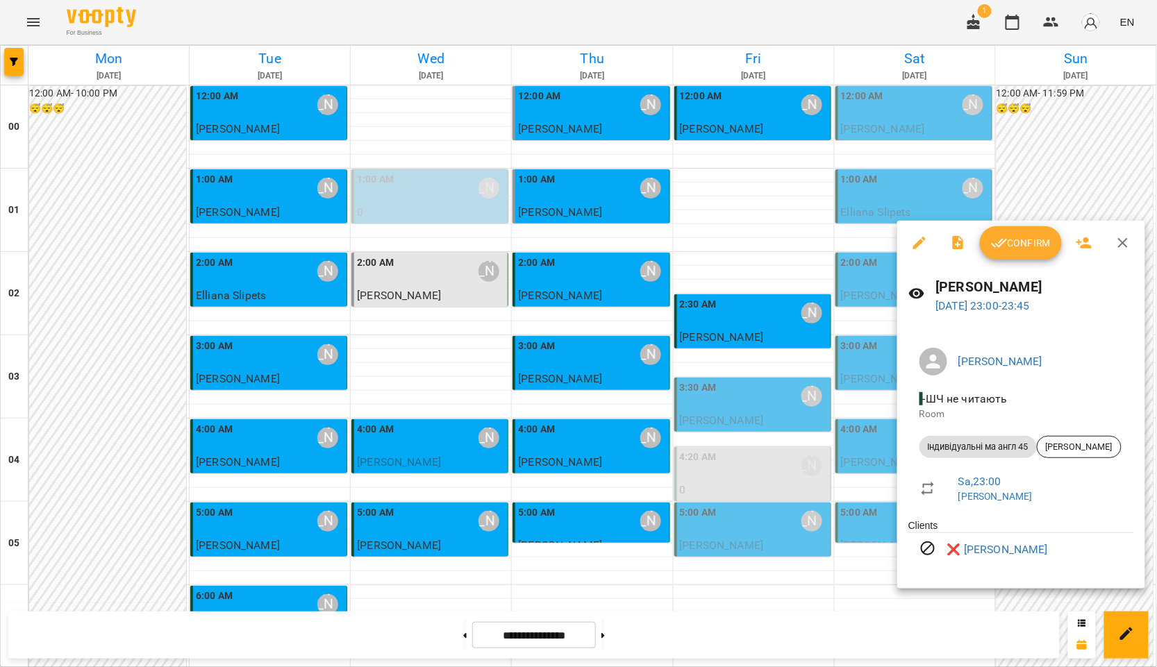
click at [669, 465] on div at bounding box center [578, 333] width 1157 height 667
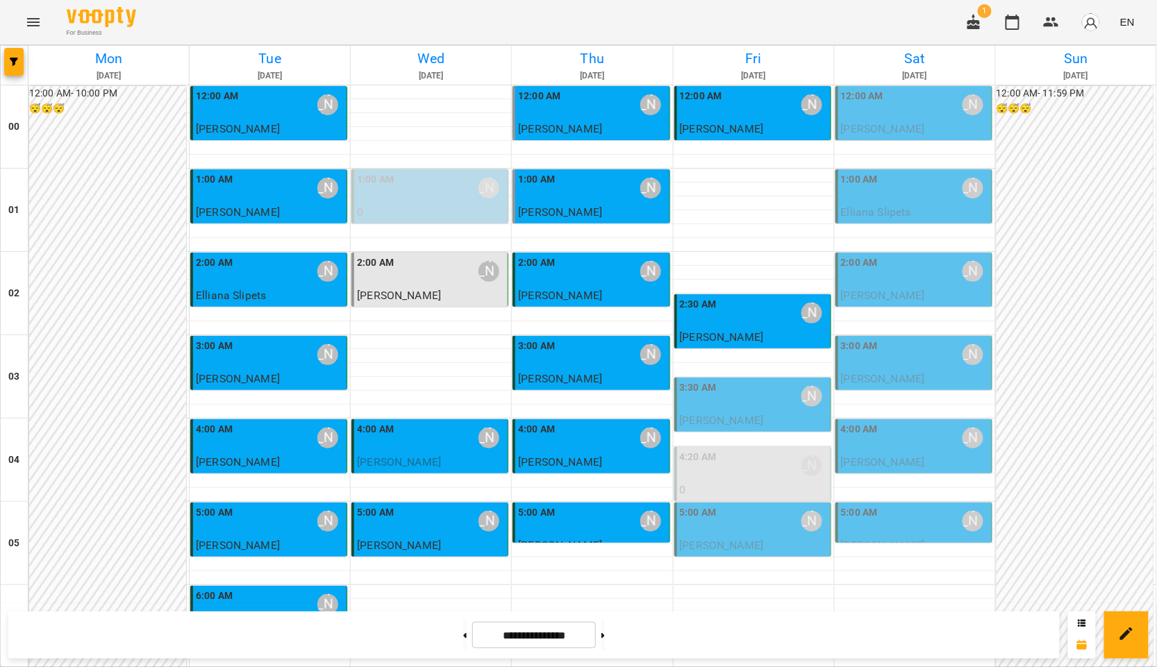
scroll to position [0, 0]
click at [605, 640] on button at bounding box center [602, 635] width 3 height 31
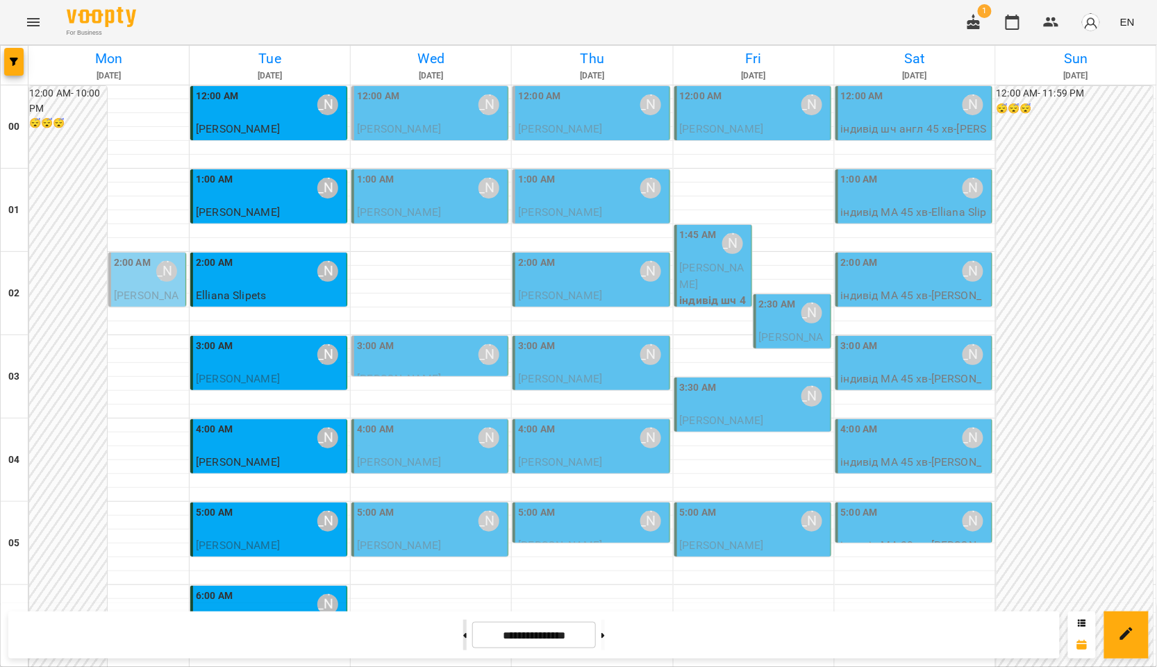
click at [463, 635] on button at bounding box center [464, 635] width 3 height 31
type input "**********"
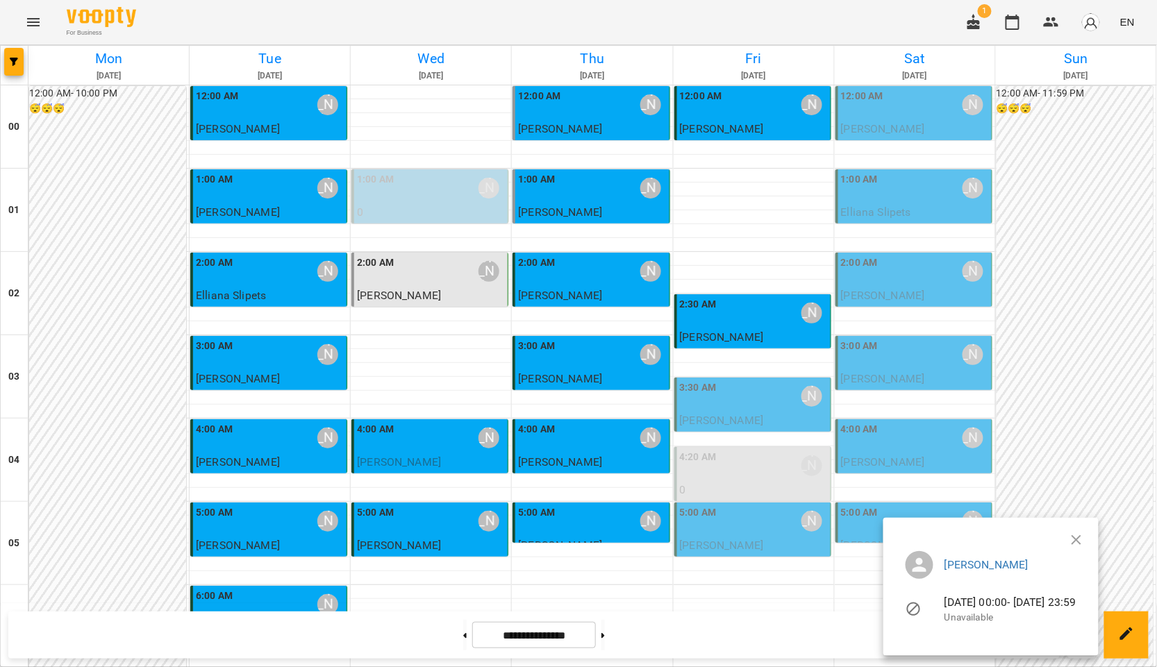
click at [1085, 538] on icon "button" at bounding box center [1076, 540] width 17 height 17
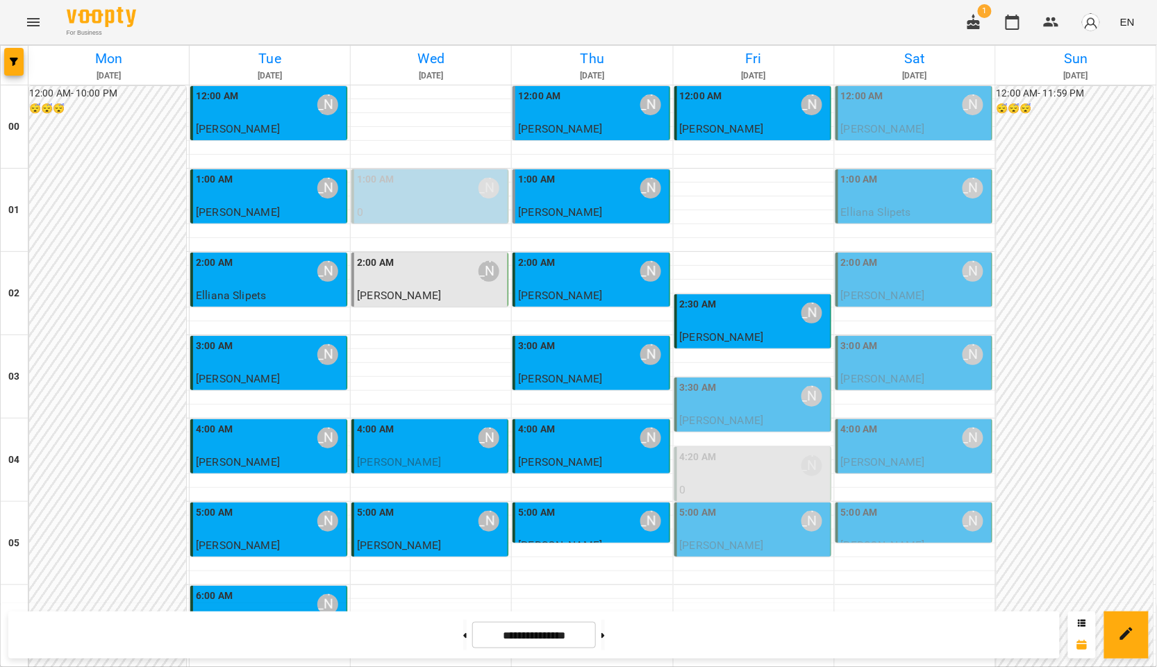
scroll to position [1157, 0]
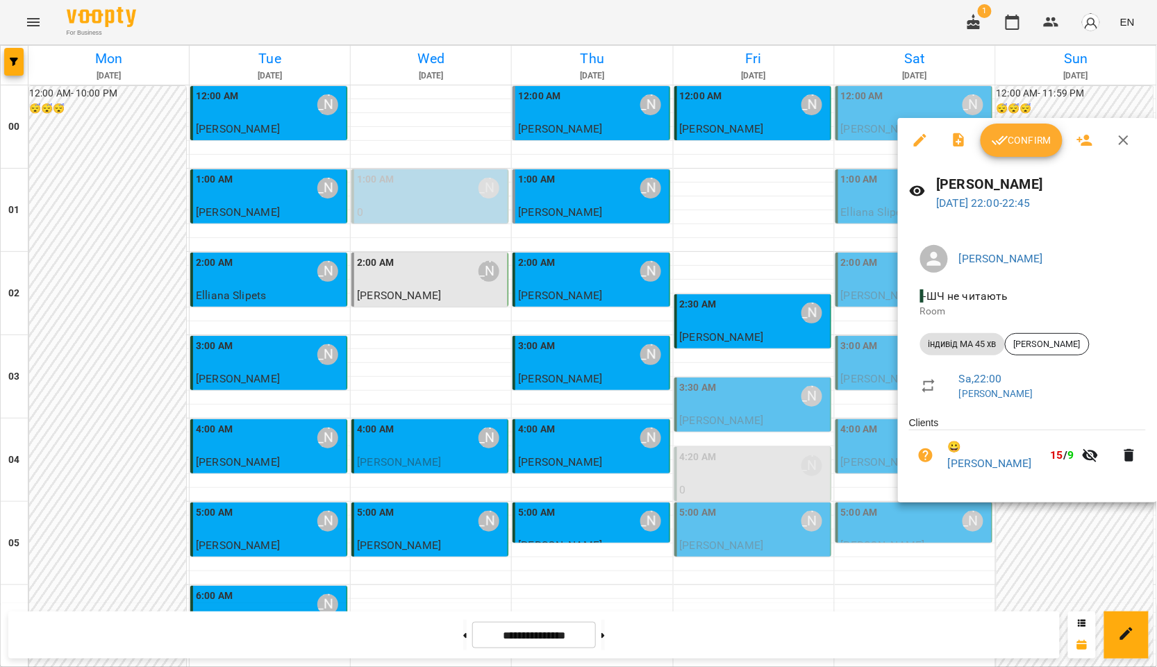
click at [1124, 155] on button "button" at bounding box center [1123, 140] width 33 height 33
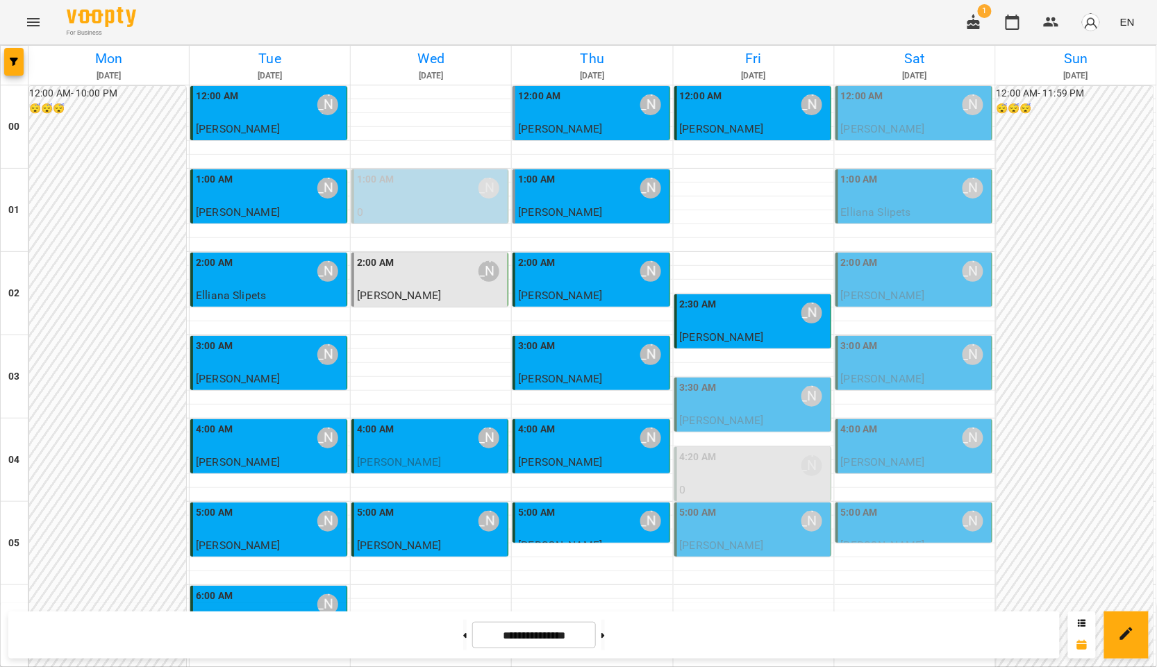
scroll to position [1389, 0]
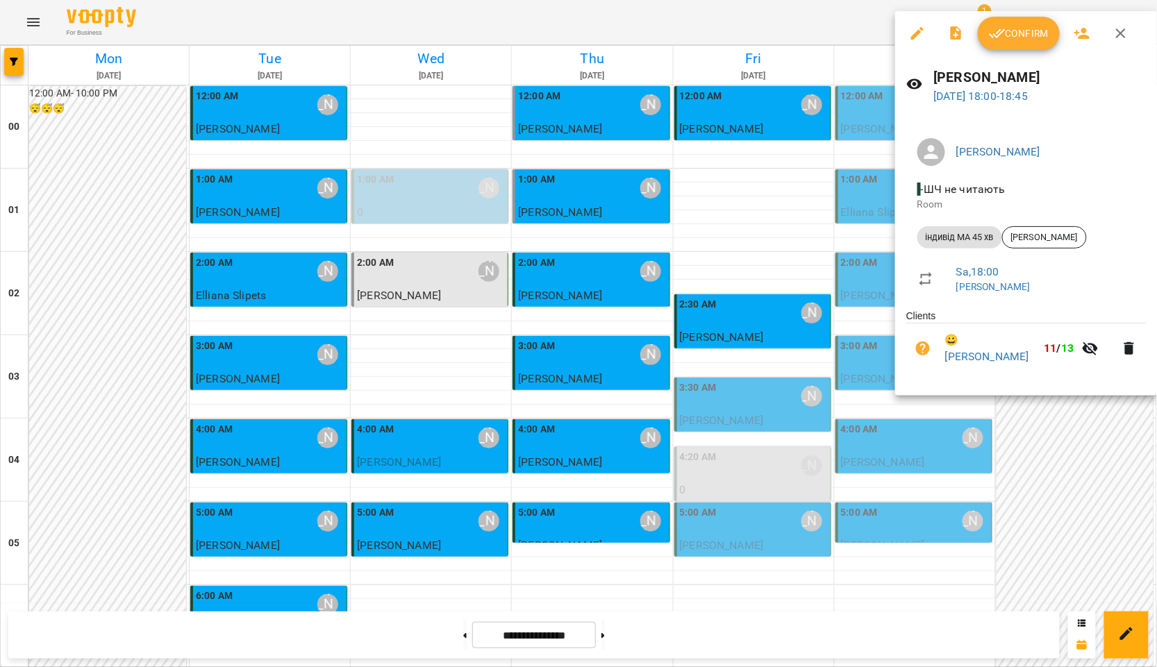
click at [724, 237] on div at bounding box center [578, 333] width 1157 height 667
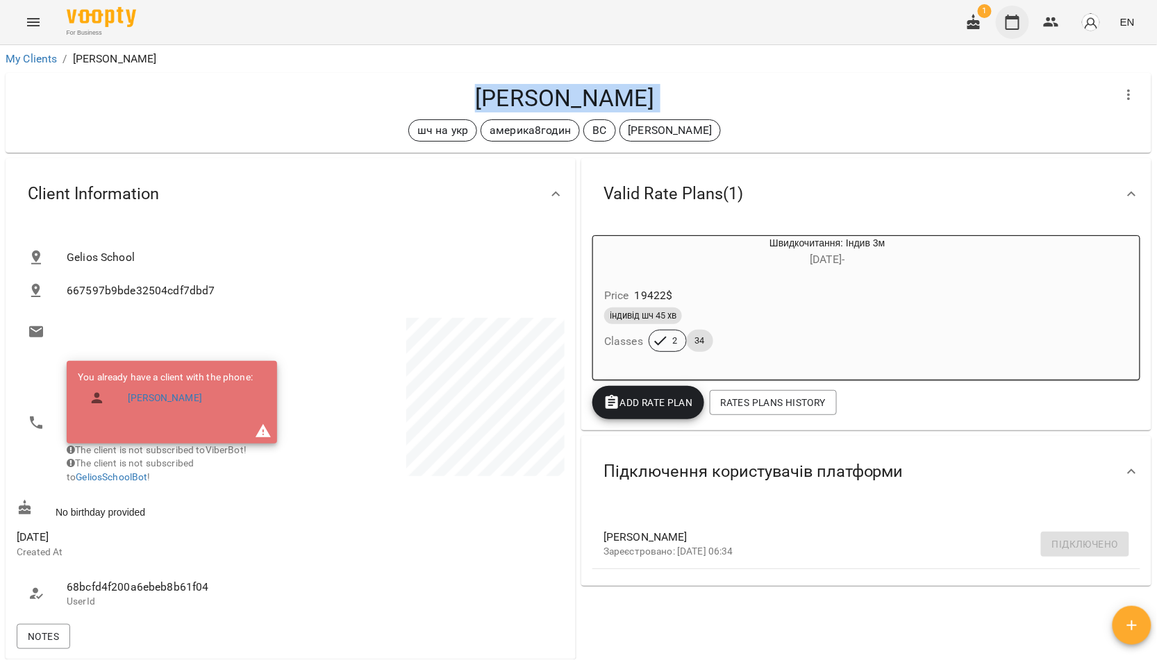
click at [1019, 24] on icon "button" at bounding box center [1013, 22] width 14 height 15
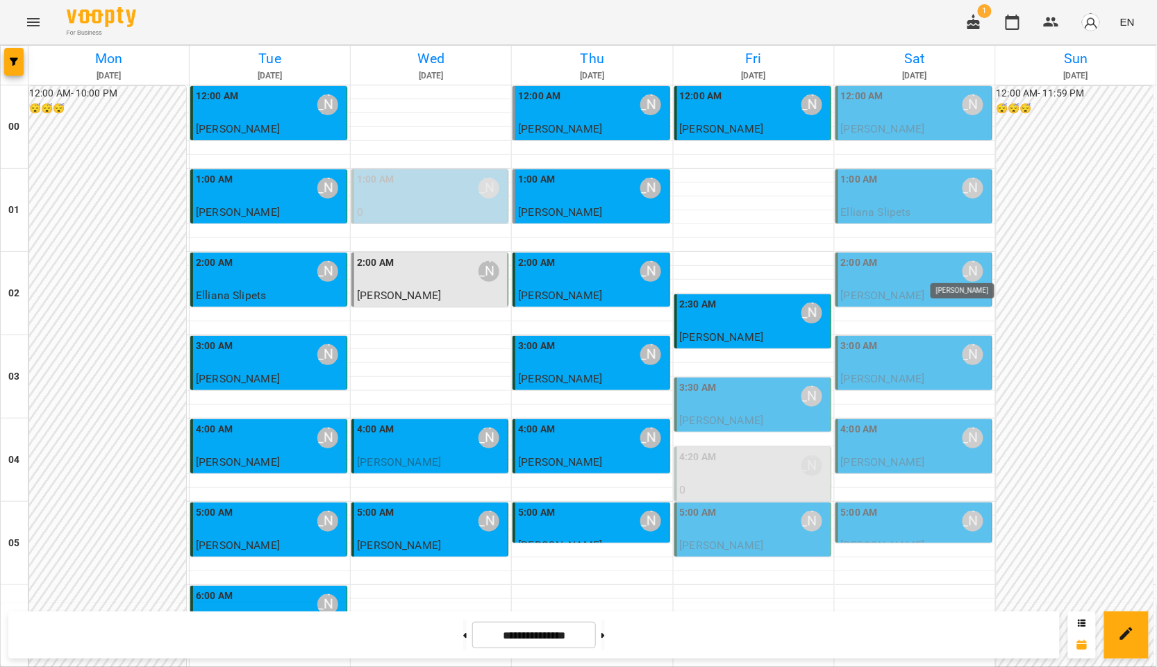
scroll to position [1311, 0]
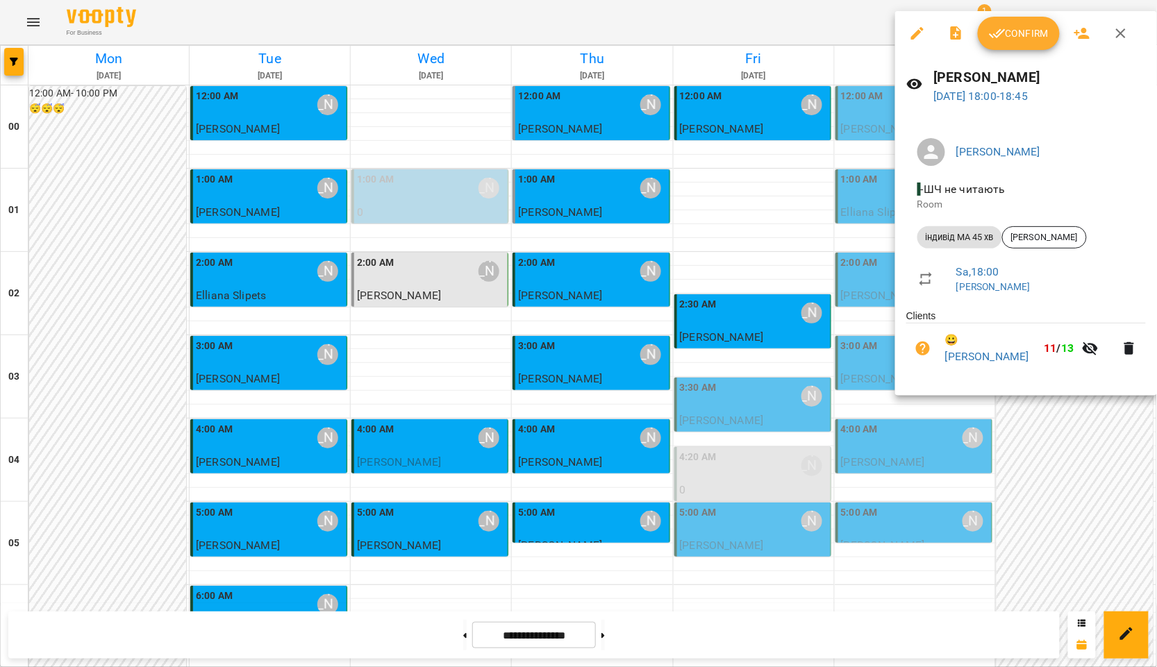
click at [769, 326] on div at bounding box center [578, 333] width 1157 height 667
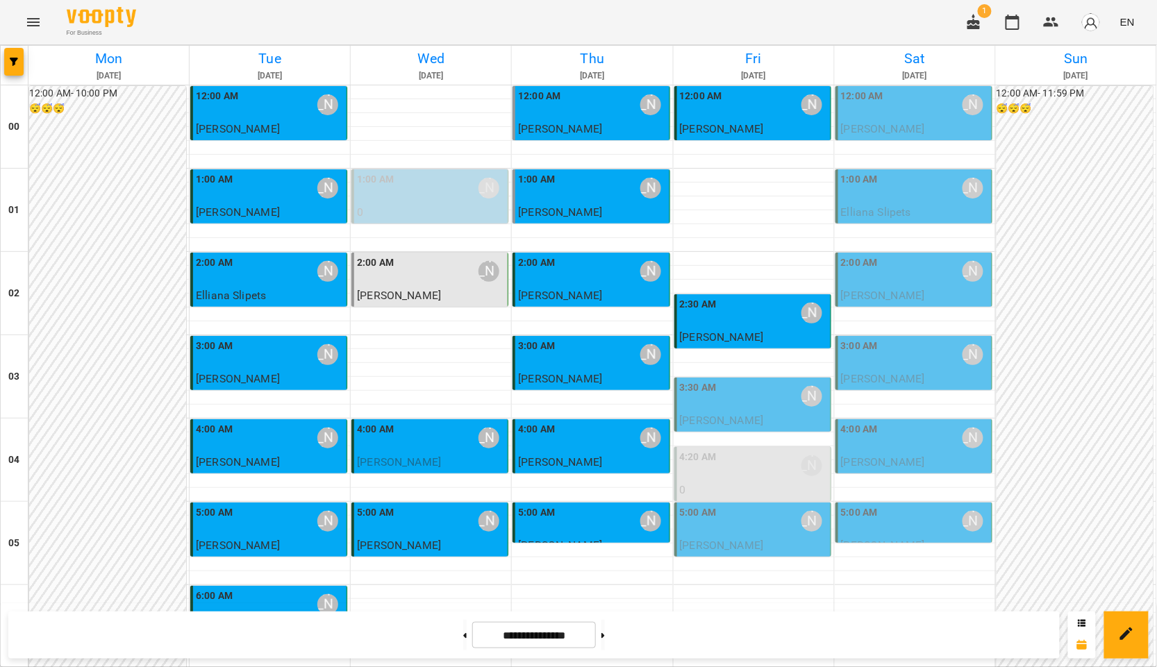
scroll to position [1480, 0]
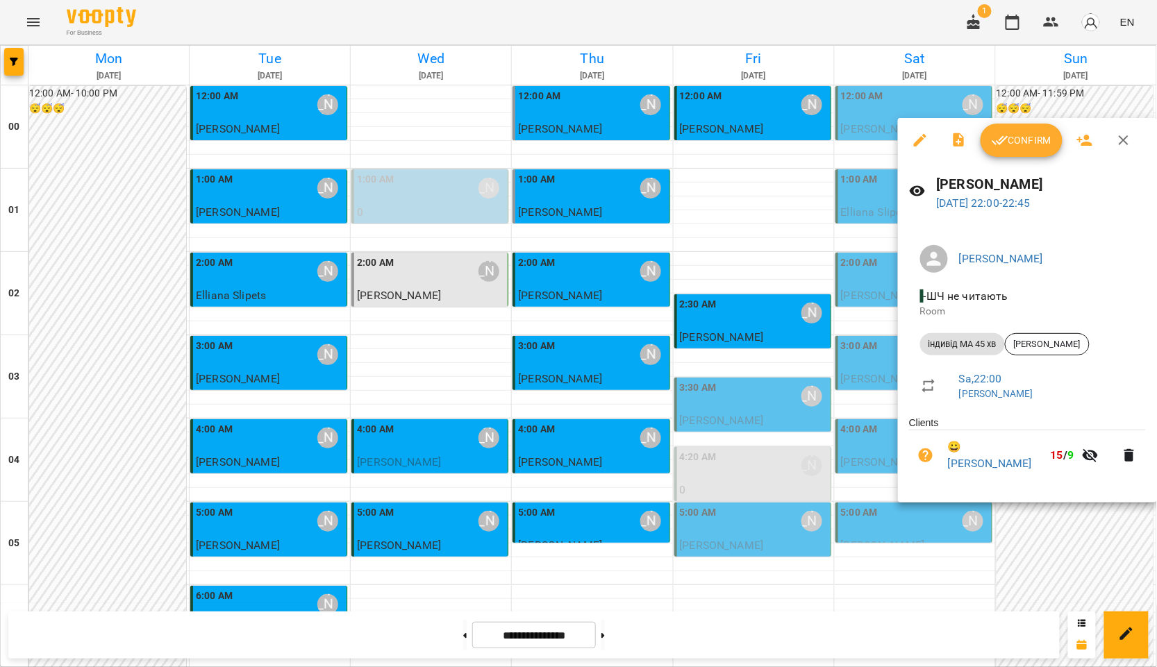
drag, startPoint x: 773, startPoint y: 404, endPoint x: 828, endPoint y: 420, distance: 57.1
click at [773, 404] on div at bounding box center [578, 333] width 1157 height 667
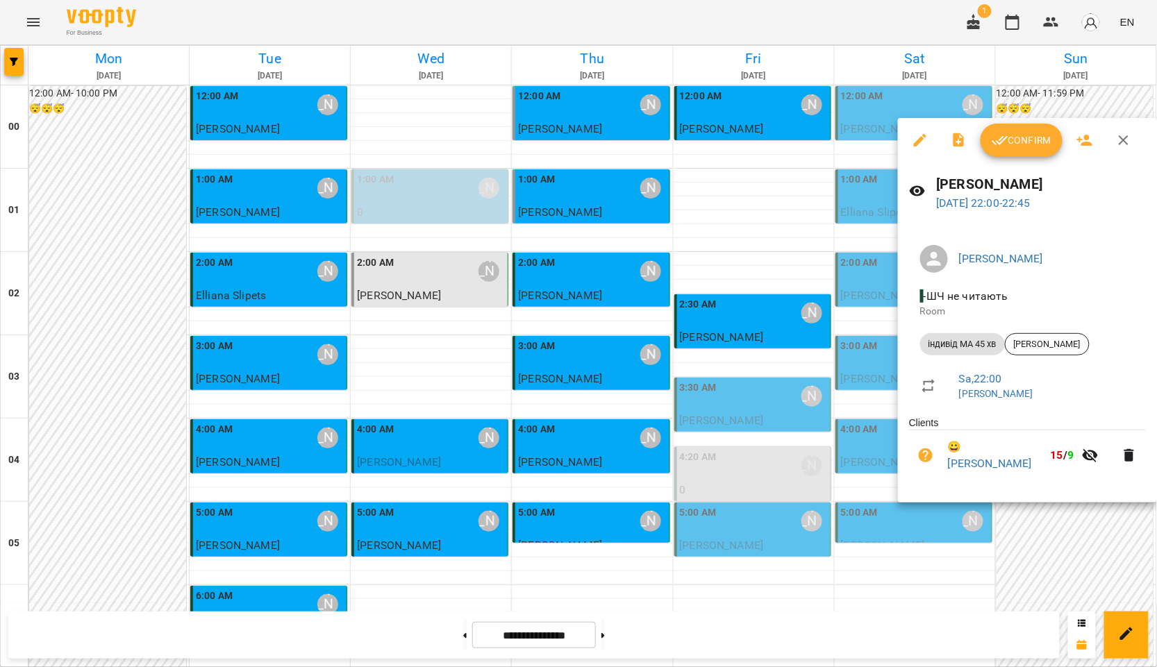
click at [761, 406] on div at bounding box center [578, 333] width 1157 height 667
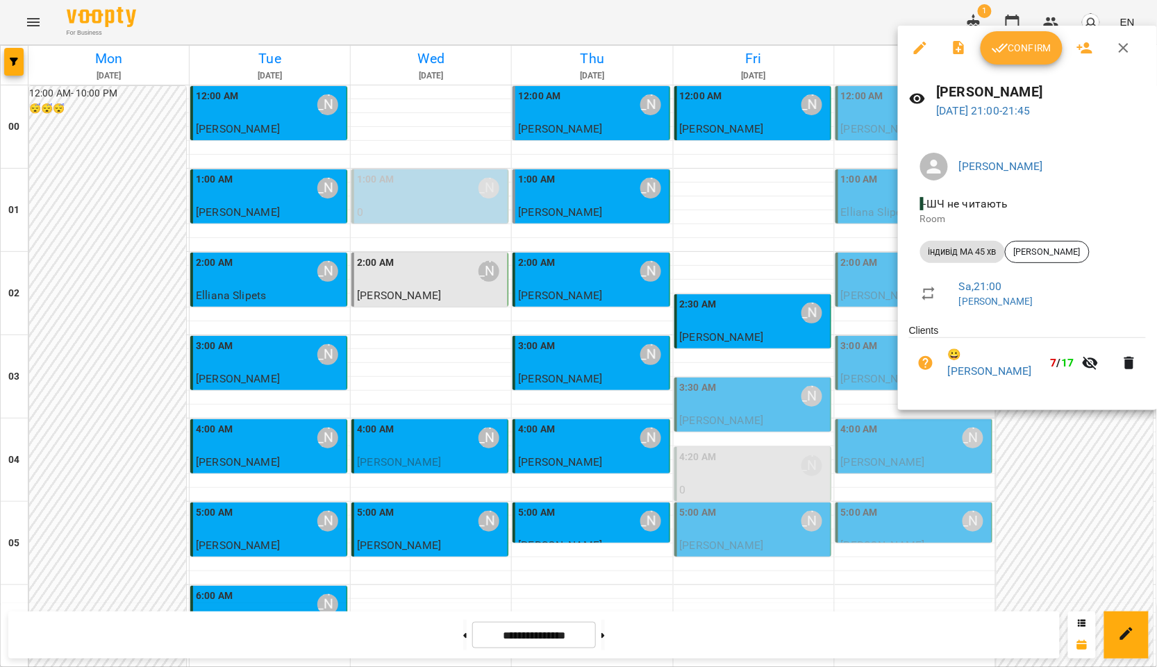
click at [762, 388] on div at bounding box center [578, 333] width 1157 height 667
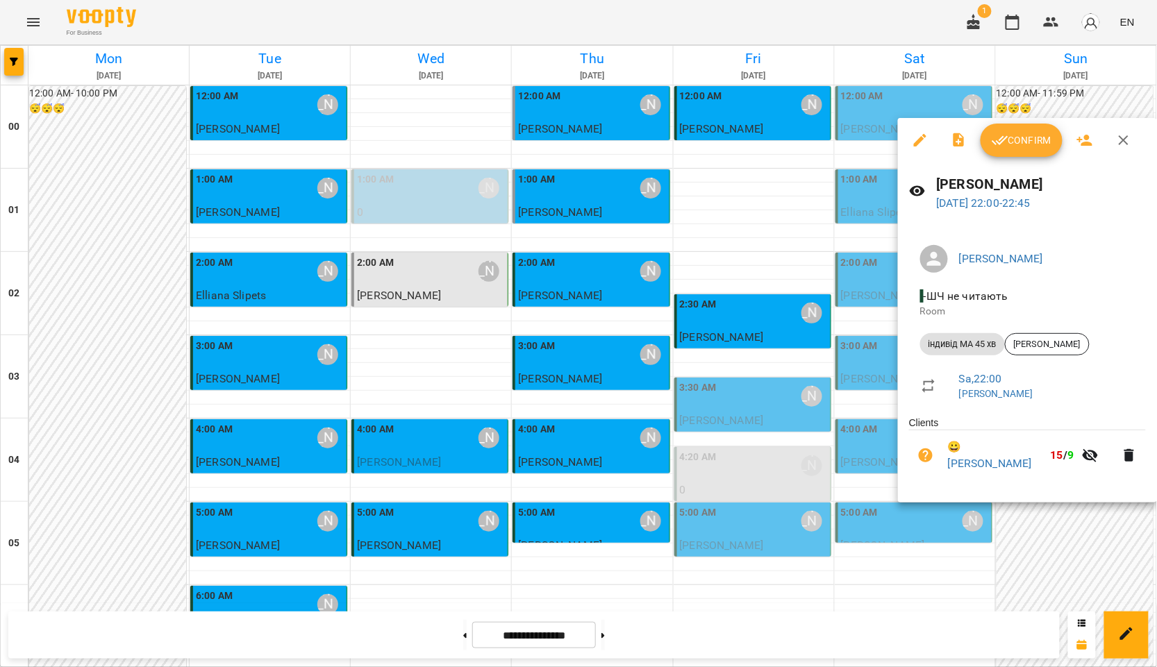
click at [746, 435] on div at bounding box center [578, 333] width 1157 height 667
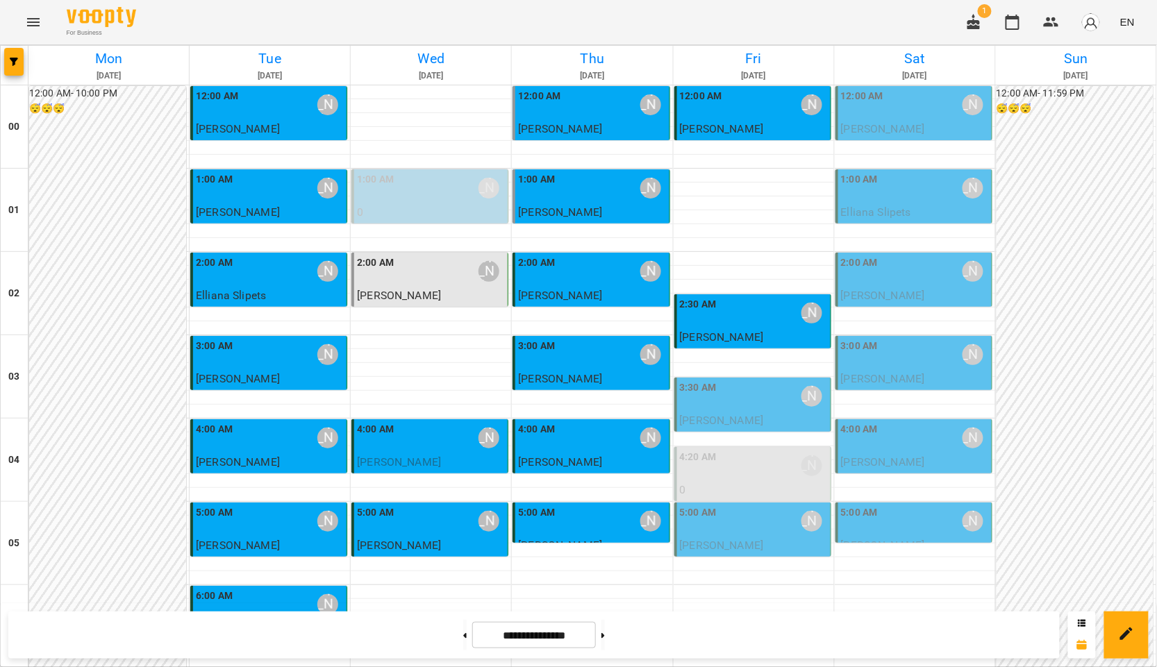
scroll to position [0, 0]
click at [417, 190] on div "1:00 AM Курбанова Софія" at bounding box center [431, 188] width 148 height 32
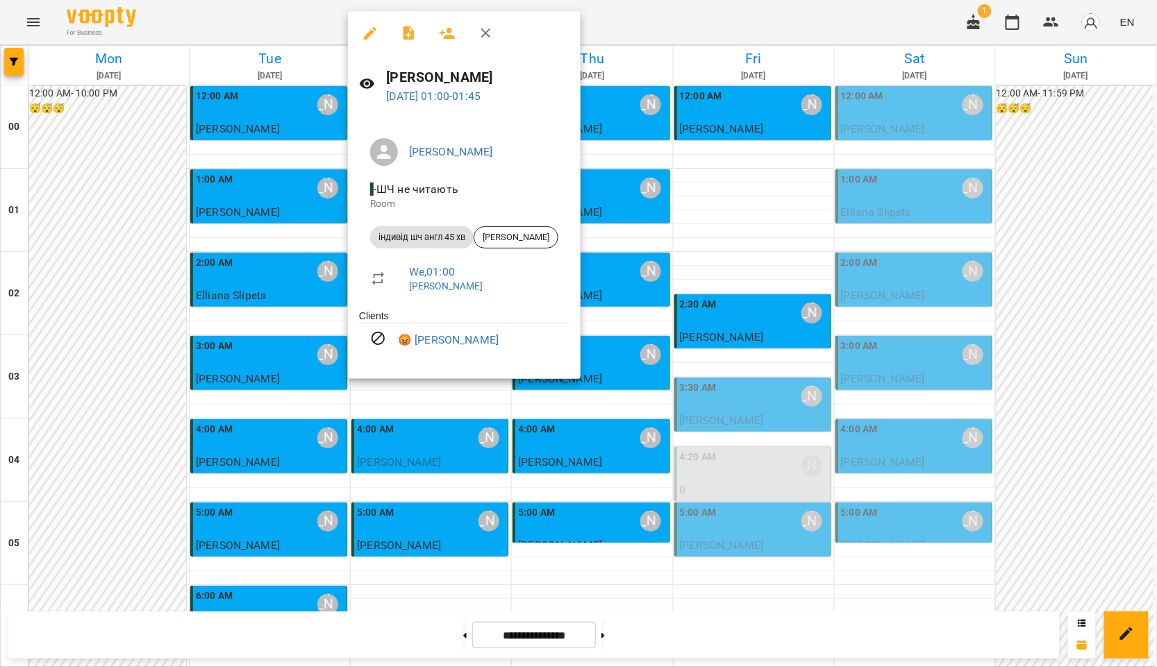
click at [433, 392] on div at bounding box center [578, 333] width 1157 height 667
